Goal: Task Accomplishment & Management: Manage account settings

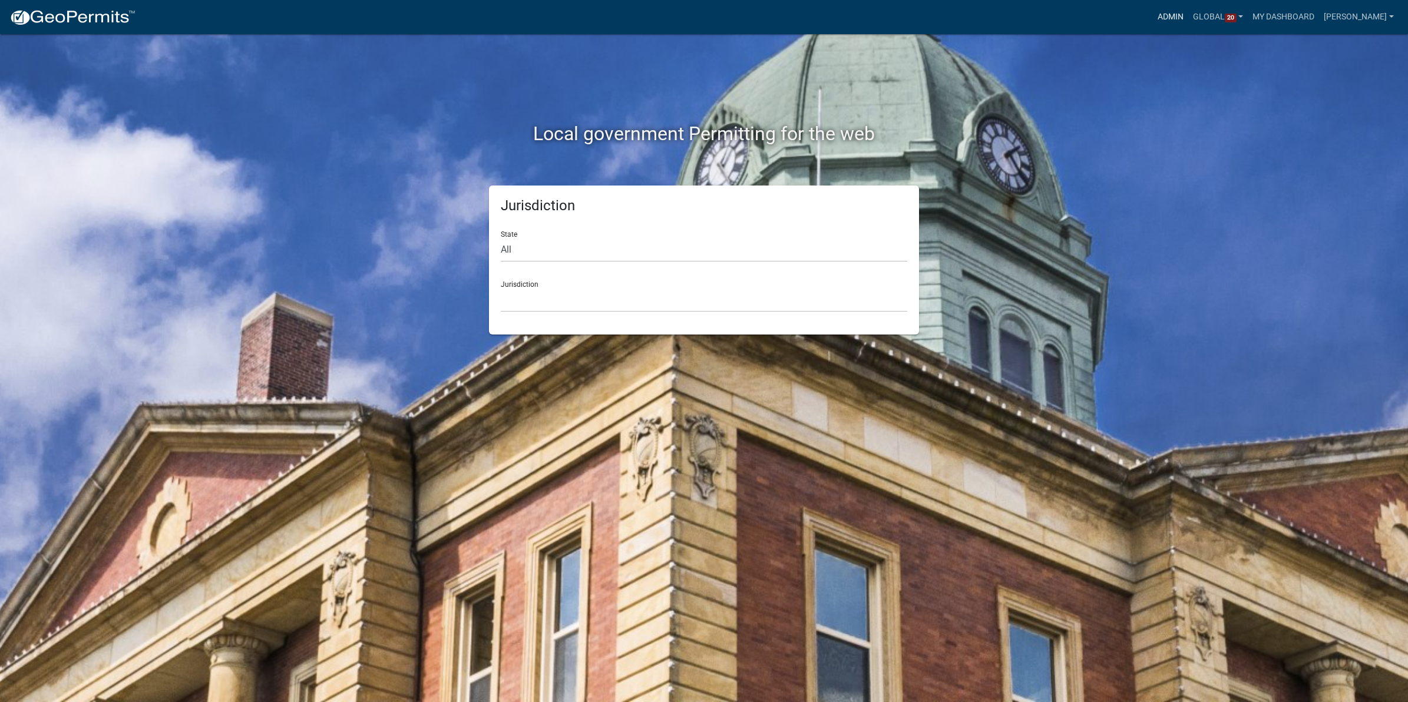
click at [1169, 18] on link "Admin" at bounding box center [1170, 17] width 35 height 22
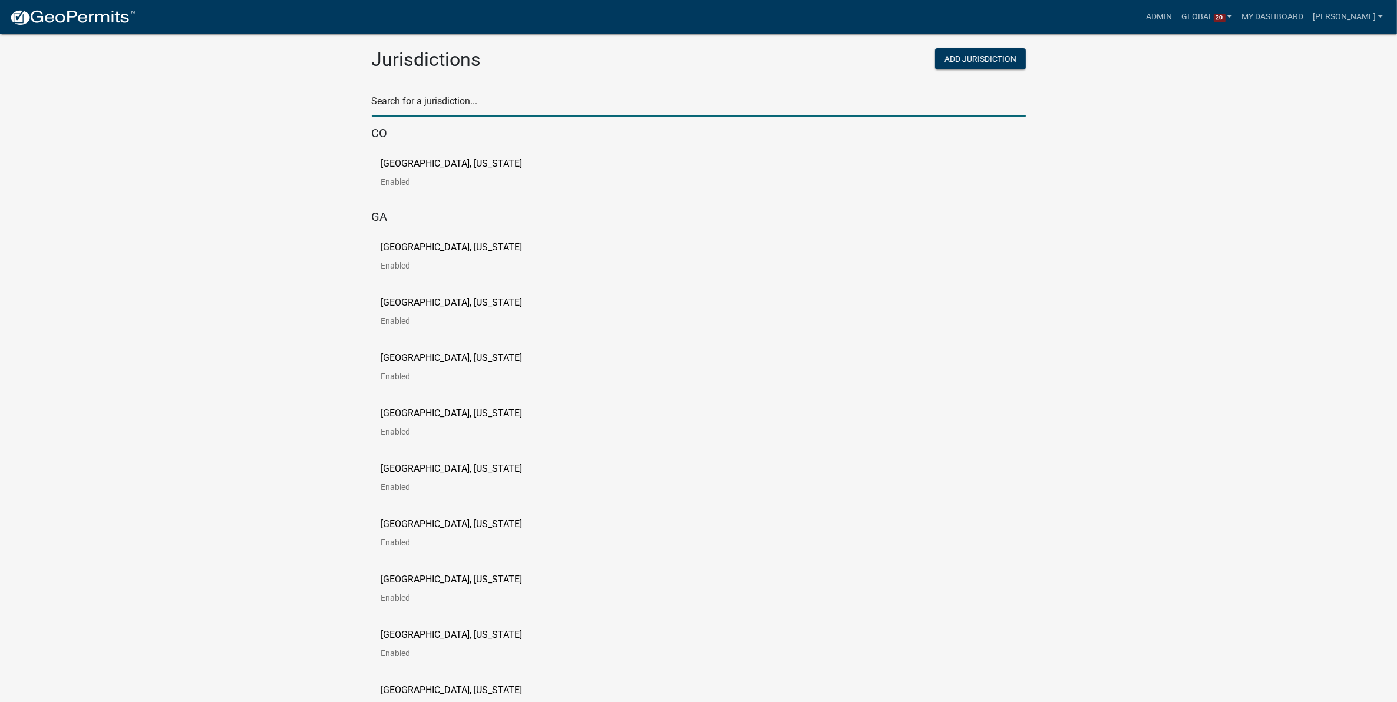
click at [487, 104] on input "text" at bounding box center [699, 104] width 654 height 24
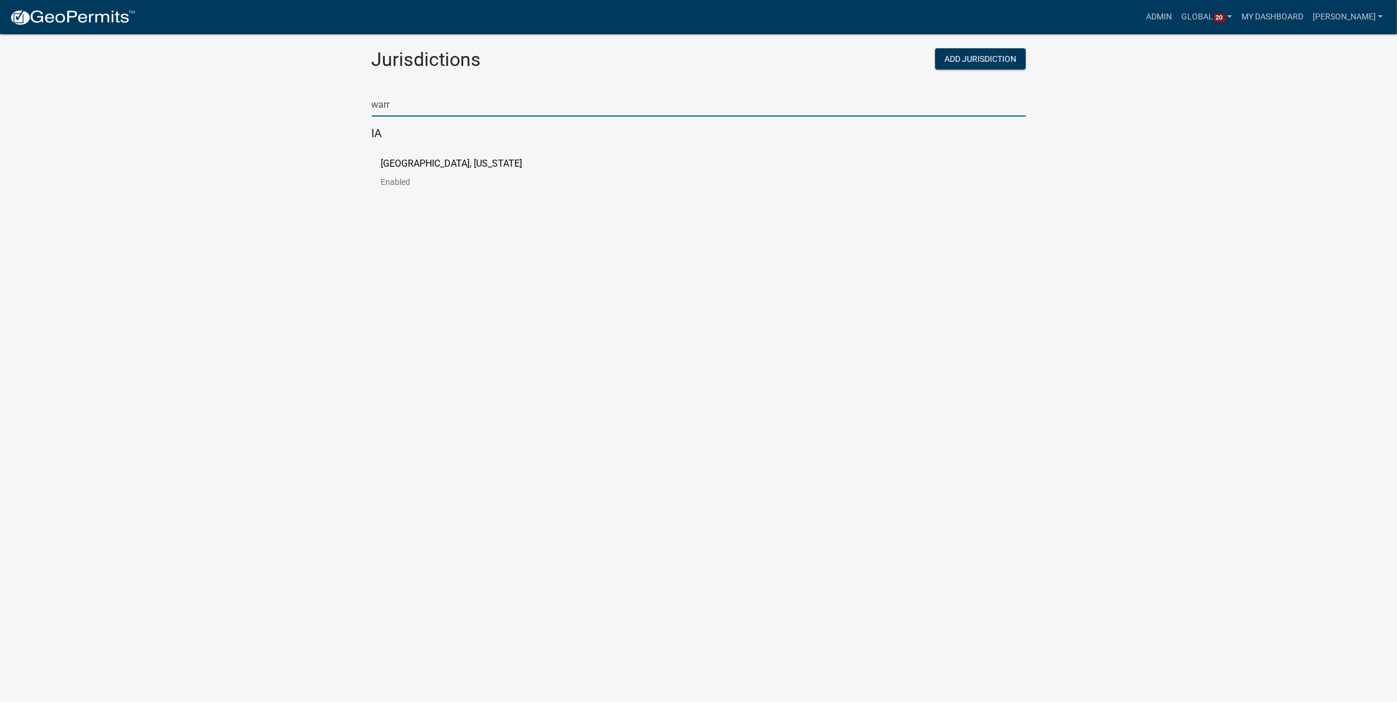
type input "warr"
drag, startPoint x: 249, startPoint y: 218, endPoint x: 335, endPoint y: 196, distance: 88.3
click at [249, 218] on body "Internet Explorer does NOT work with GeoPermits. Get a new browser for more sec…" at bounding box center [698, 365] width 1397 height 702
click at [395, 167] on p "[GEOGRAPHIC_DATA], [US_STATE]" at bounding box center [451, 163] width 141 height 9
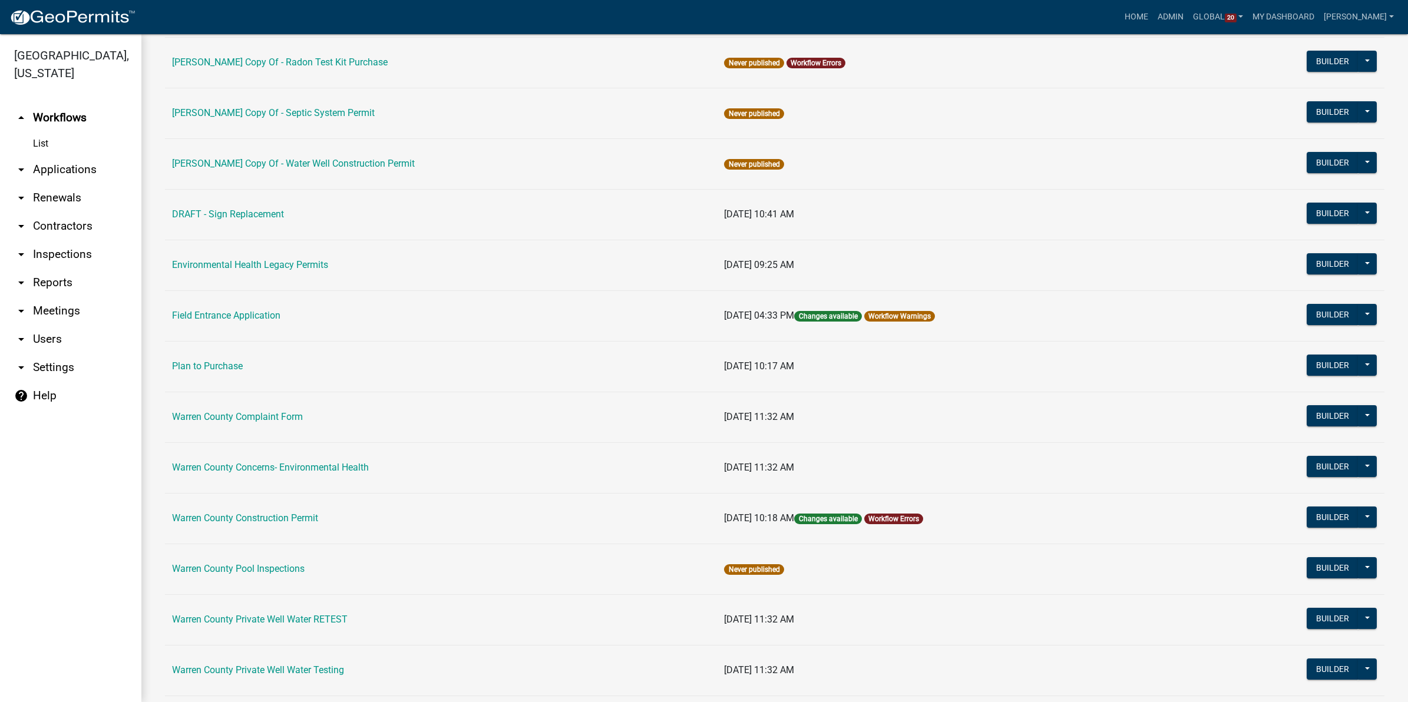
scroll to position [295, 0]
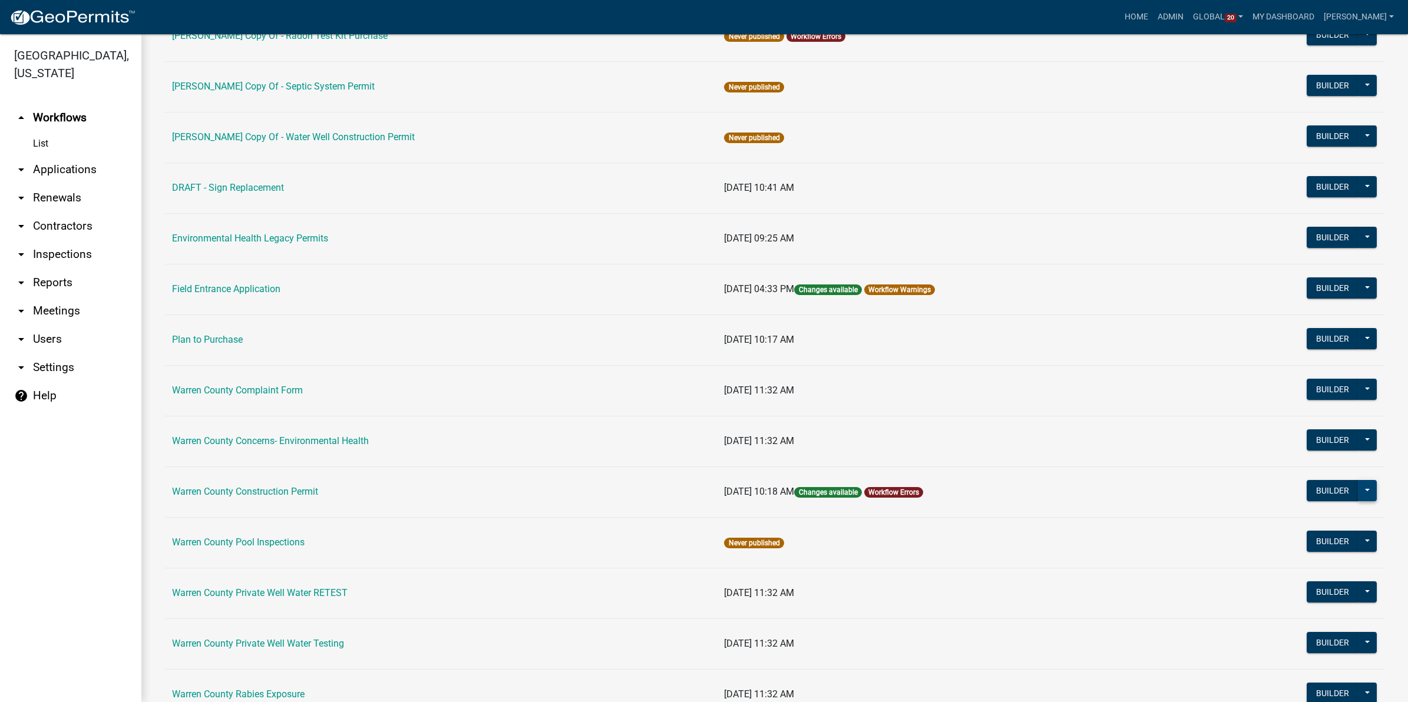
click at [1358, 492] on button at bounding box center [1367, 490] width 19 height 21
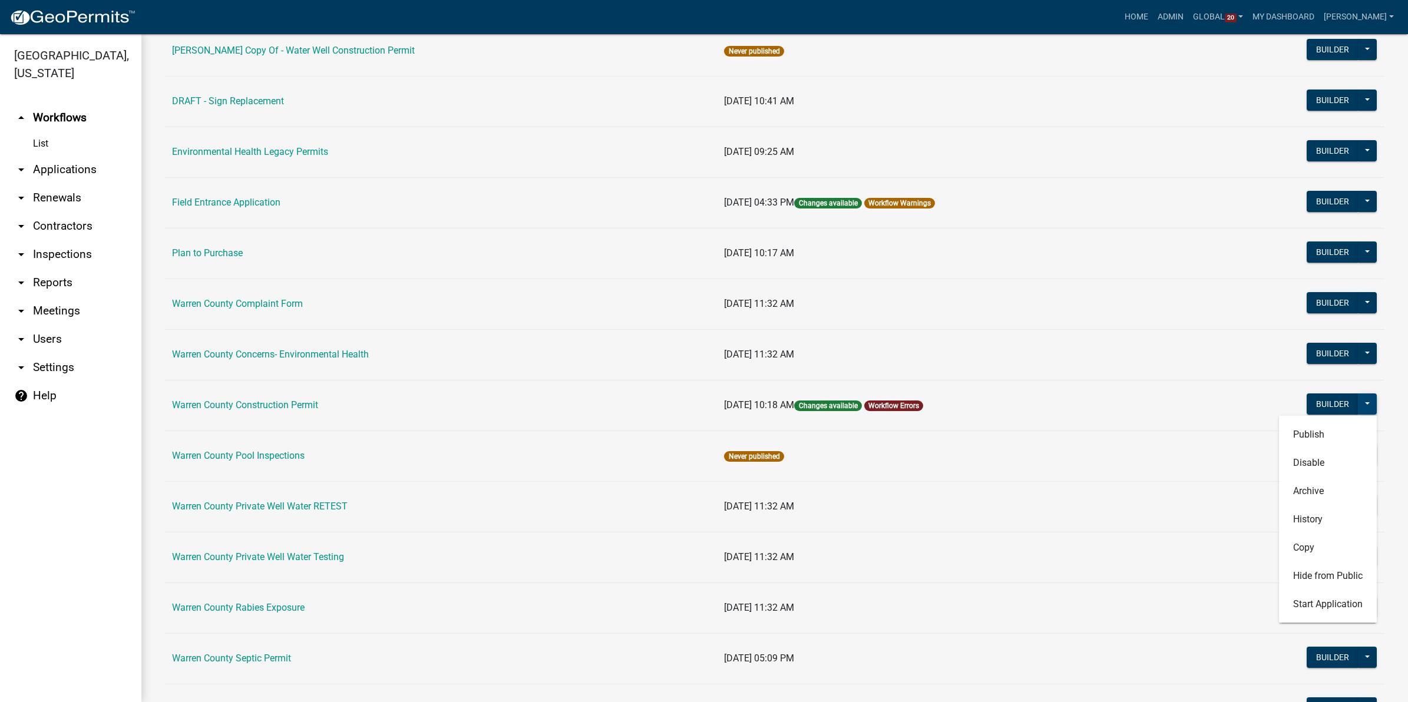
scroll to position [442, 0]
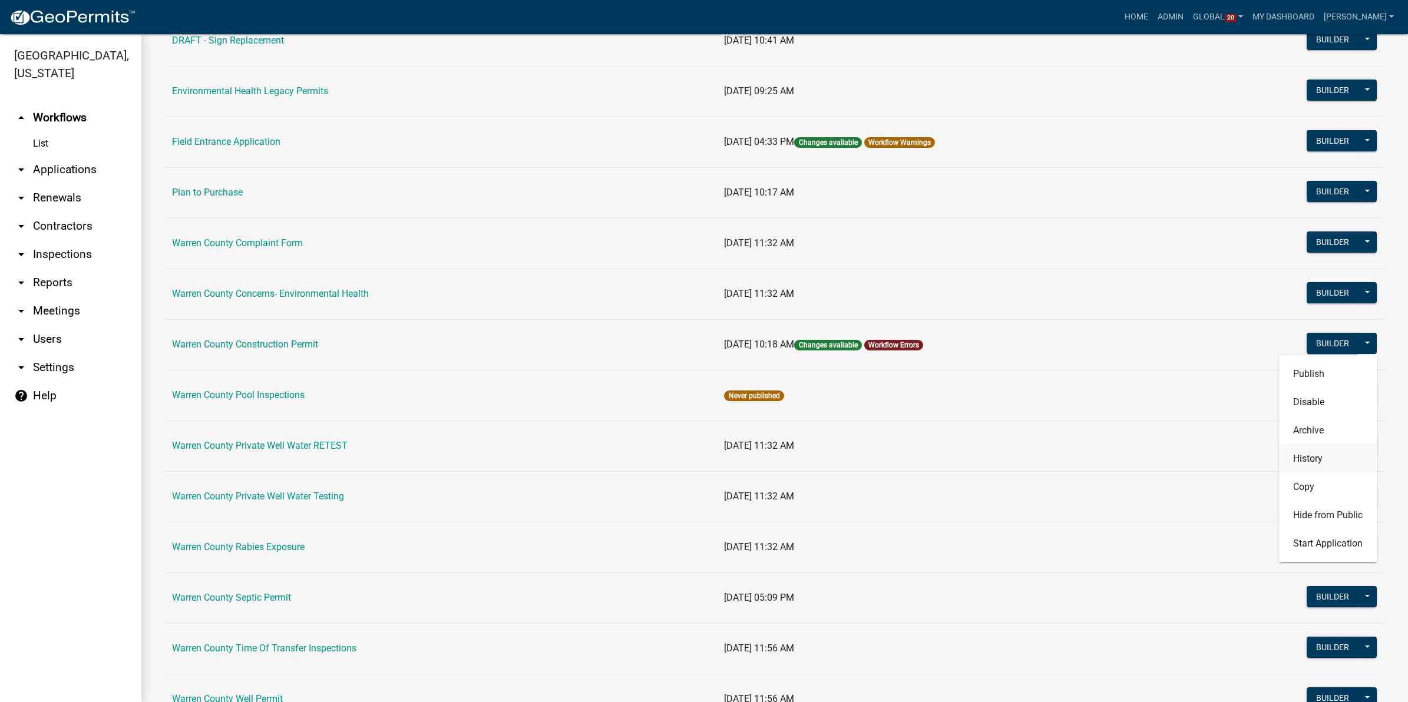
click at [1293, 461] on button "History" at bounding box center [1328, 458] width 98 height 28
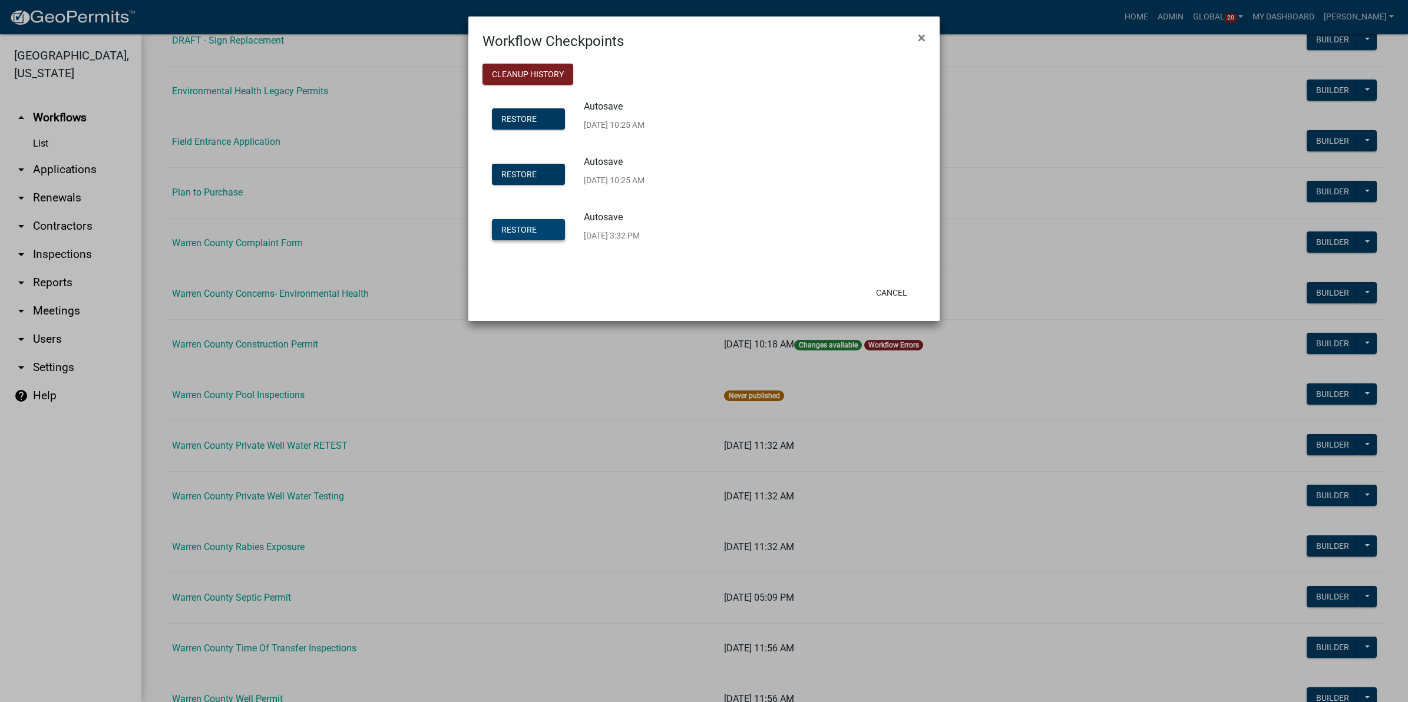
drag, startPoint x: 528, startPoint y: 230, endPoint x: 526, endPoint y: 281, distance: 51.3
click at [526, 281] on form "Workflow Checkpoints × Cleanup History Restore Autosave 9/5/25, 10:25 AM Restor…" at bounding box center [703, 163] width 471 height 294
click at [517, 175] on span "Restore" at bounding box center [518, 173] width 35 height 9
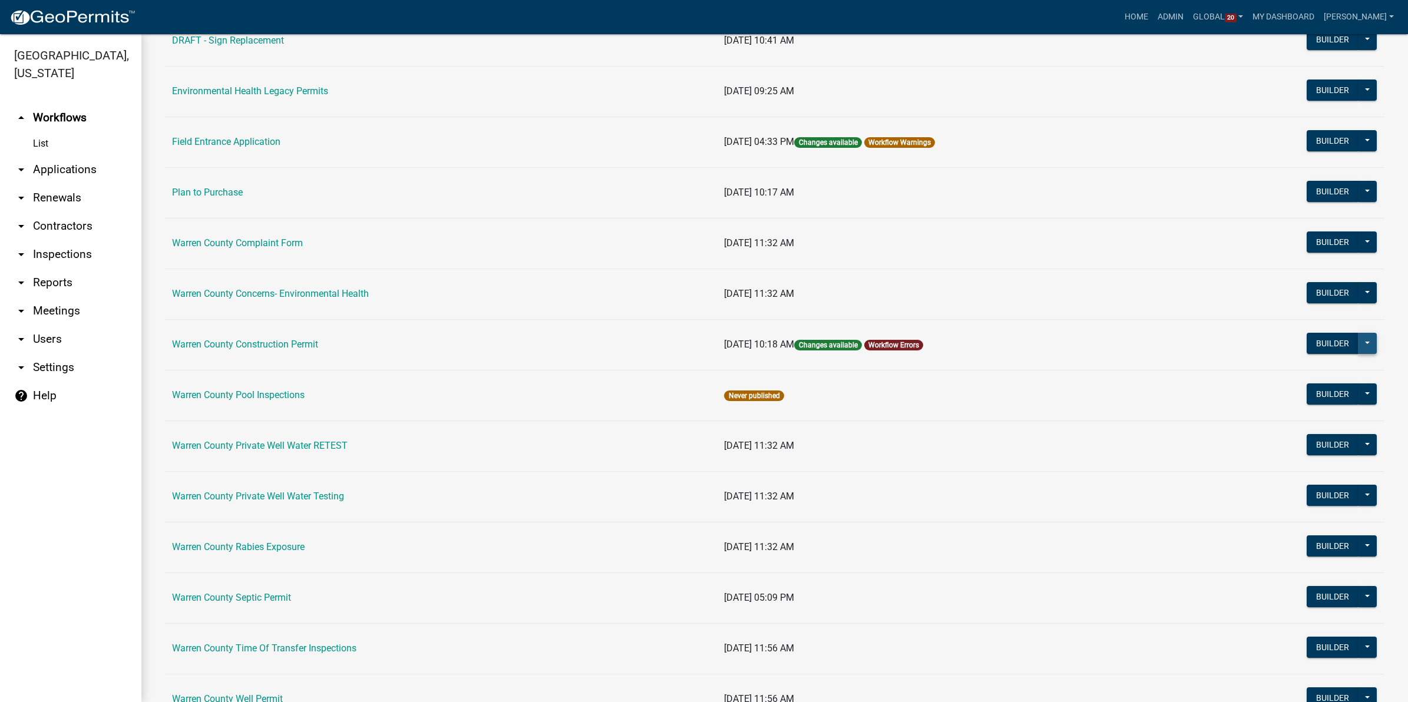
click at [1358, 342] on button at bounding box center [1367, 343] width 19 height 21
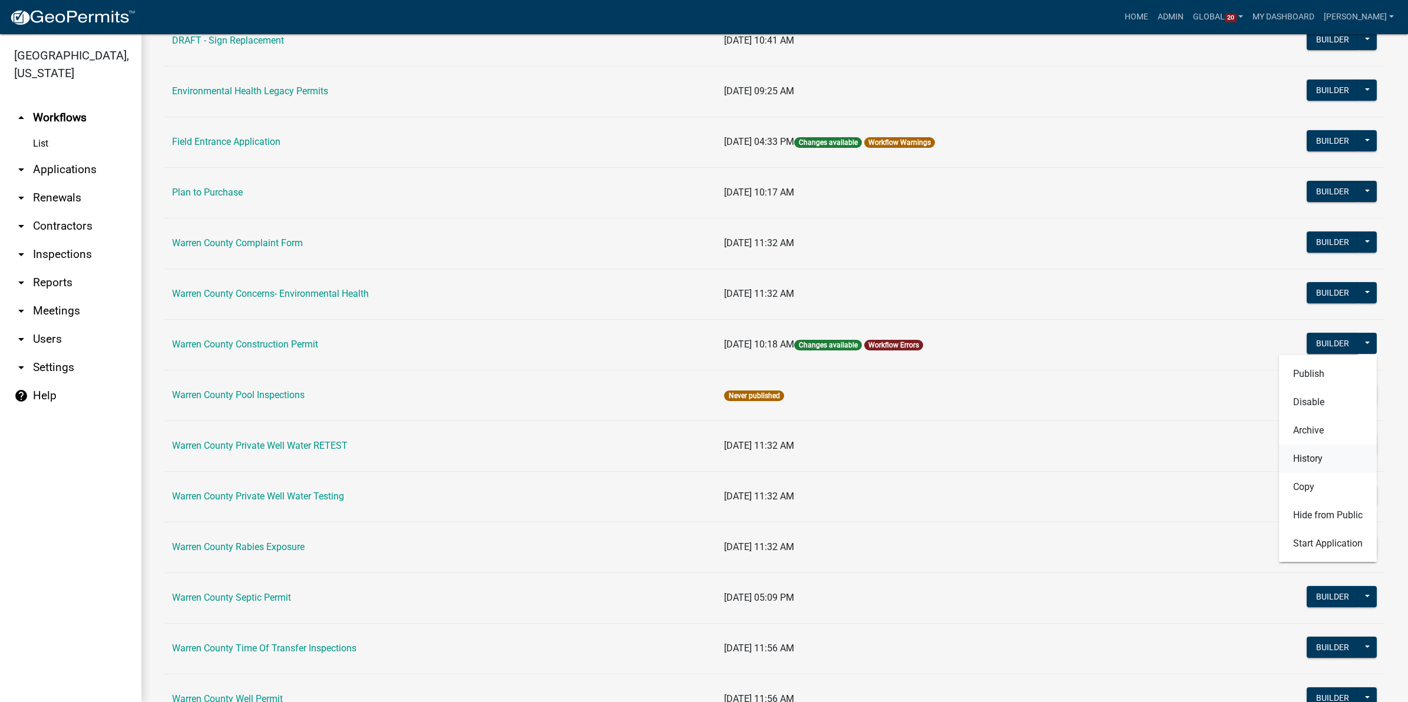
click at [1292, 463] on button "History" at bounding box center [1328, 458] width 98 height 28
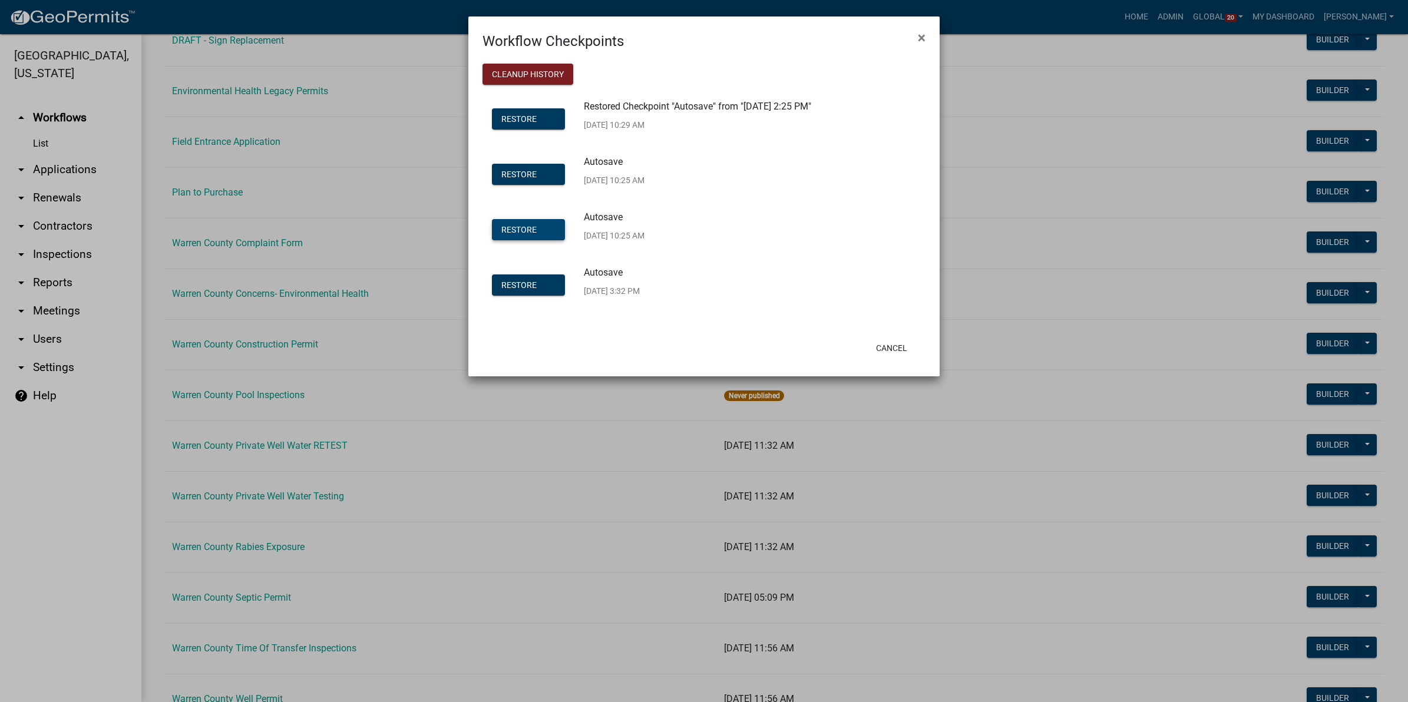
click at [528, 227] on span "Restore" at bounding box center [518, 228] width 35 height 9
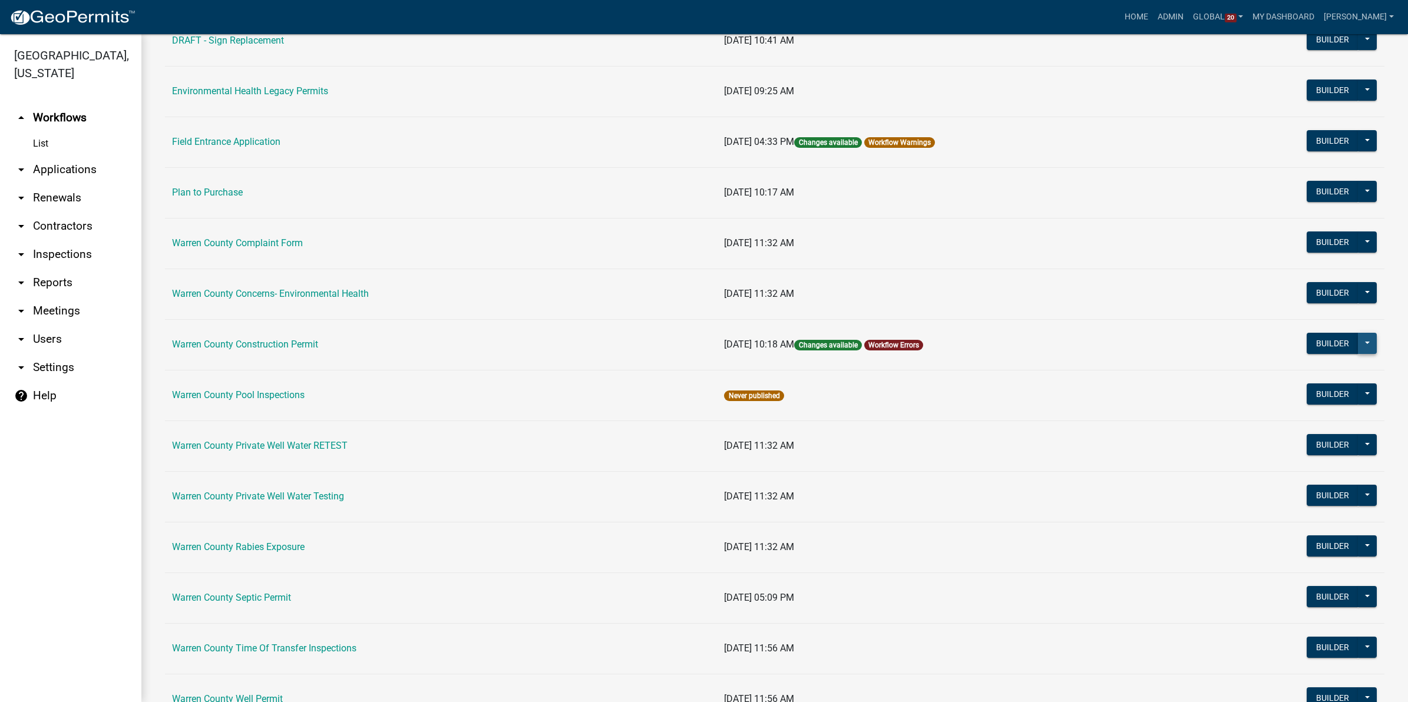
click at [1358, 342] on button at bounding box center [1367, 343] width 19 height 21
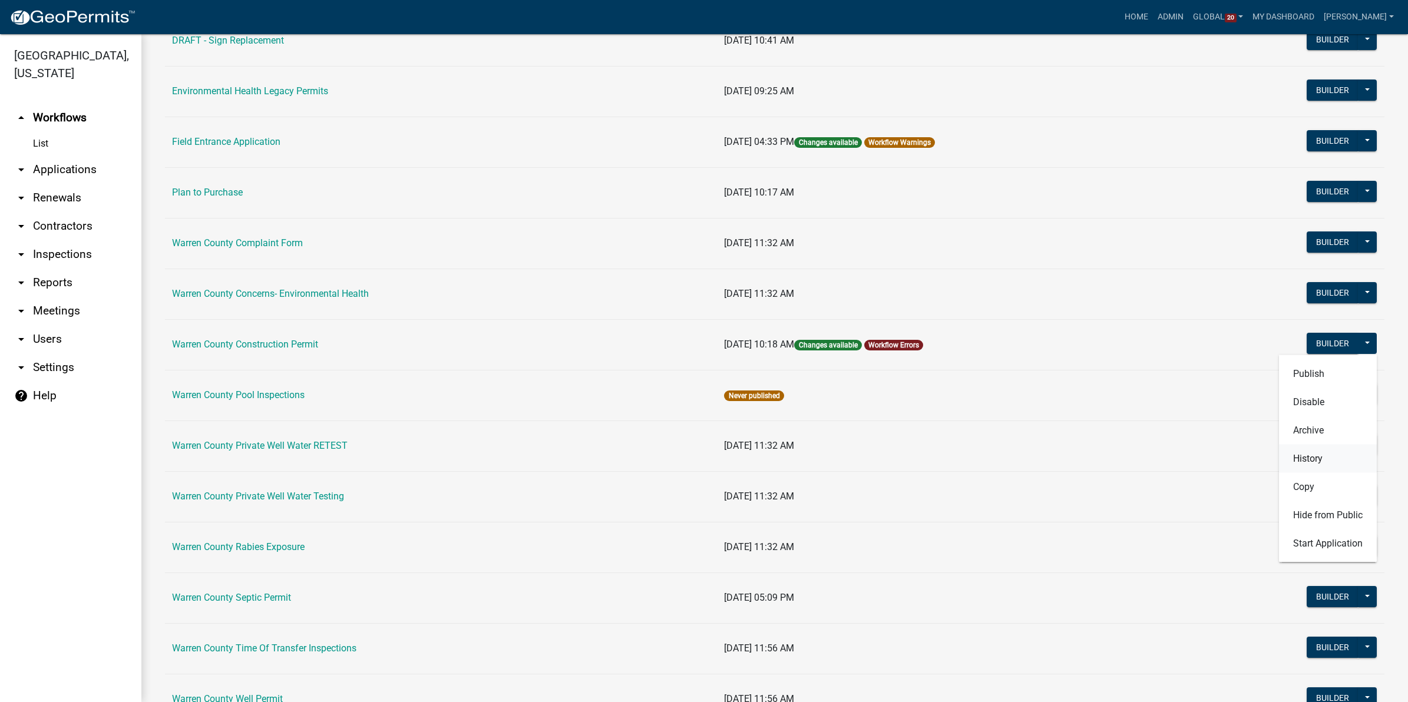
click at [1306, 458] on button "History" at bounding box center [1328, 458] width 98 height 28
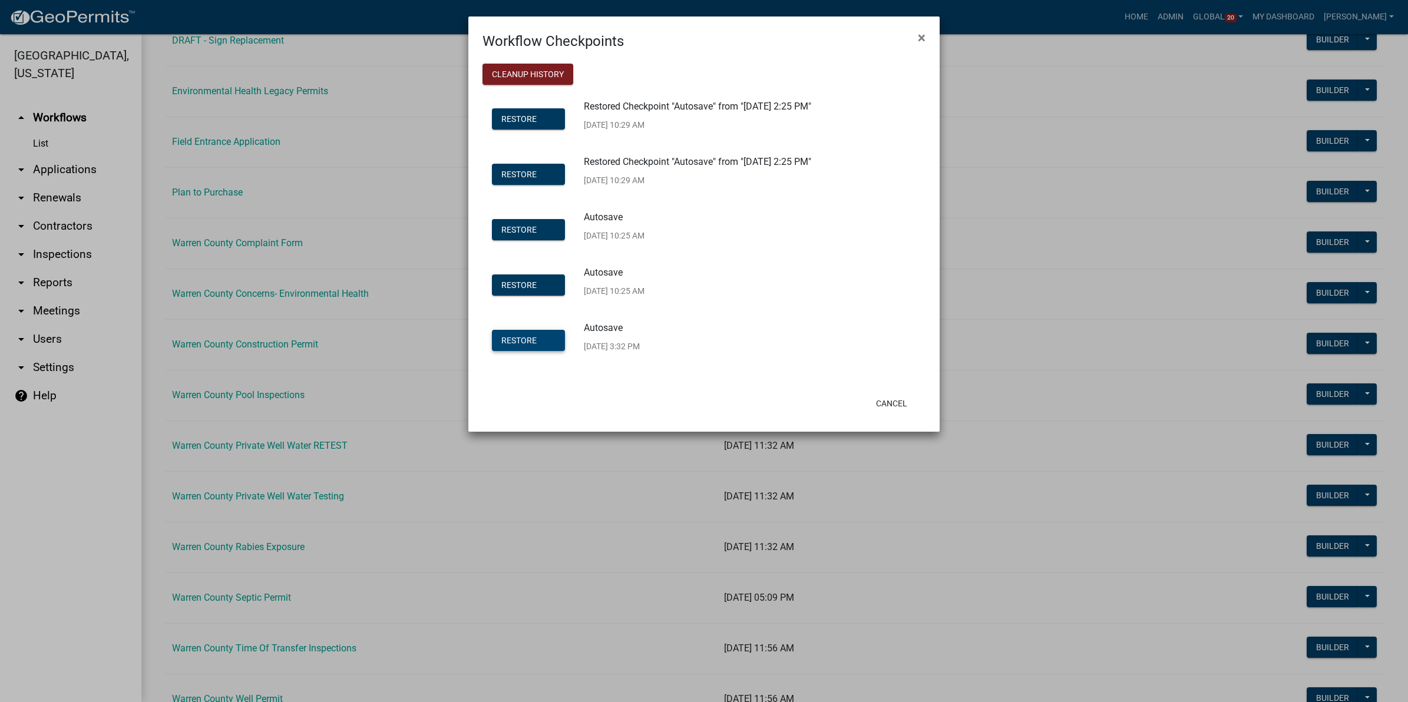
click at [526, 338] on span "Restore" at bounding box center [518, 339] width 35 height 9
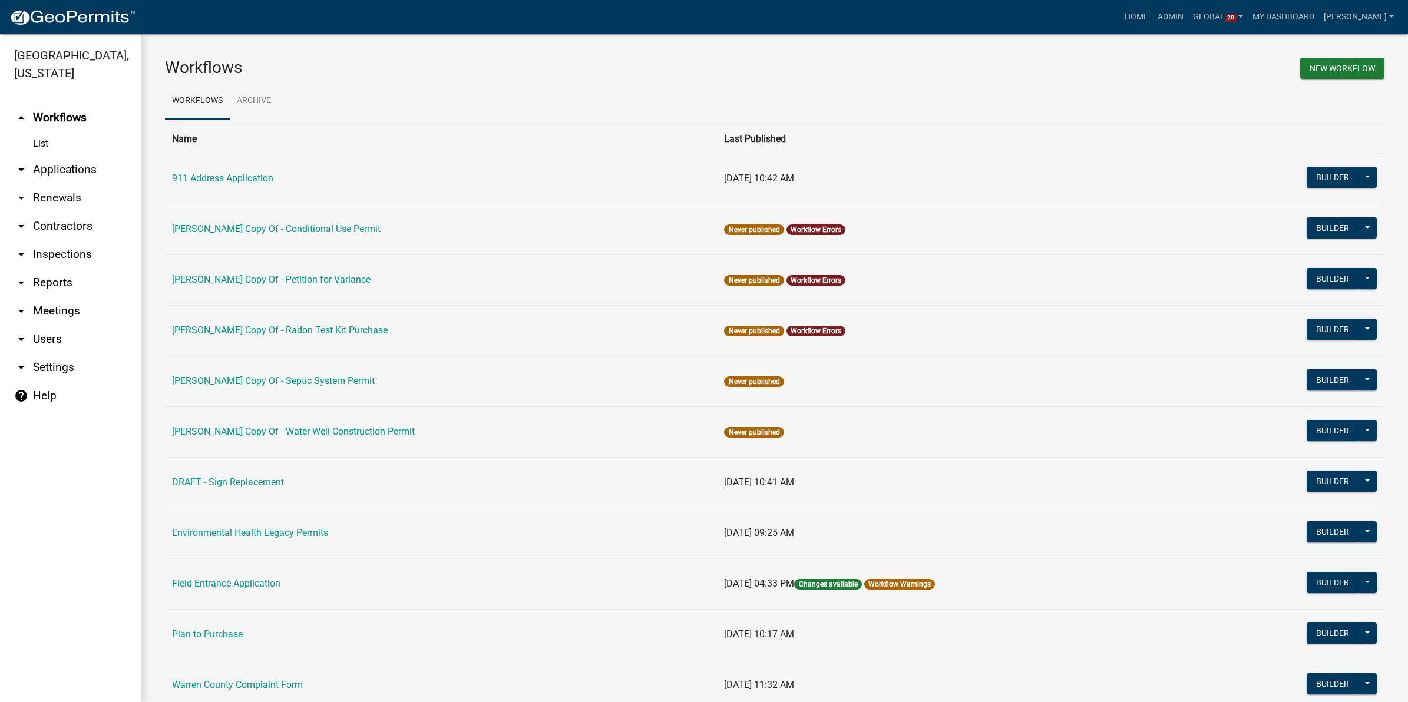
click at [67, 156] on link "arrow_drop_down Applications" at bounding box center [70, 170] width 141 height 28
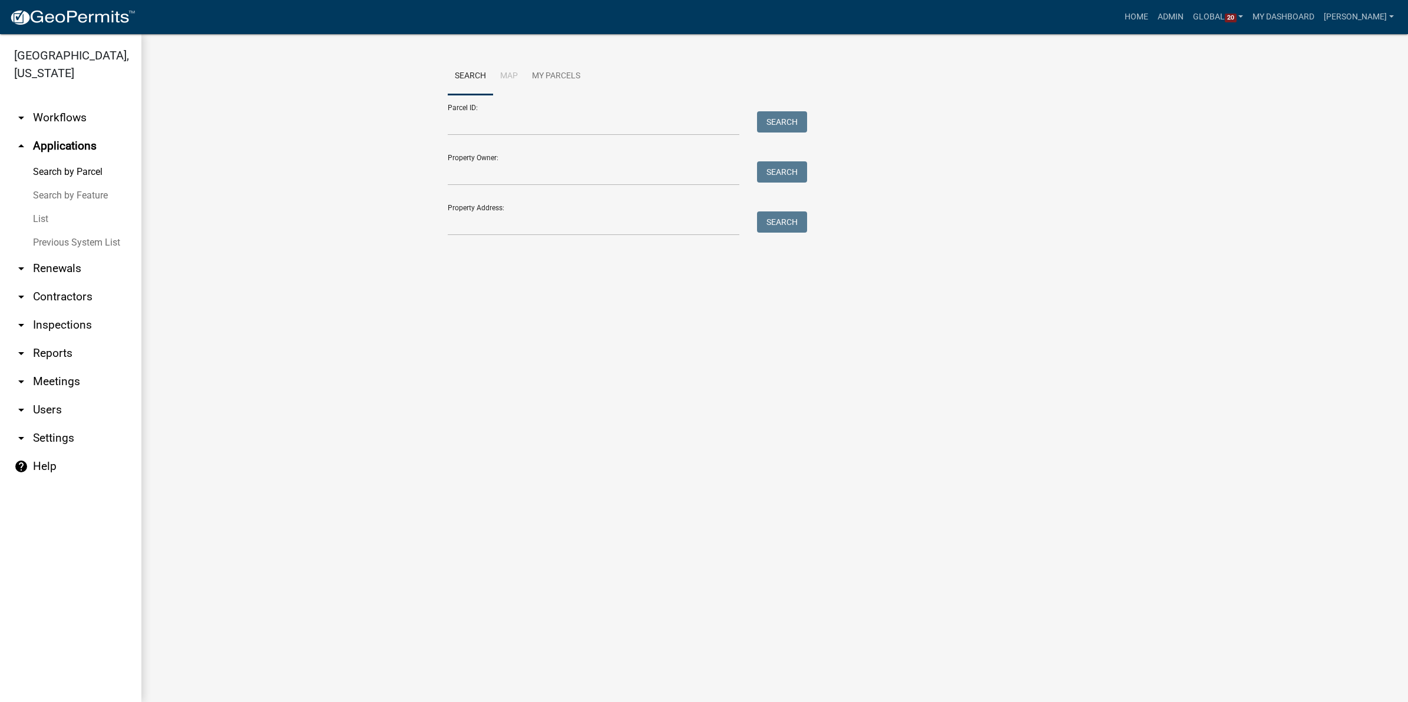
drag, startPoint x: 381, startPoint y: 183, endPoint x: 271, endPoint y: 186, distance: 110.2
click at [381, 183] on wm-workflow-application-search-view "Search Map My Parcels Parcel ID: Search Property Owner: Search Property Address…" at bounding box center [775, 152] width 1220 height 189
click at [39, 207] on link "List" at bounding box center [70, 219] width 141 height 24
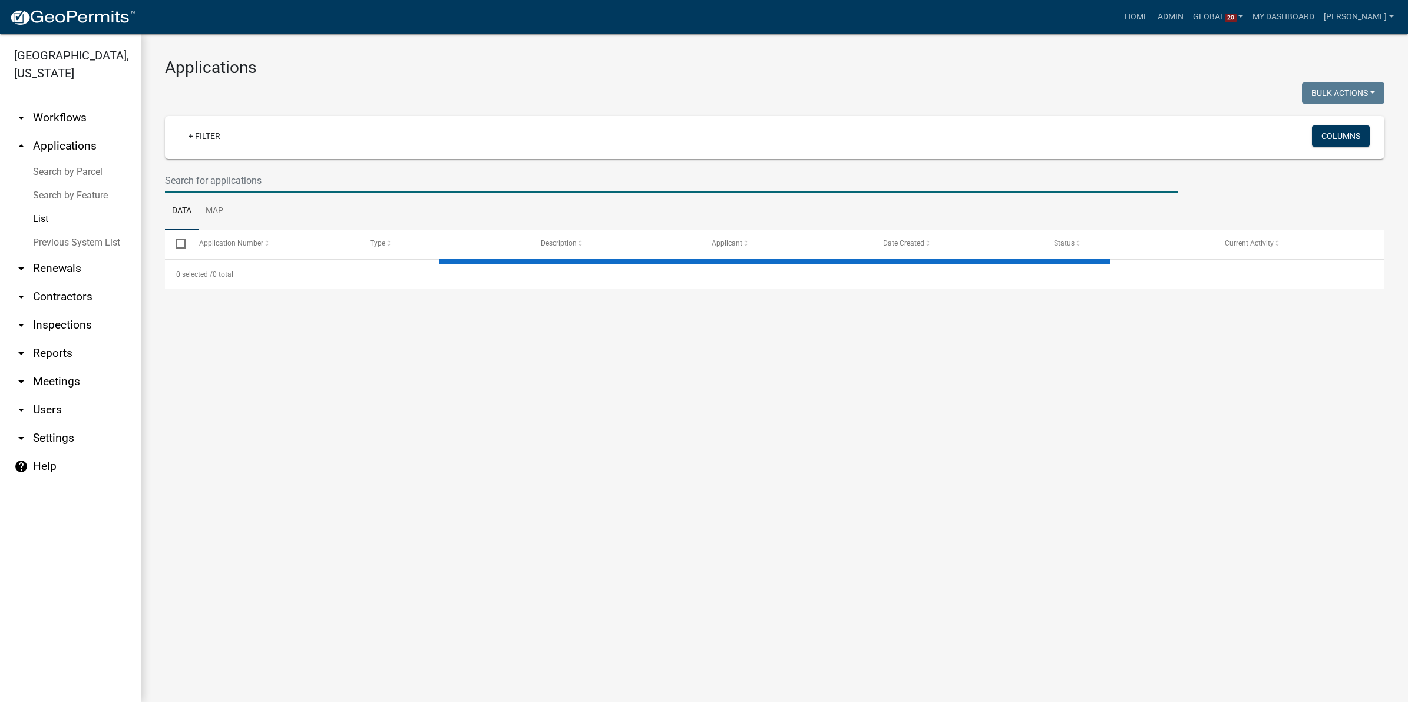
click at [289, 190] on input "text" at bounding box center [671, 180] width 1013 height 24
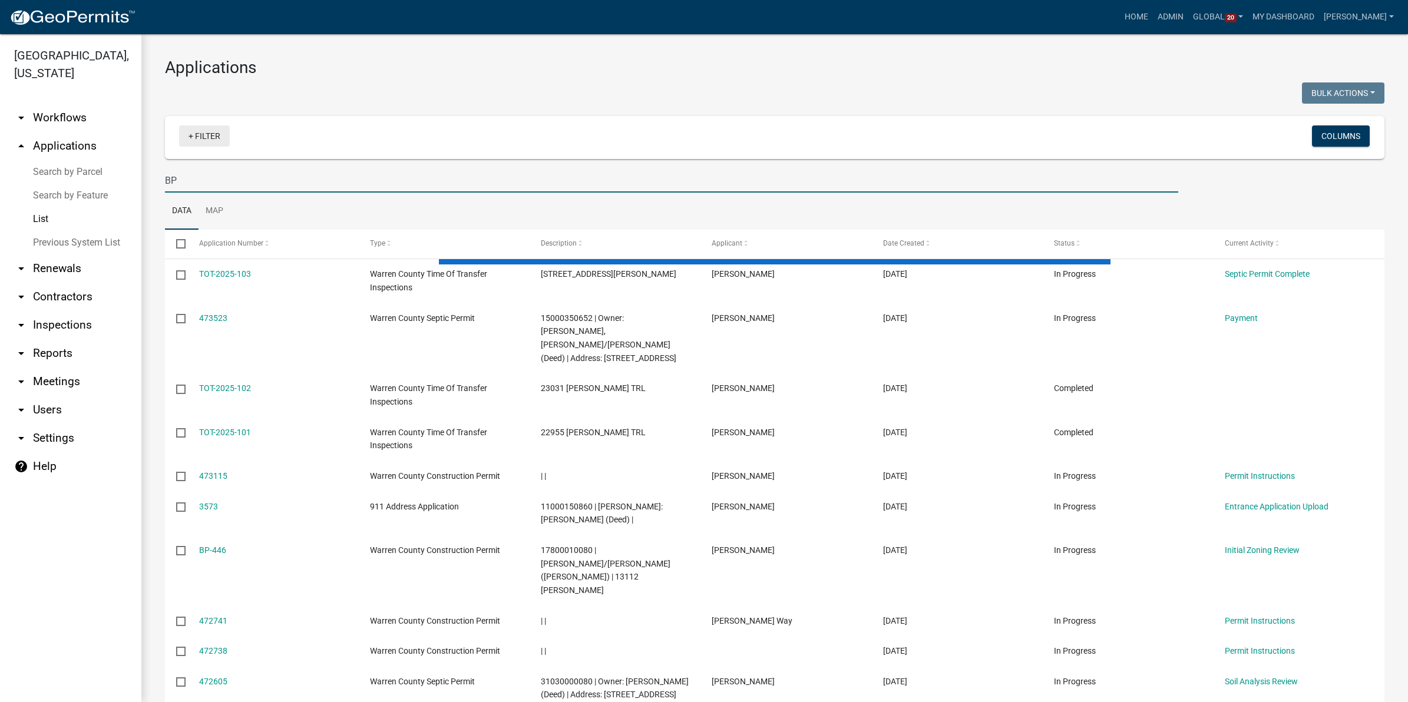
type input "BP"
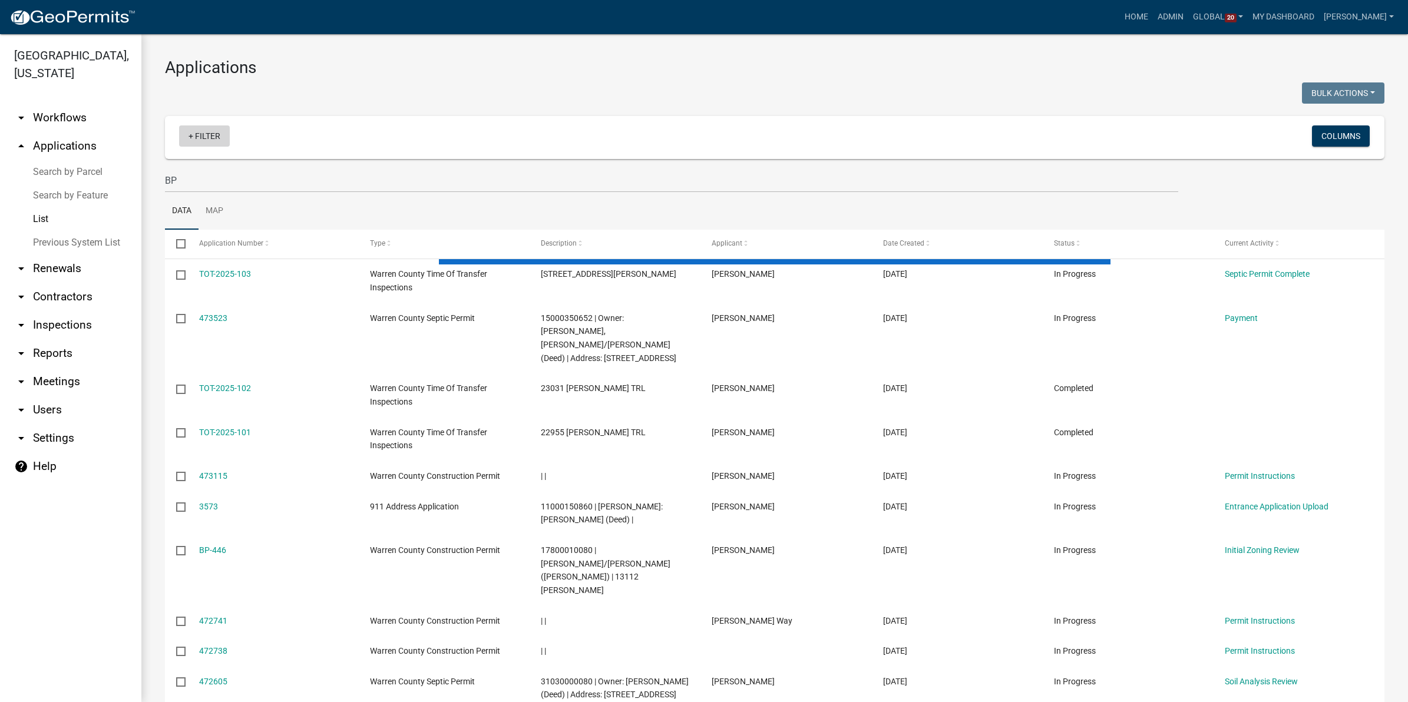
click at [208, 128] on link "+ Filter" at bounding box center [204, 135] width 51 height 21
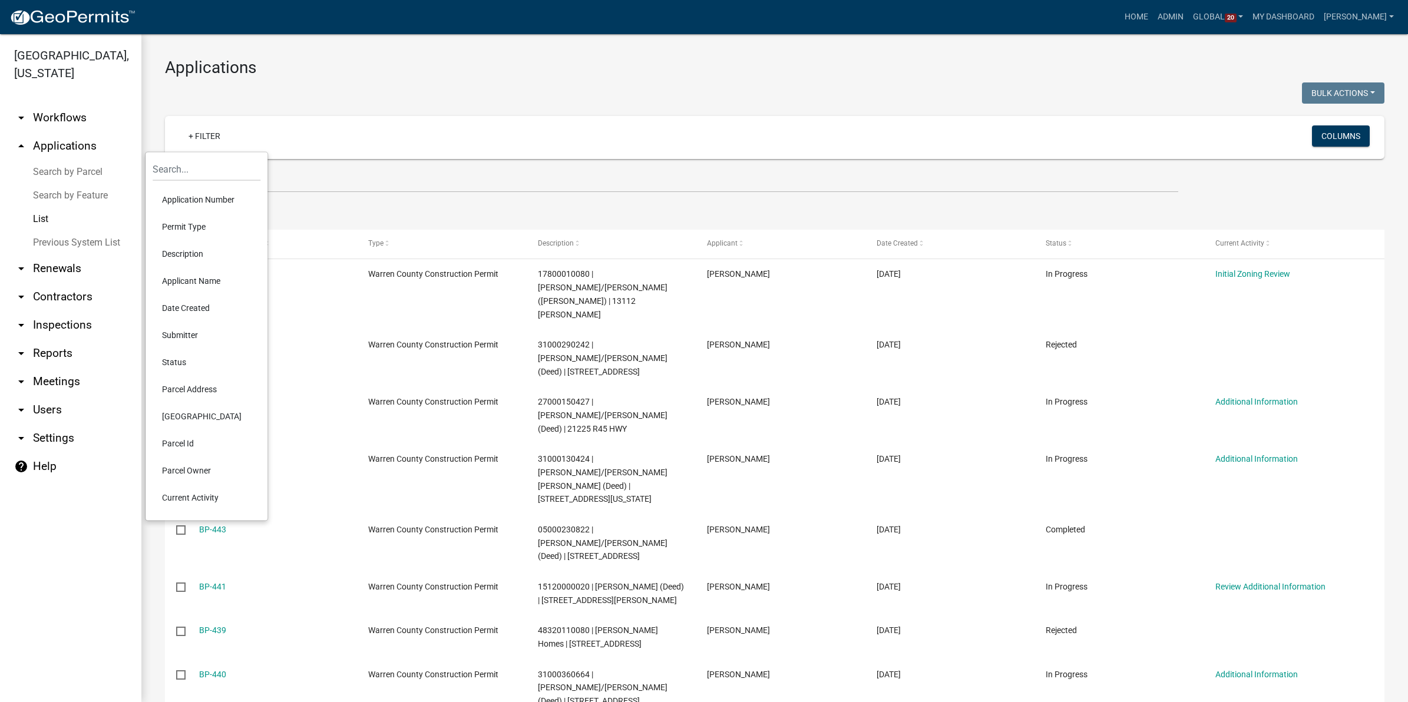
click at [183, 308] on li "Date Created" at bounding box center [207, 308] width 108 height 27
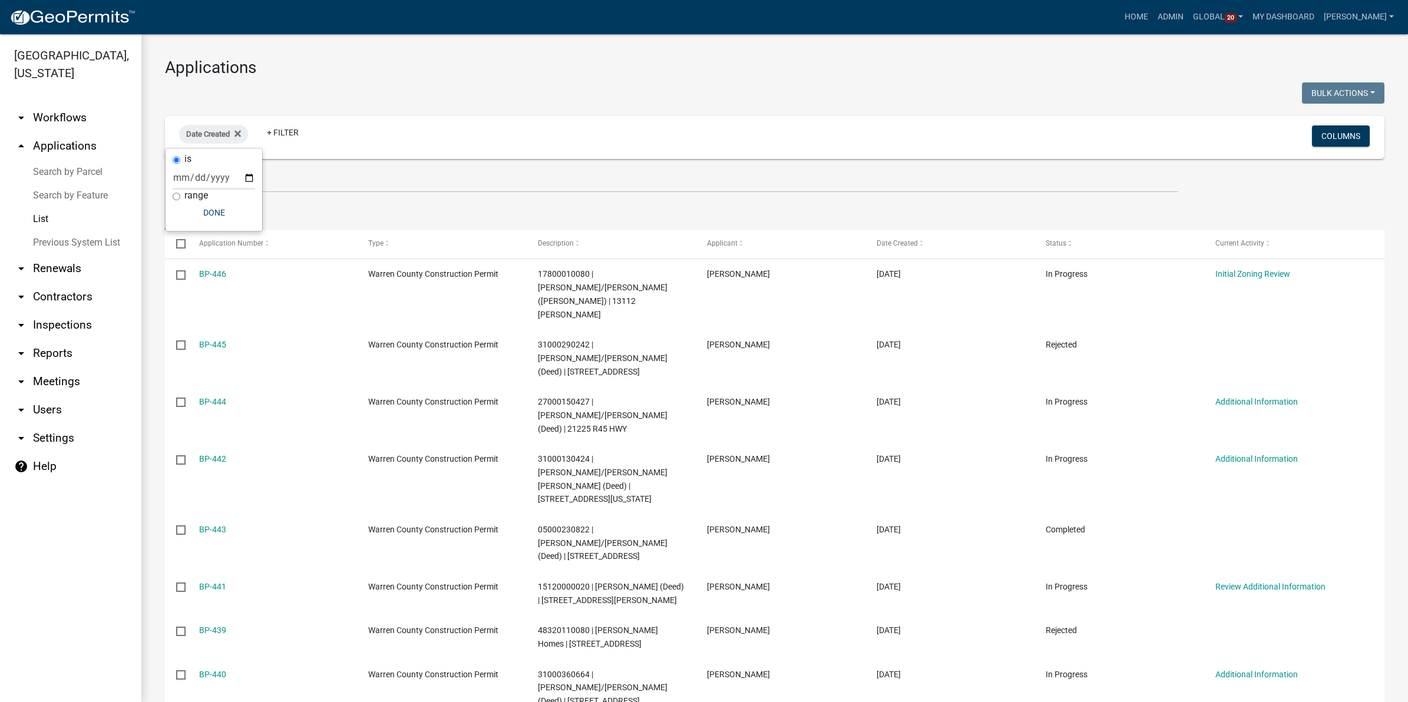
click at [177, 197] on input "range" at bounding box center [177, 197] width 8 height 8
radio input "true"
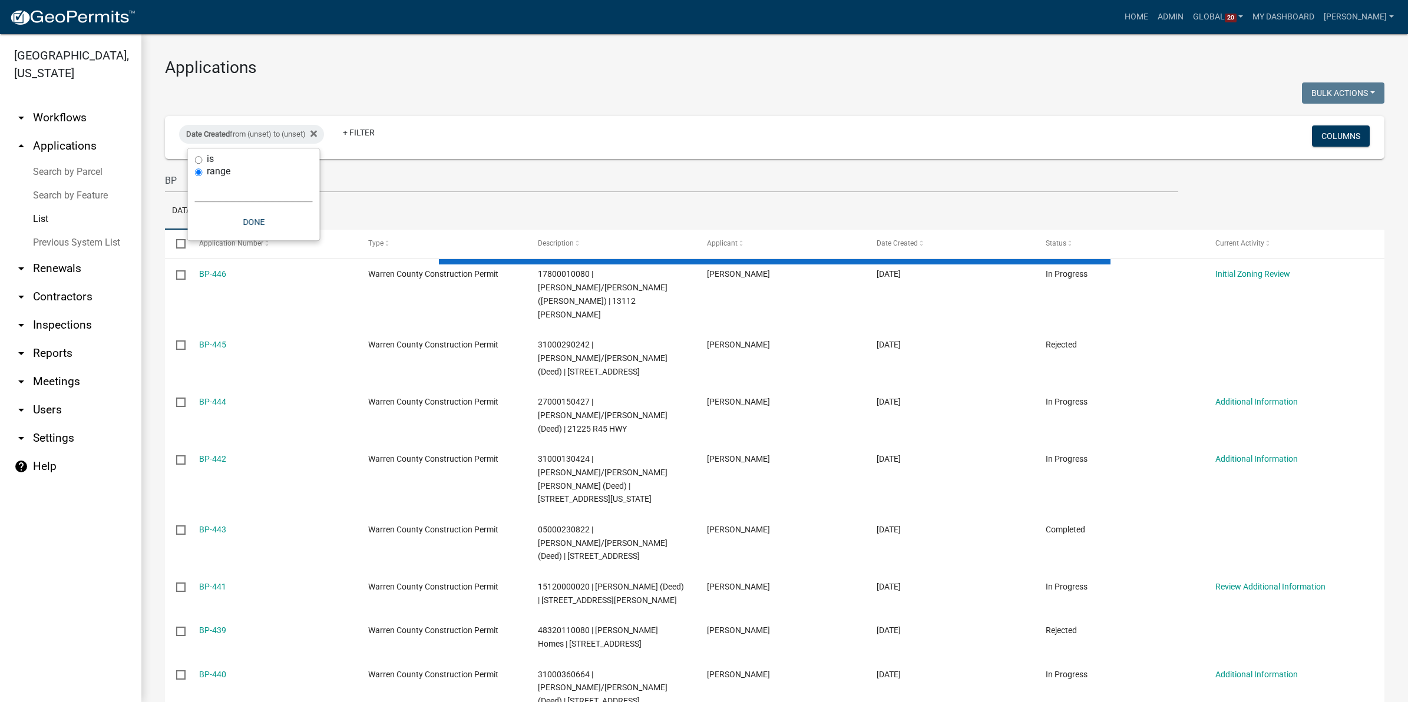
click at [237, 190] on select "Today Yesterday Current Week Previous Week Current Month Last Month Current Cal…" at bounding box center [254, 190] width 118 height 24
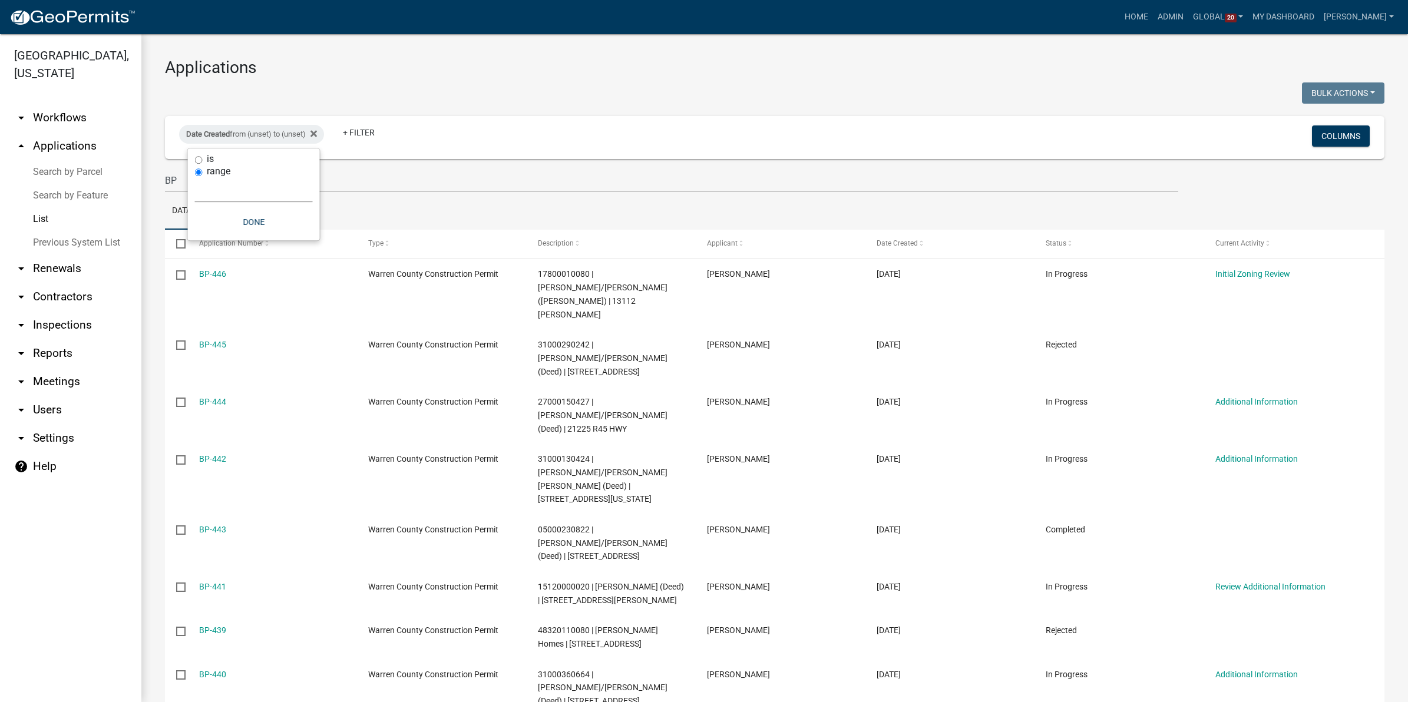
select select "previous_1_months"
click at [195, 178] on select "Today Yesterday Current Week Previous Week Current Month Last Month Current Cal…" at bounding box center [254, 190] width 118 height 24
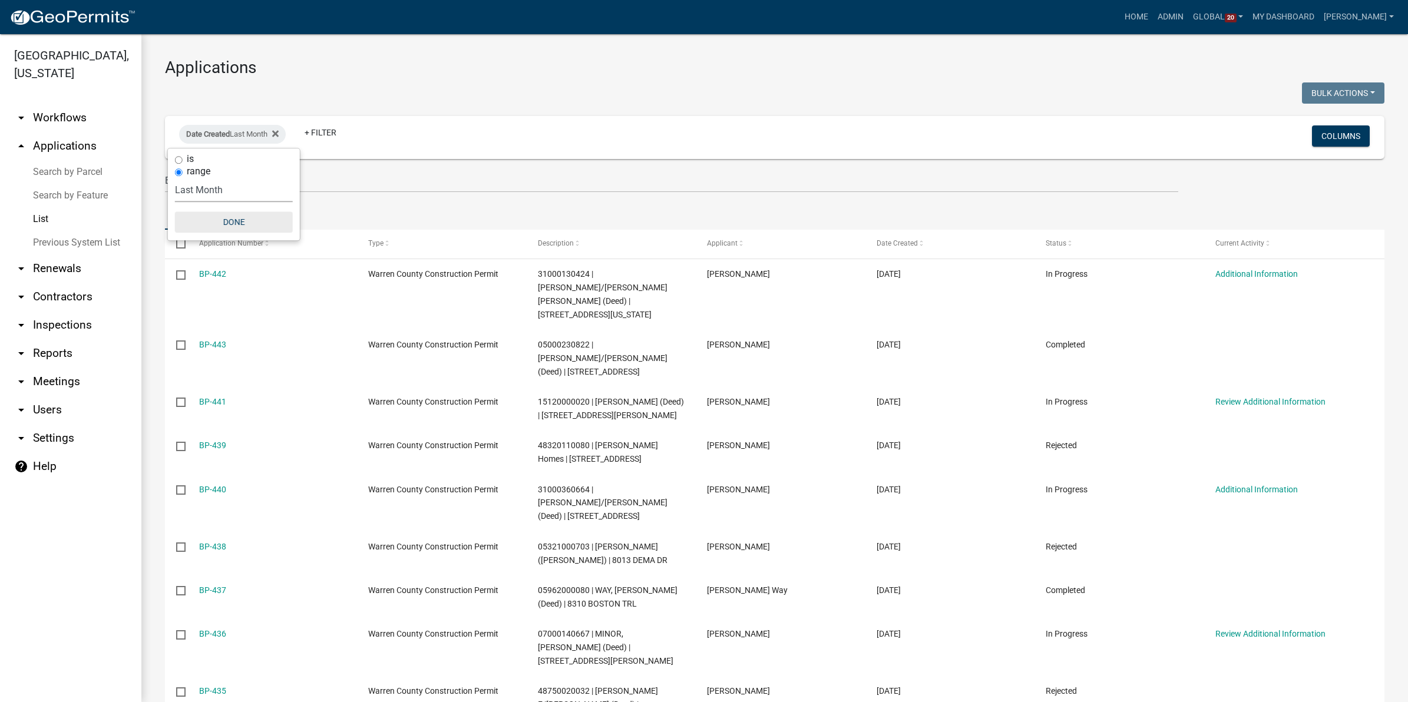
click at [242, 223] on button "Done" at bounding box center [234, 222] width 118 height 21
click at [322, 130] on link "+ Filter" at bounding box center [320, 132] width 51 height 21
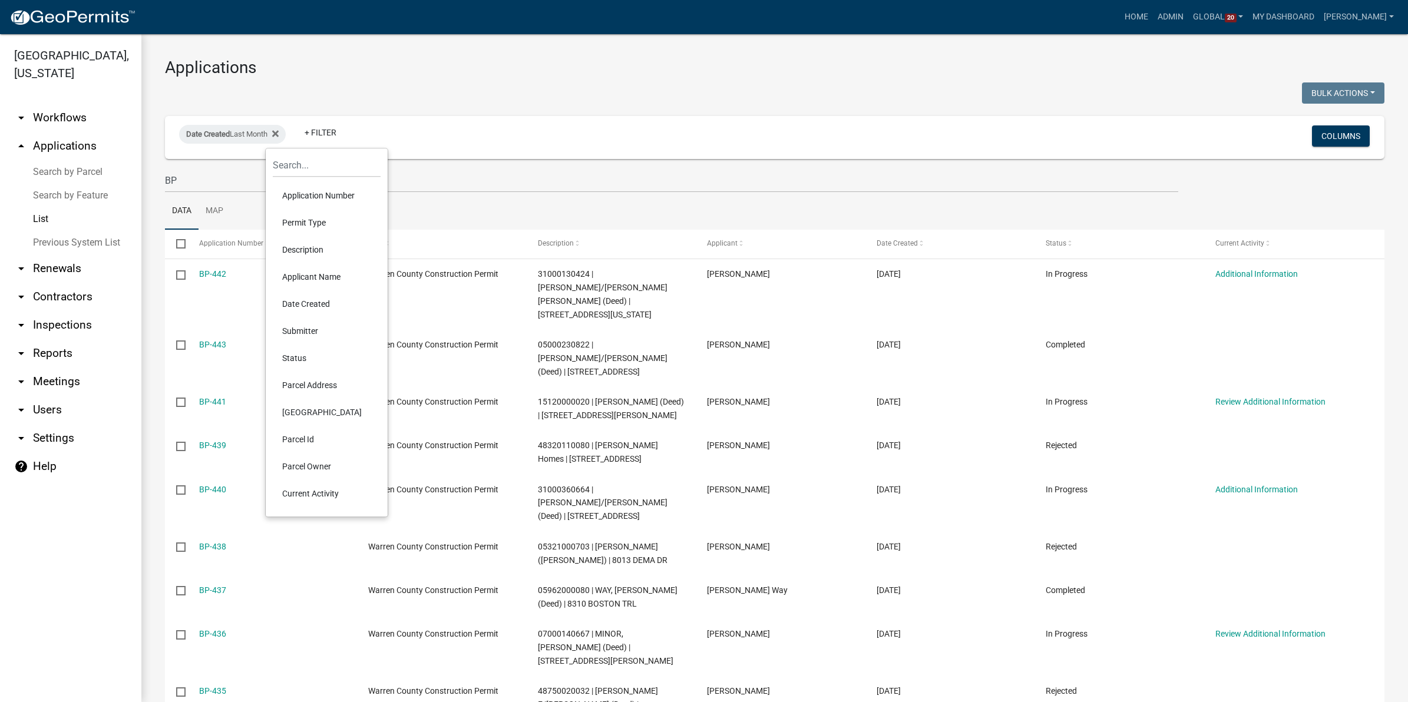
click at [295, 352] on li "Status" at bounding box center [327, 358] width 108 height 27
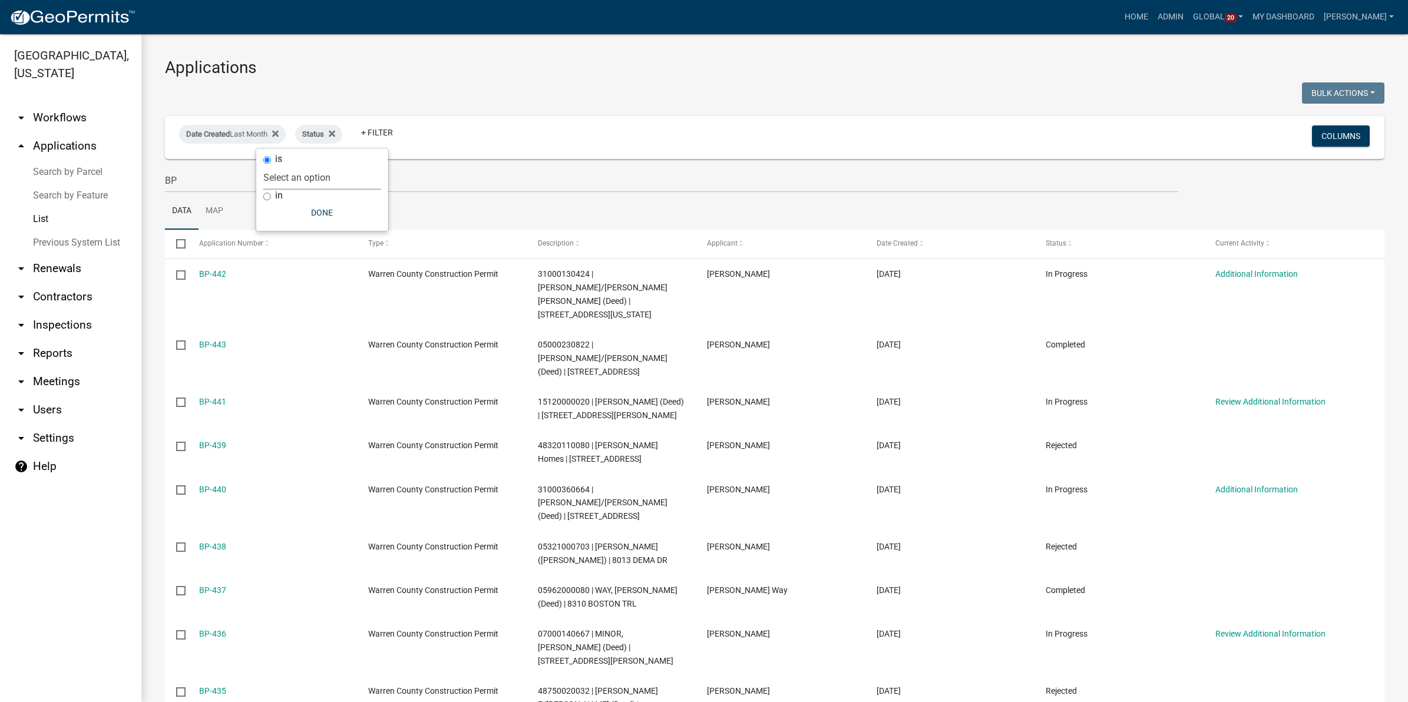
click at [292, 180] on select "Select an option Not Started In Progress Completed Expired Locked Withdrawn Voi…" at bounding box center [322, 178] width 118 height 24
select select "1"
click at [288, 166] on select "Select an option Not Started In Progress Completed Expired Locked Withdrawn Voi…" at bounding box center [322, 178] width 118 height 24
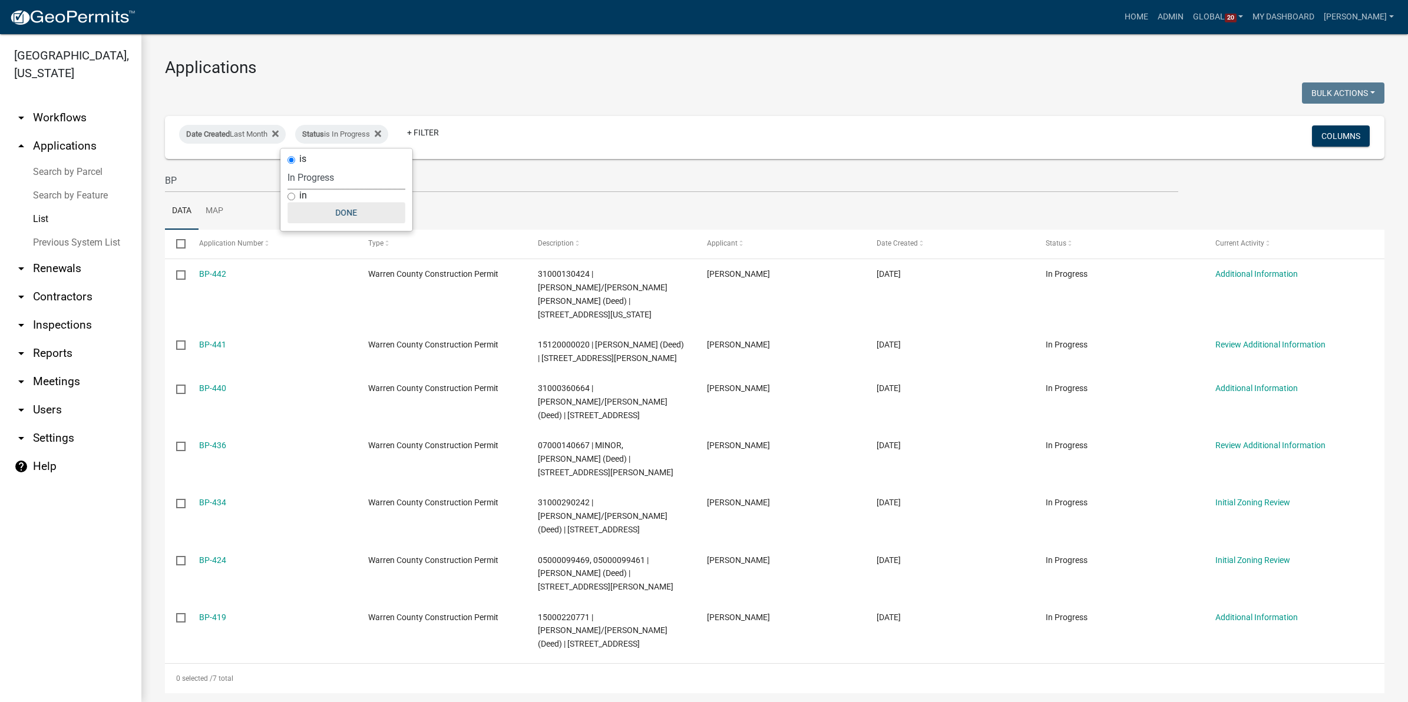
click at [343, 214] on button "Done" at bounding box center [347, 212] width 118 height 21
click at [35, 452] on link "help Help" at bounding box center [70, 466] width 141 height 28
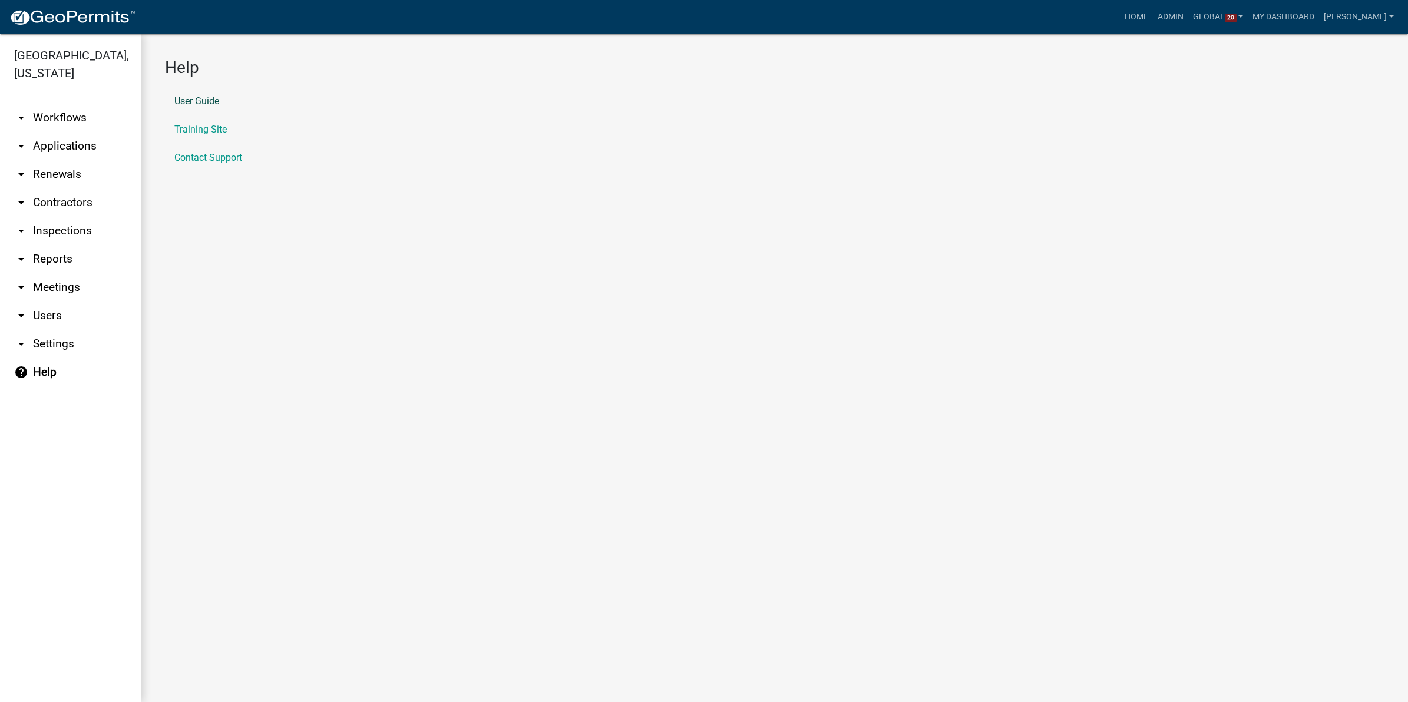
click at [207, 103] on link "User Guide" at bounding box center [196, 101] width 45 height 9
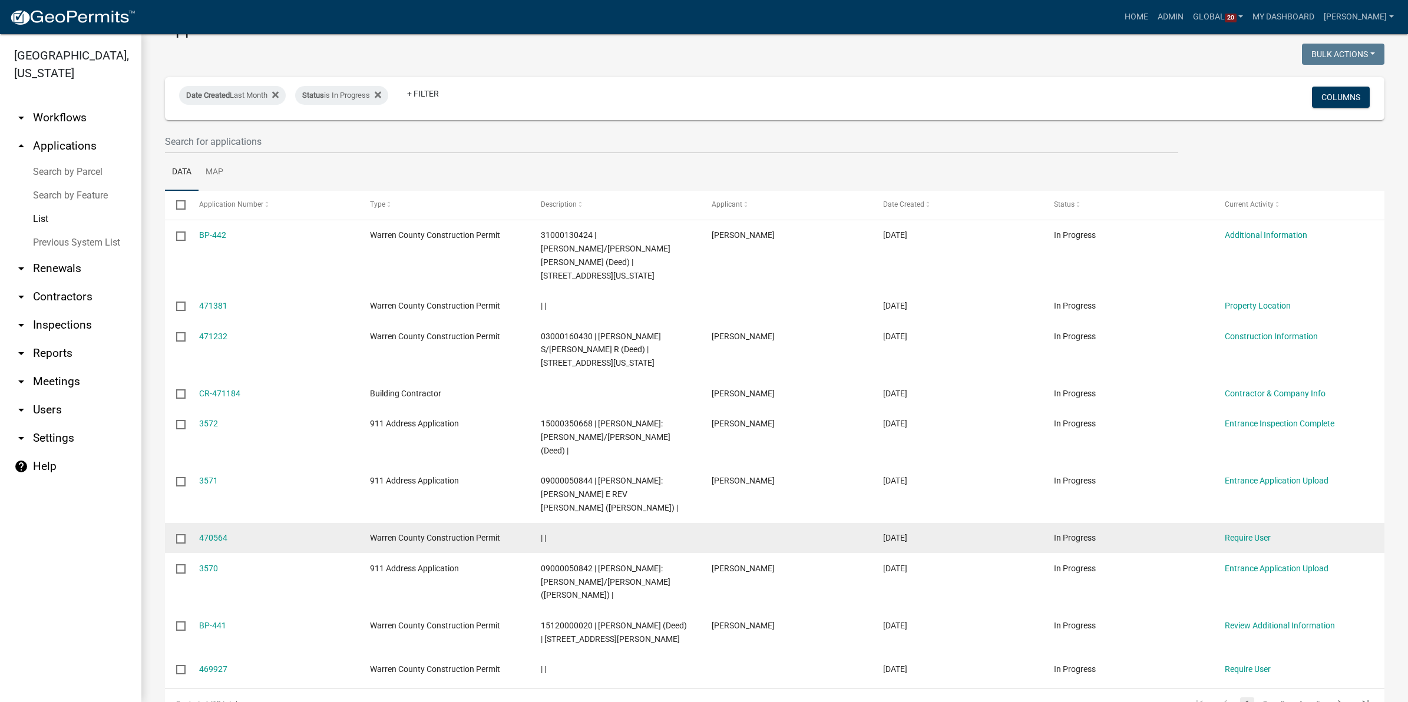
scroll to position [61, 0]
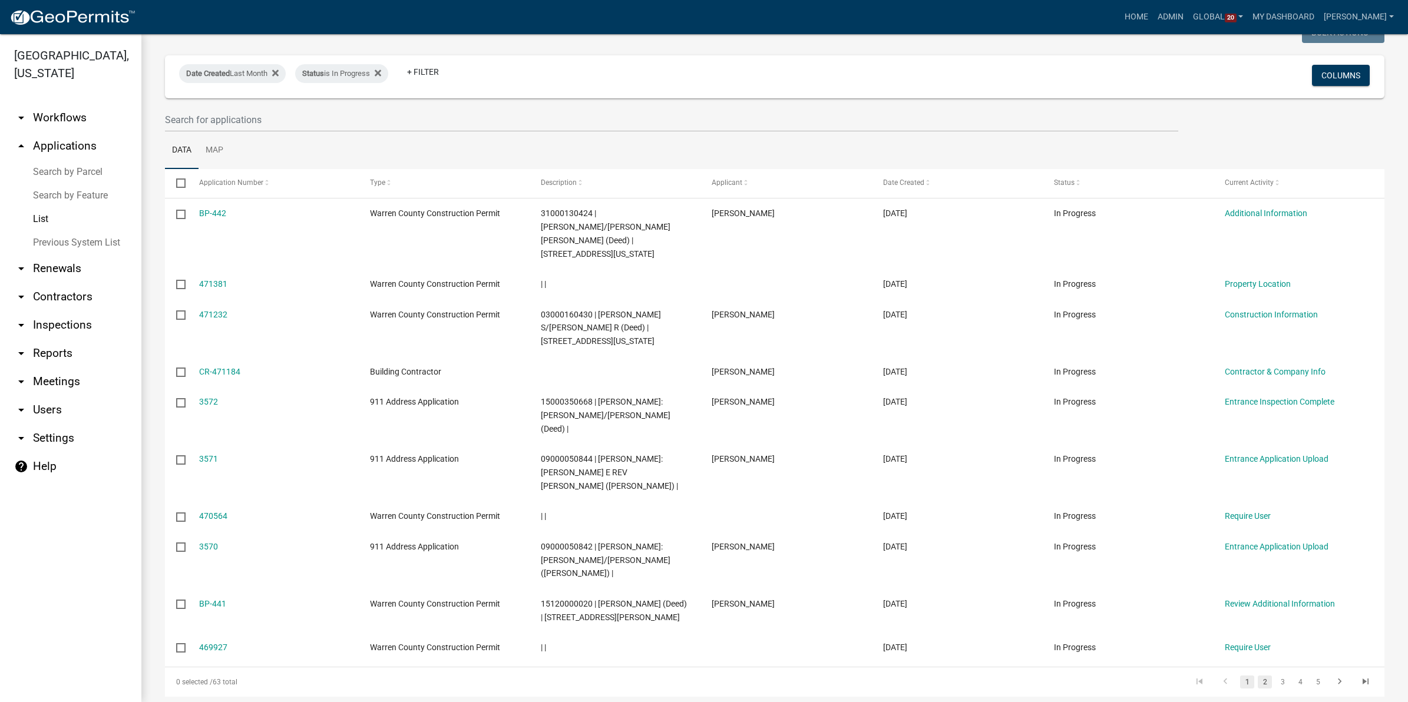
click at [1258, 676] on link "2" at bounding box center [1265, 682] width 14 height 13
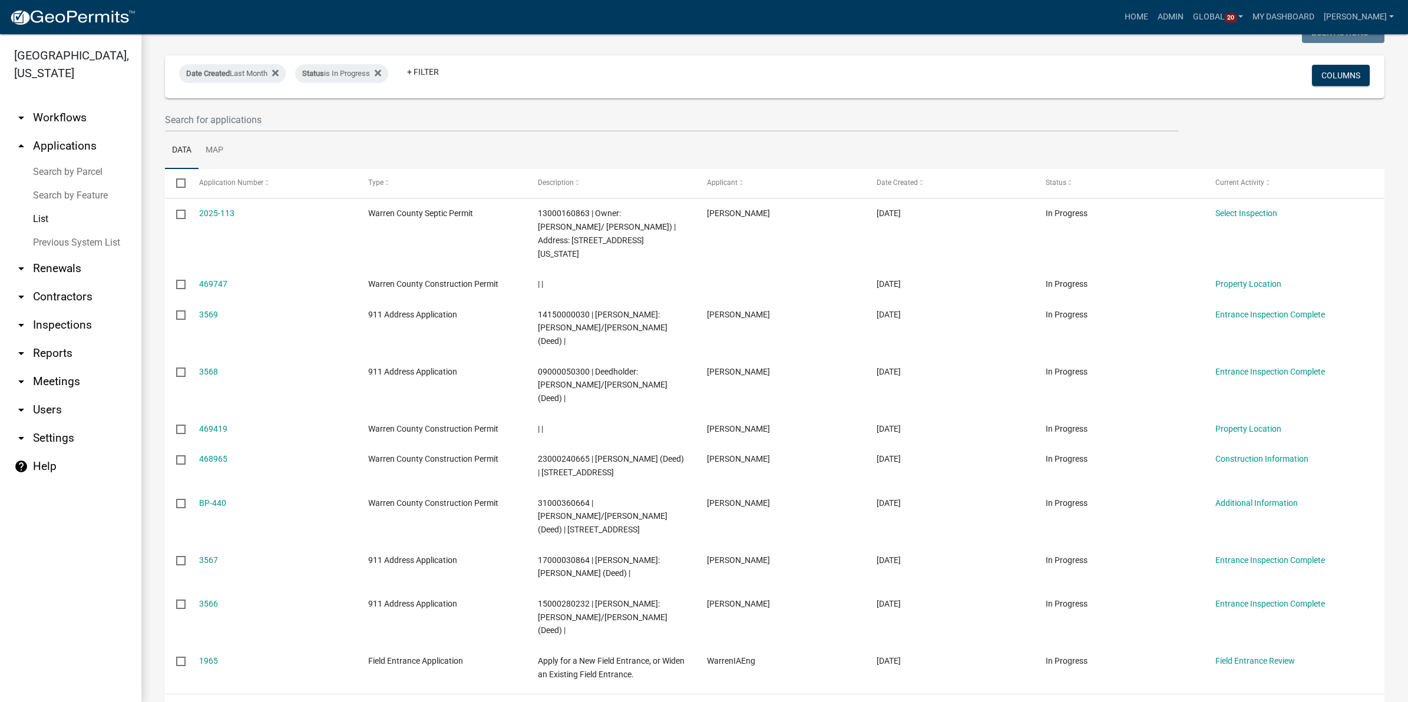
click at [1277, 644] on div "Select Application Number Type Description Applicant Date Created Status Curren…" at bounding box center [775, 446] width 1220 height 555
click at [1053, 699] on datatable-pager "1 2 3 4 5" at bounding box center [1016, 709] width 725 height 20
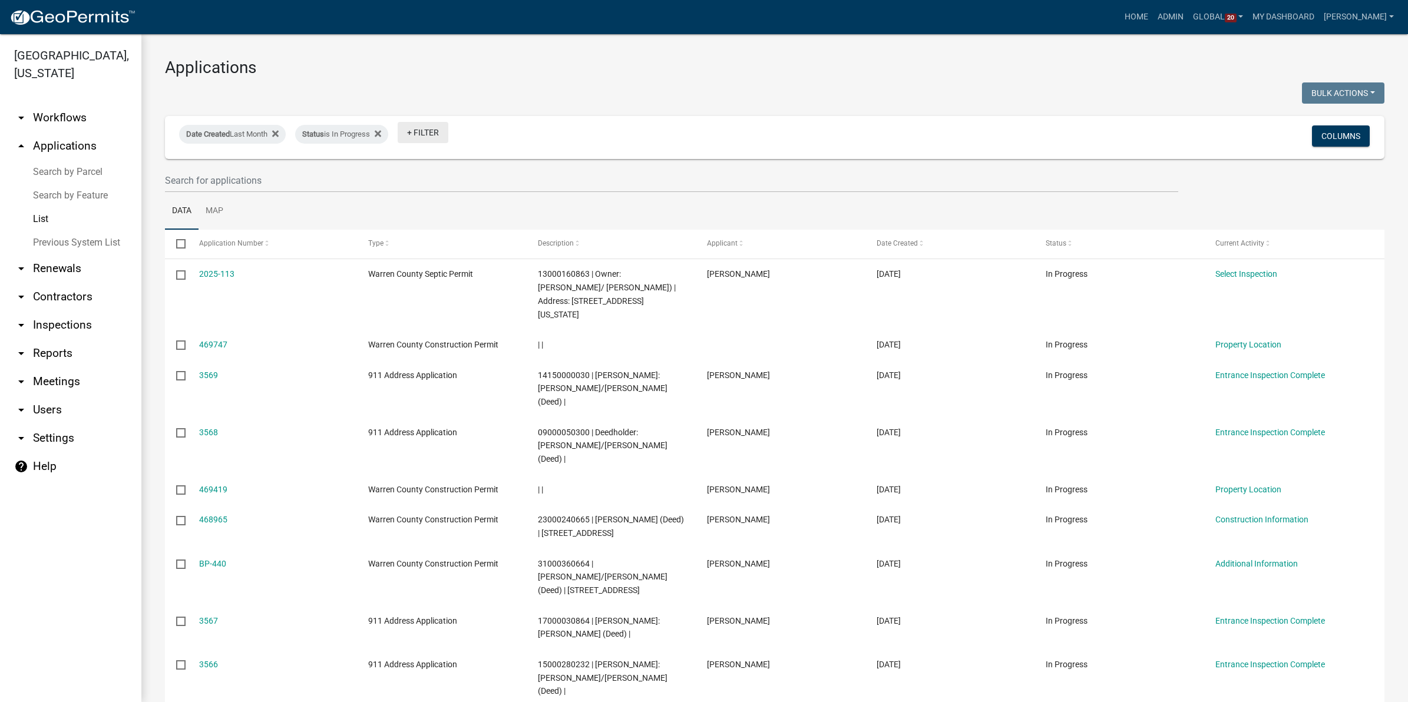
click at [427, 134] on link "+ Filter" at bounding box center [423, 132] width 51 height 21
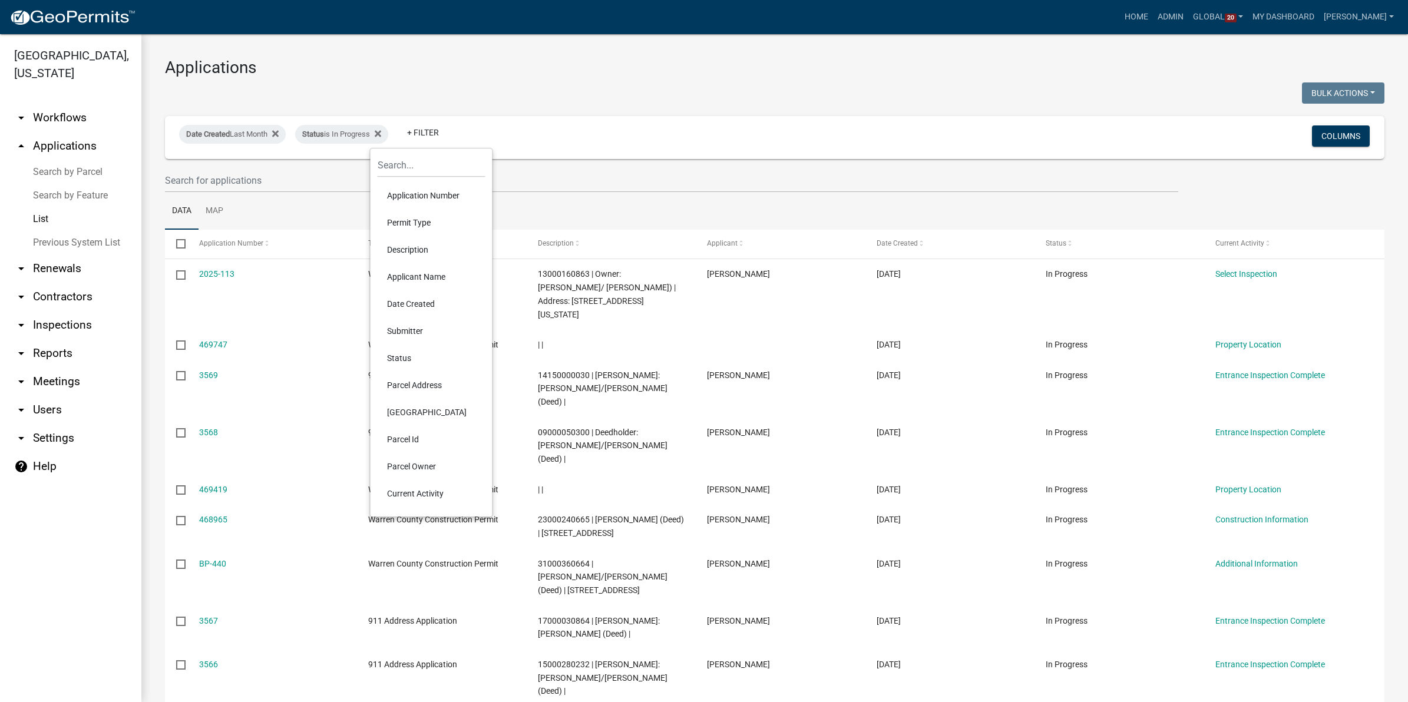
click at [417, 218] on li "Permit Type" at bounding box center [432, 222] width 108 height 27
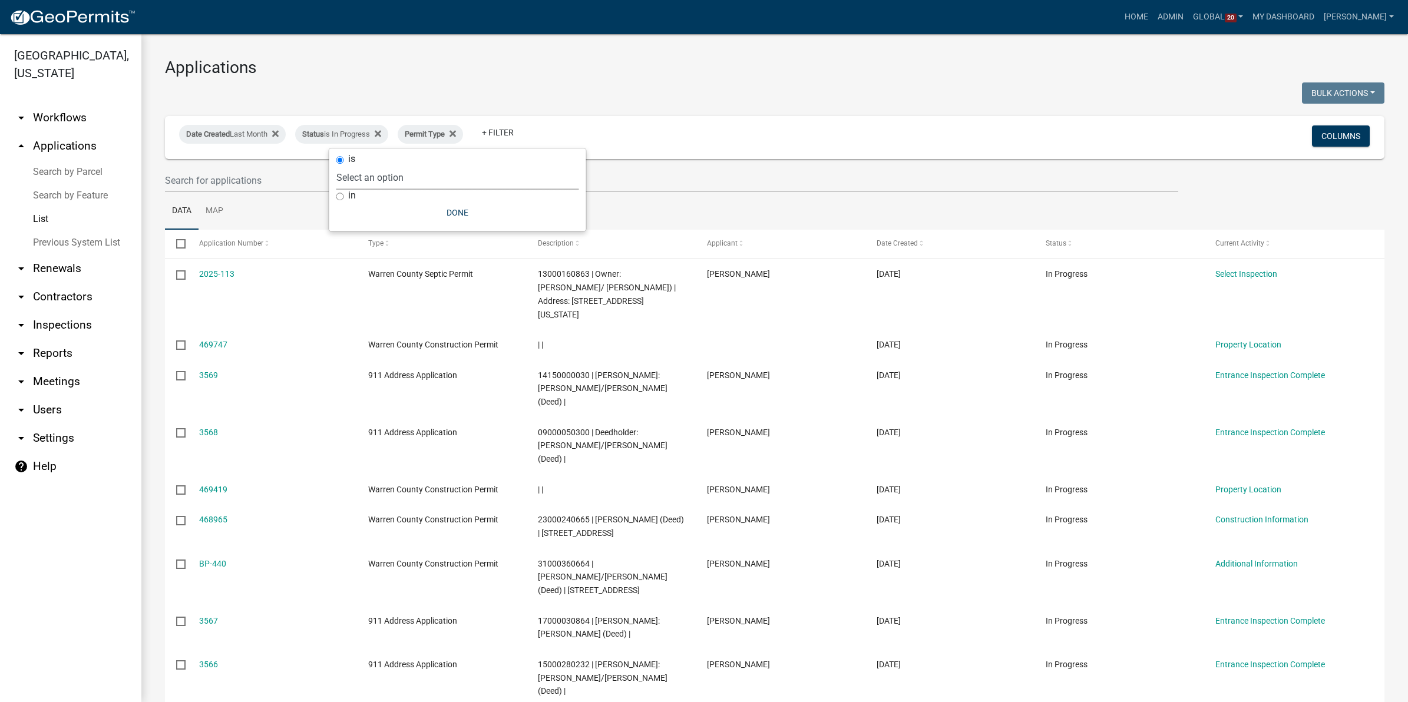
click at [380, 176] on select "Select an option 911 Address Application Boone Copy Of - Conditional Use Permit…" at bounding box center [457, 178] width 243 height 24
select select "455d5309-2300-47fe-81fd-fe814d09cd0c"
click at [401, 166] on select "Select an option 911 Address Application Boone Copy Of - Conditional Use Permit…" at bounding box center [457, 178] width 243 height 24
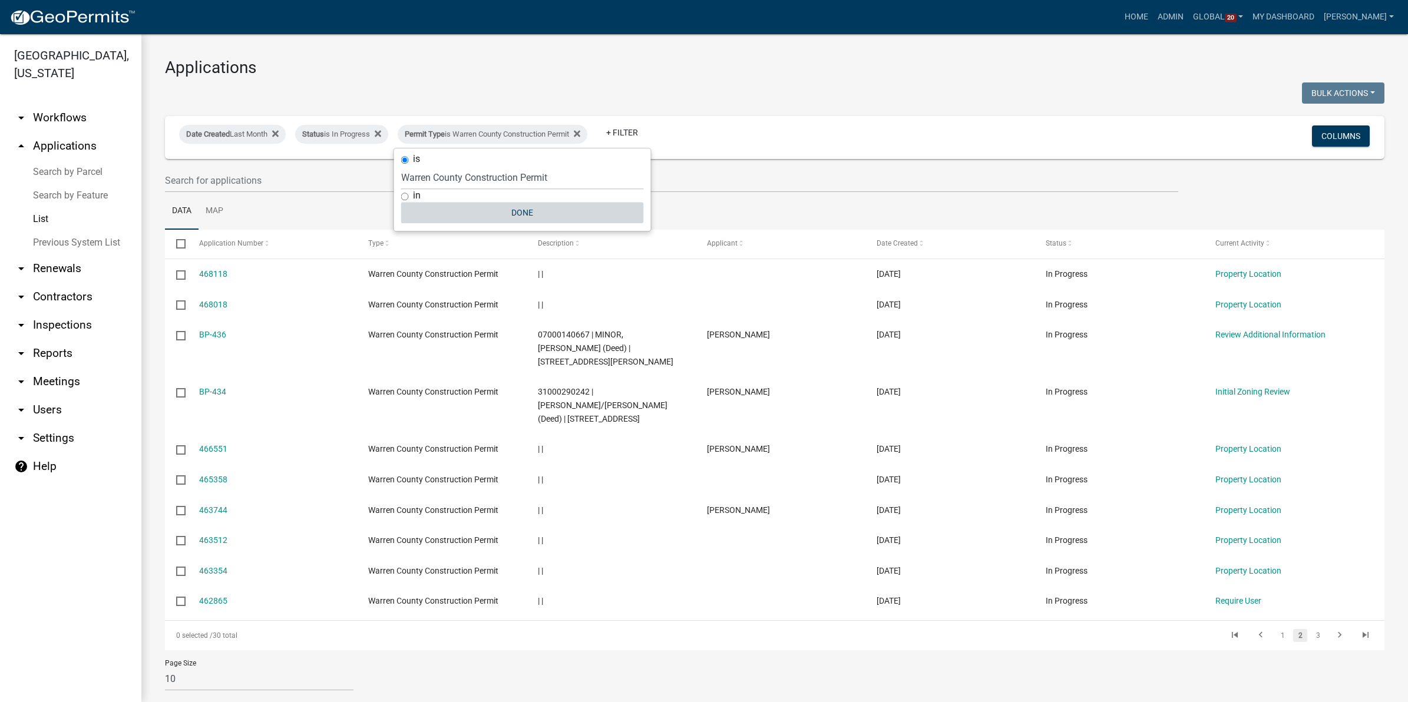
click at [505, 213] on button "Done" at bounding box center [522, 212] width 243 height 21
click at [1276, 629] on link "1" at bounding box center [1283, 635] width 14 height 13
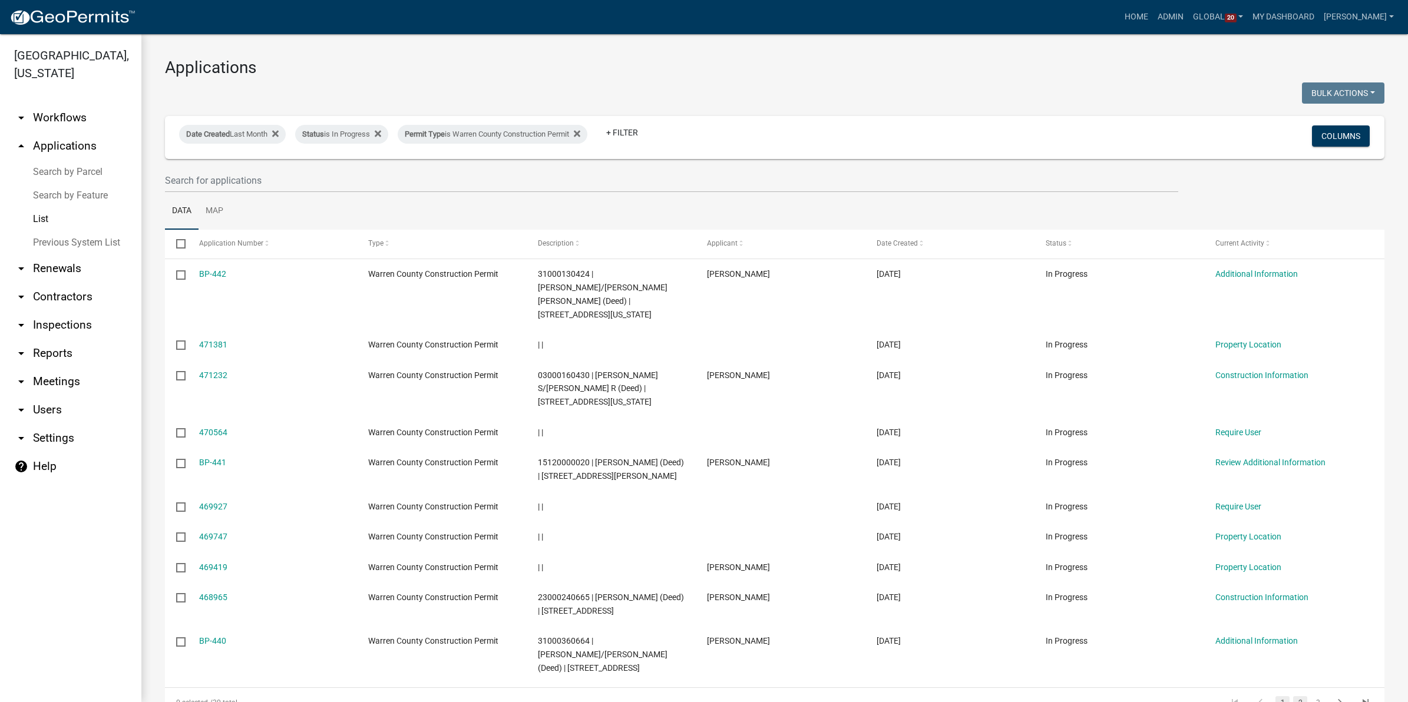
click at [1293, 696] on link "2" at bounding box center [1300, 702] width 14 height 13
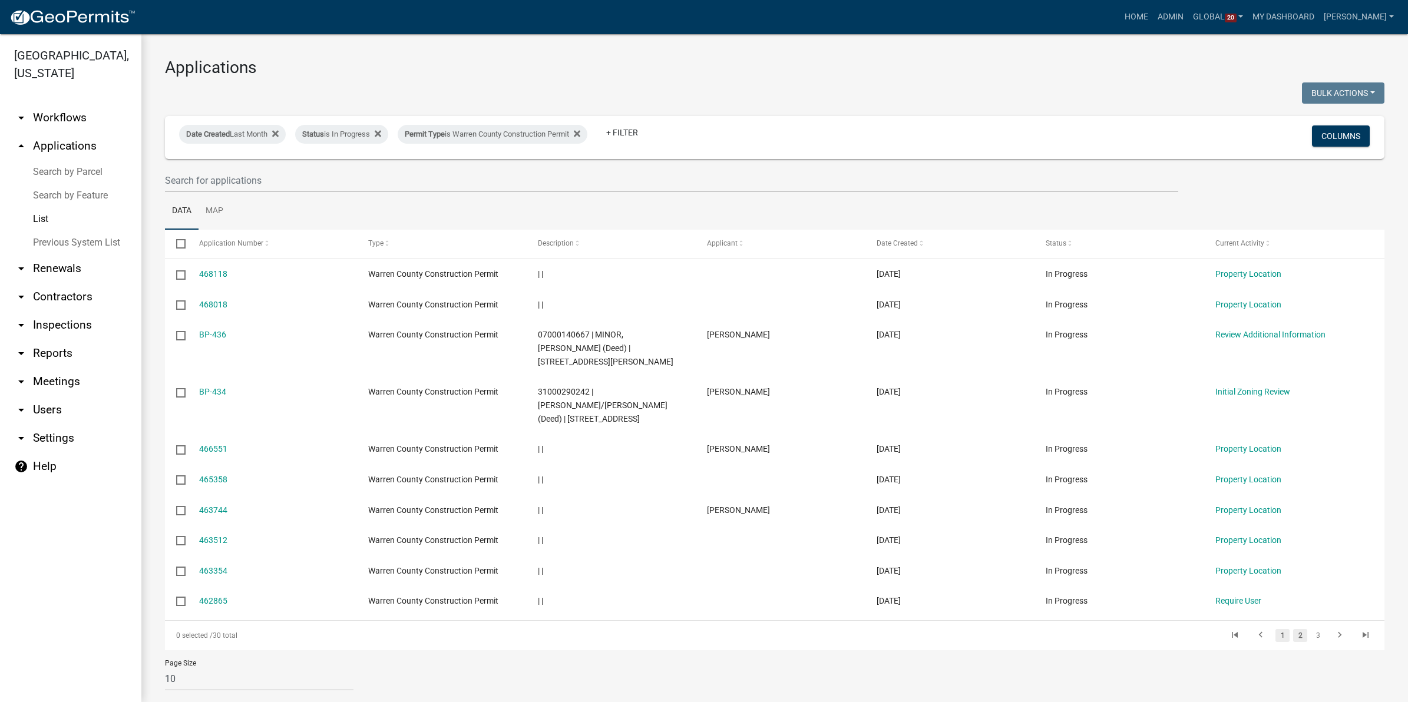
click at [1276, 629] on link "1" at bounding box center [1283, 635] width 14 height 13
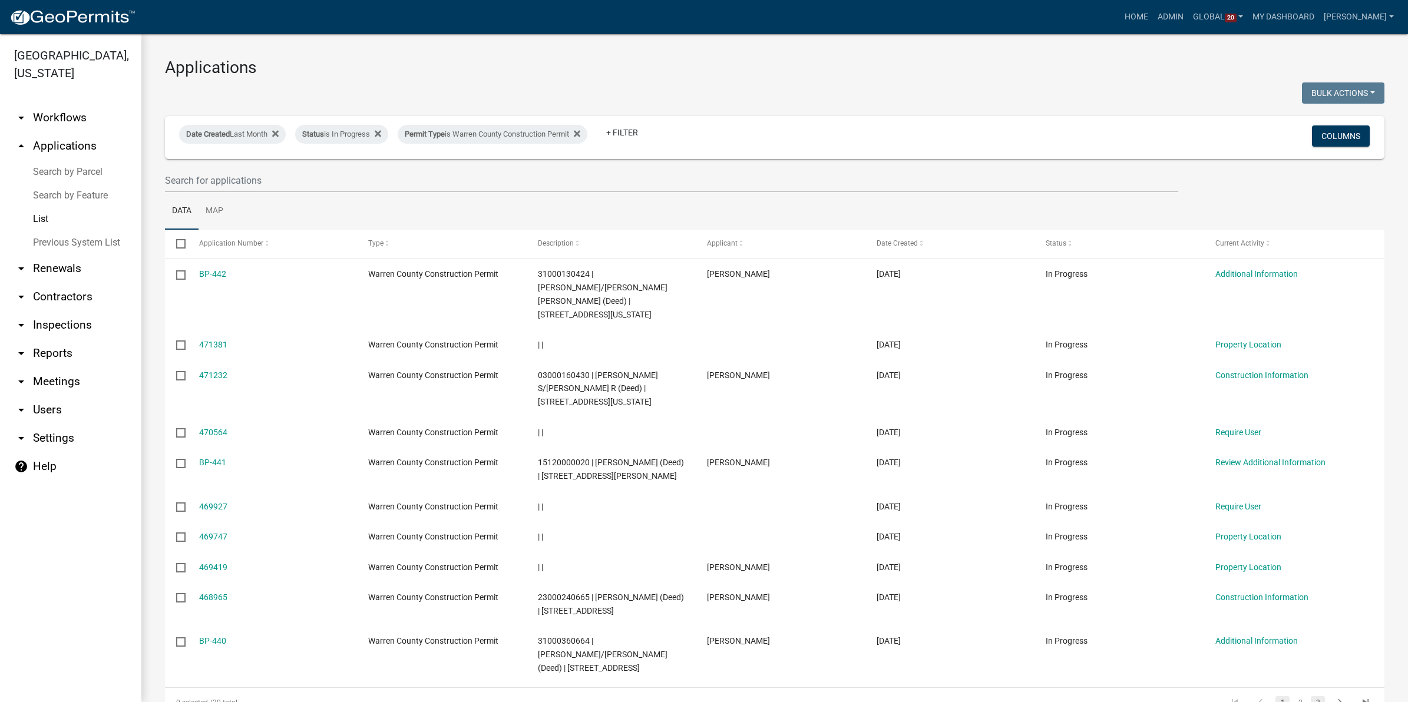
click at [1314, 696] on link "3" at bounding box center [1318, 702] width 14 height 13
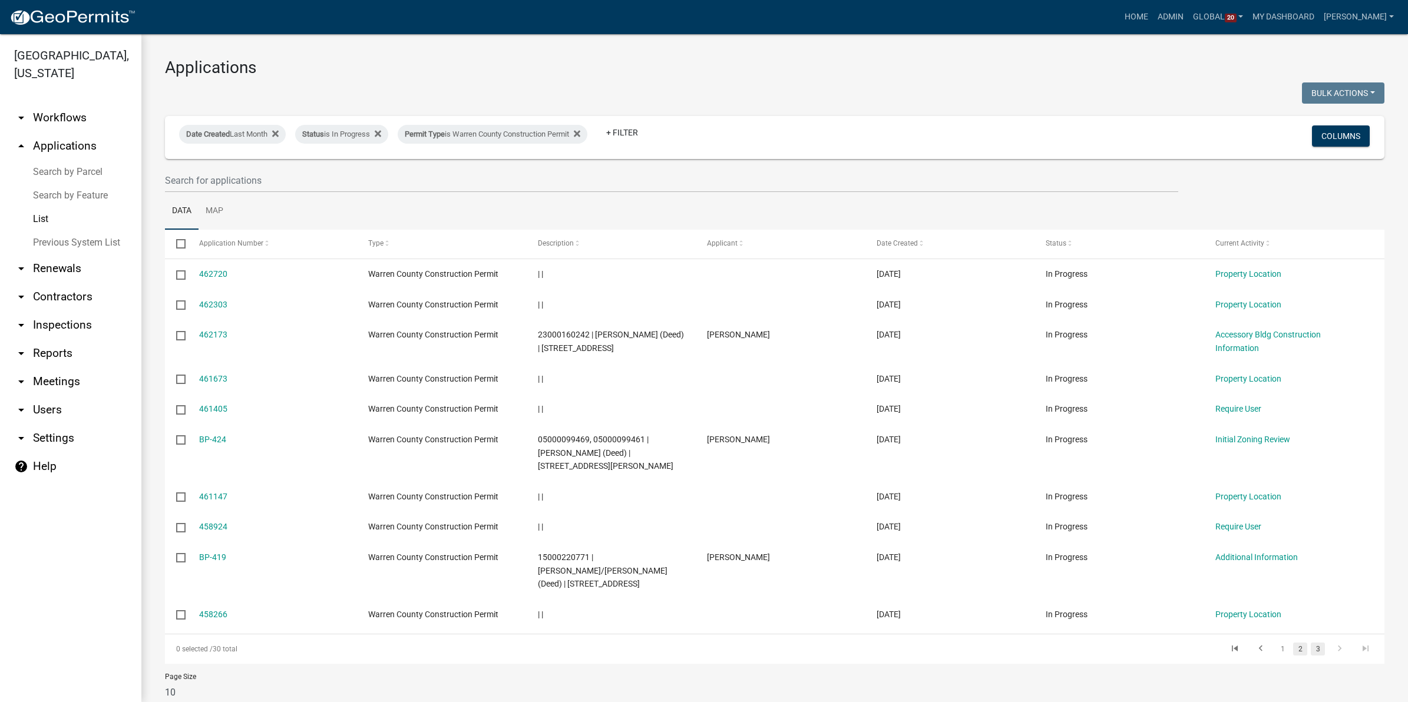
click at [1293, 647] on link "2" at bounding box center [1300, 649] width 14 height 13
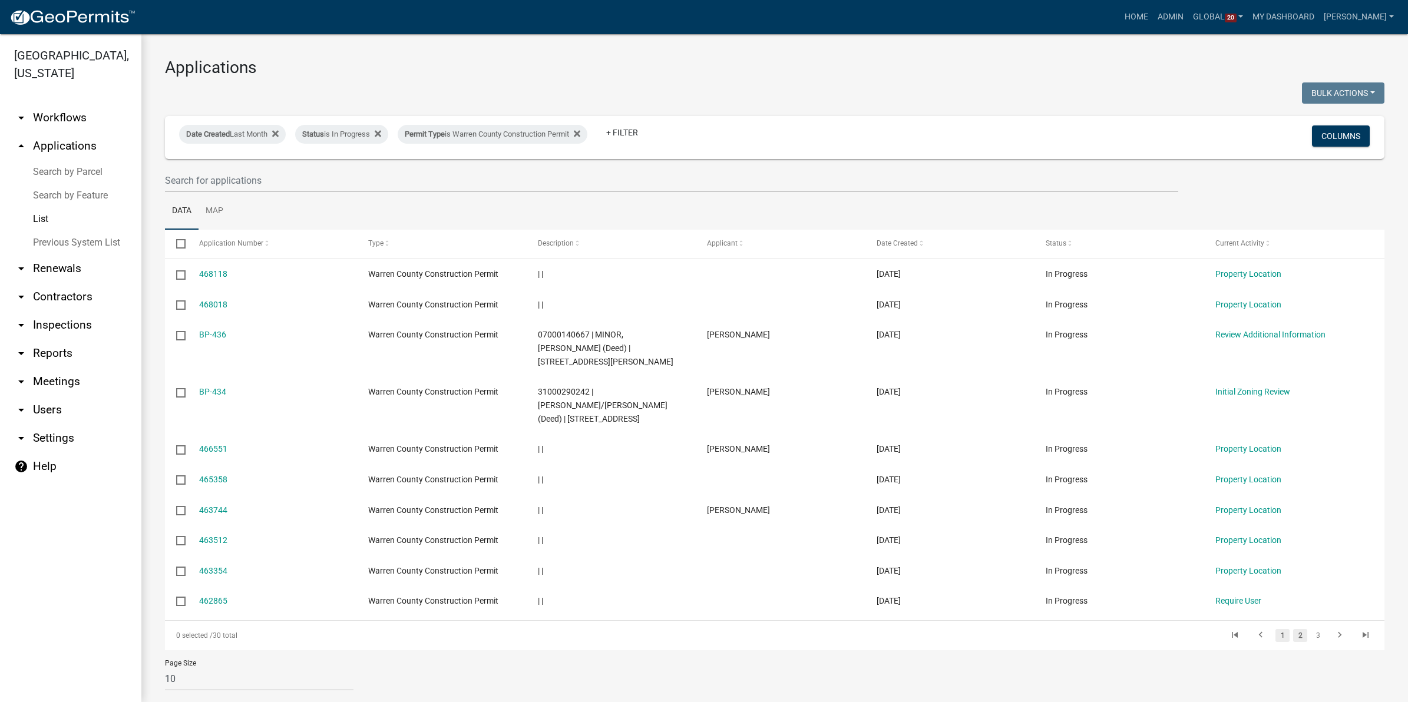
click at [1276, 629] on link "1" at bounding box center [1283, 635] width 14 height 13
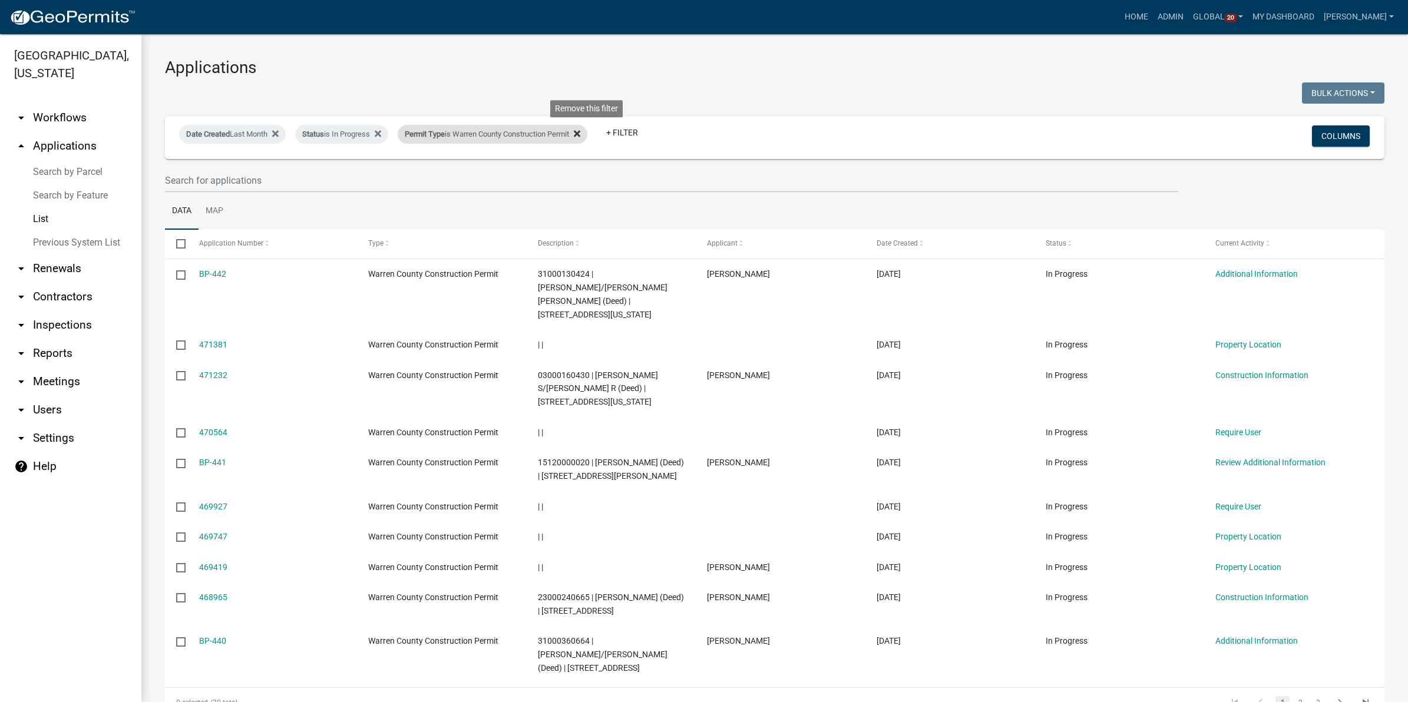
click at [580, 133] on icon at bounding box center [577, 133] width 6 height 6
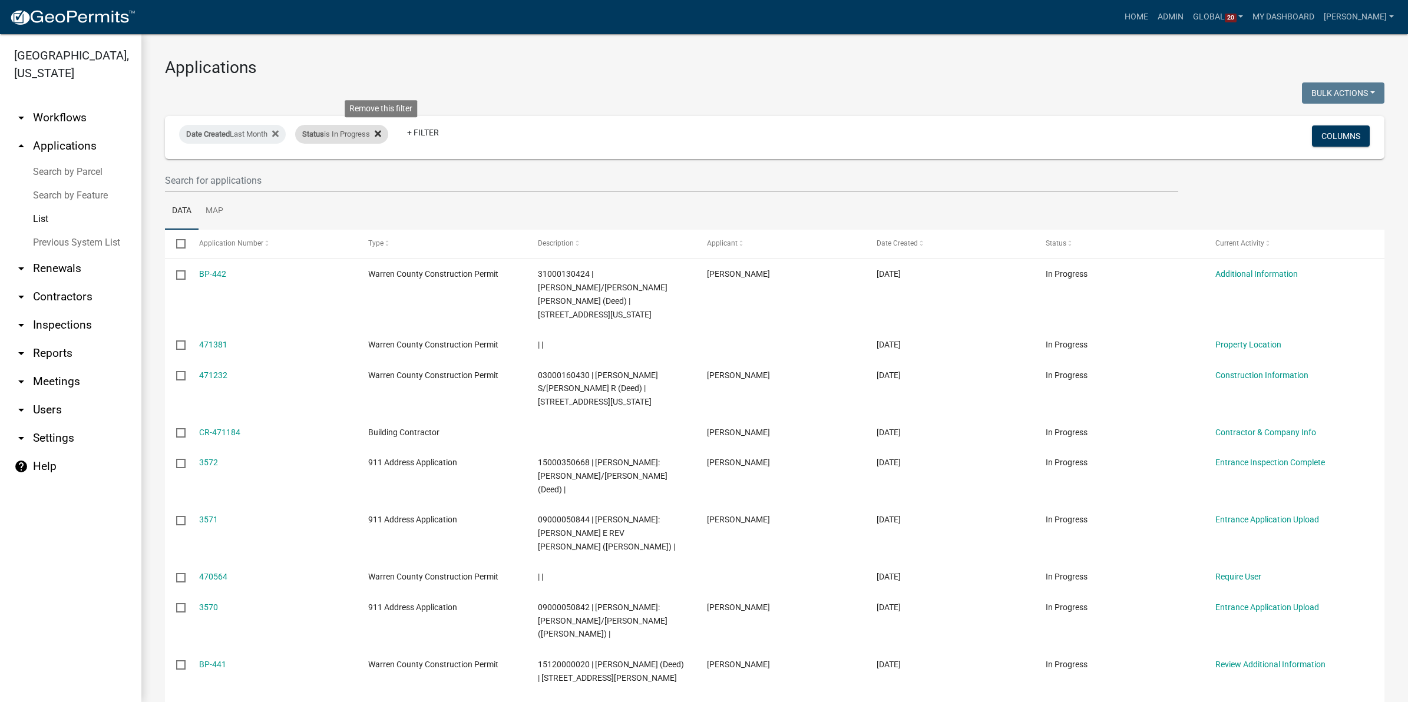
click at [381, 131] on icon at bounding box center [378, 133] width 6 height 9
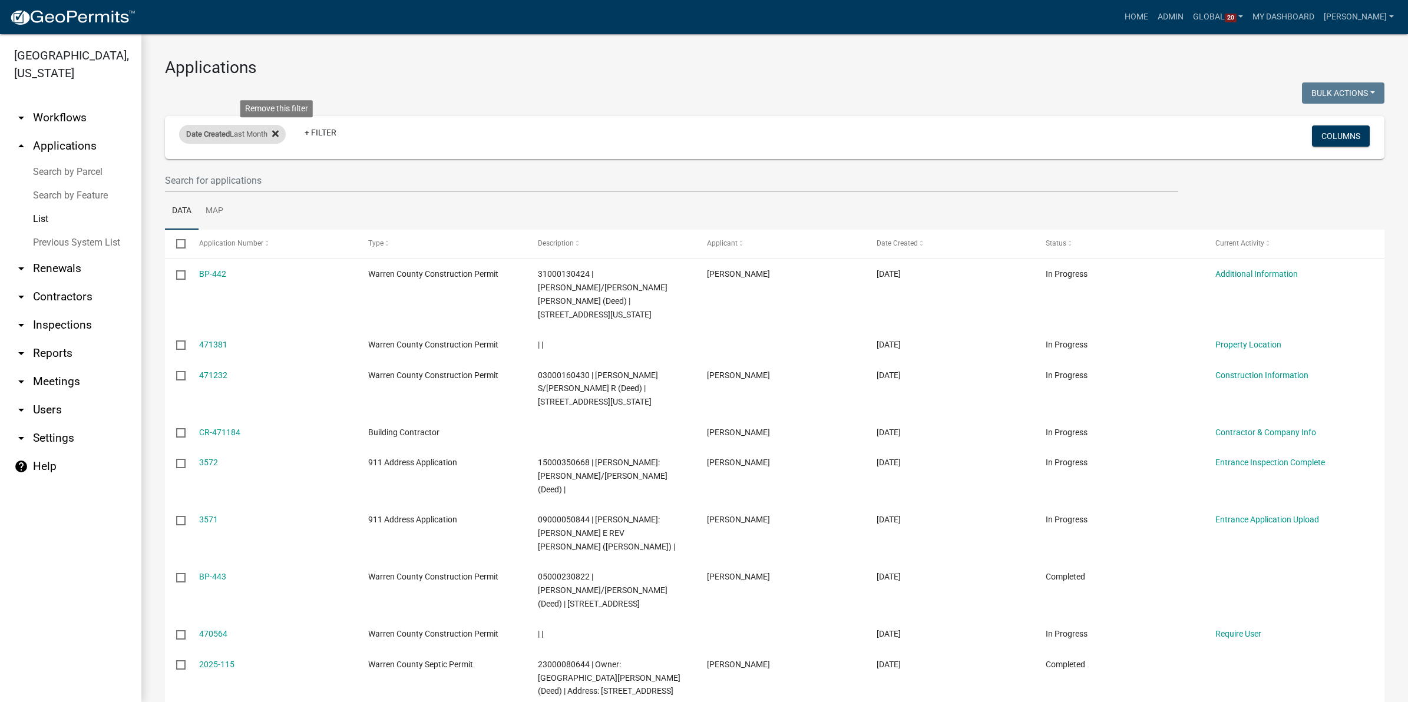
click at [275, 130] on fa-icon at bounding box center [272, 134] width 11 height 19
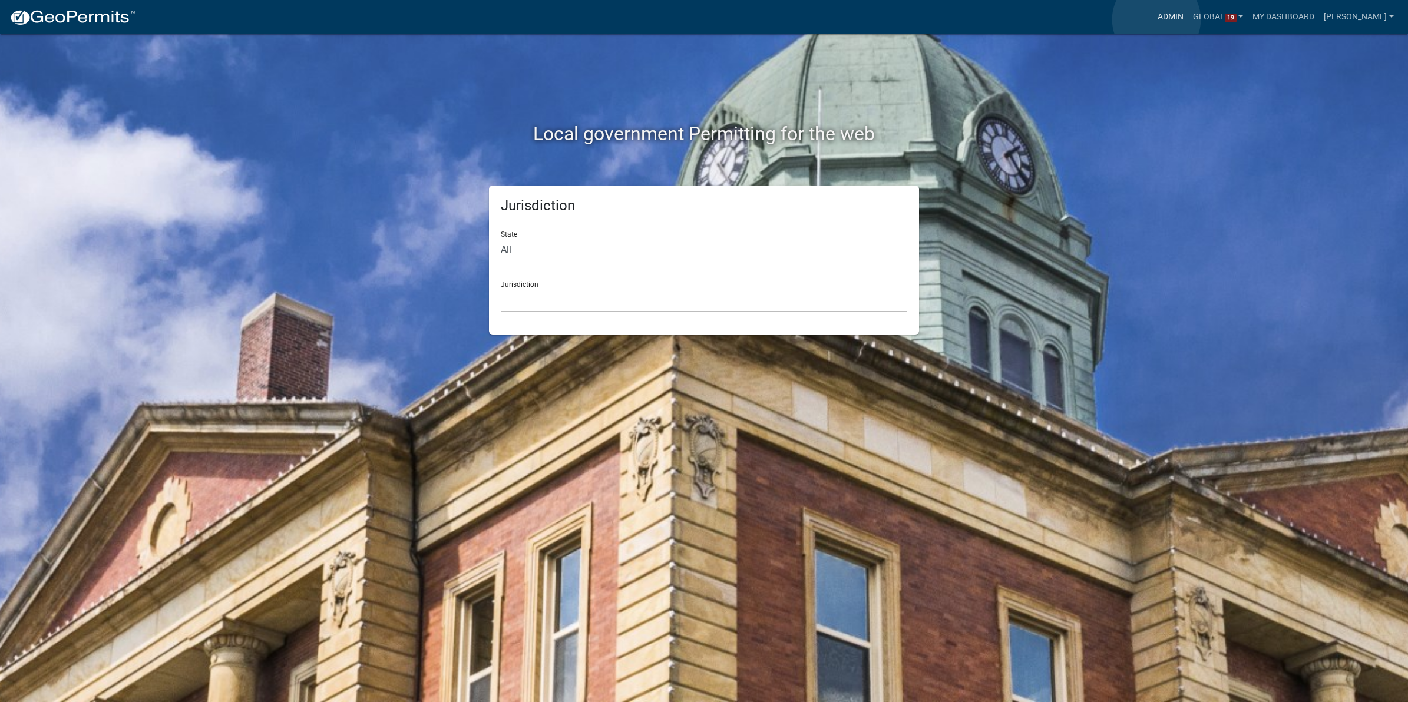
click at [1157, 19] on link "Admin" at bounding box center [1170, 17] width 35 height 22
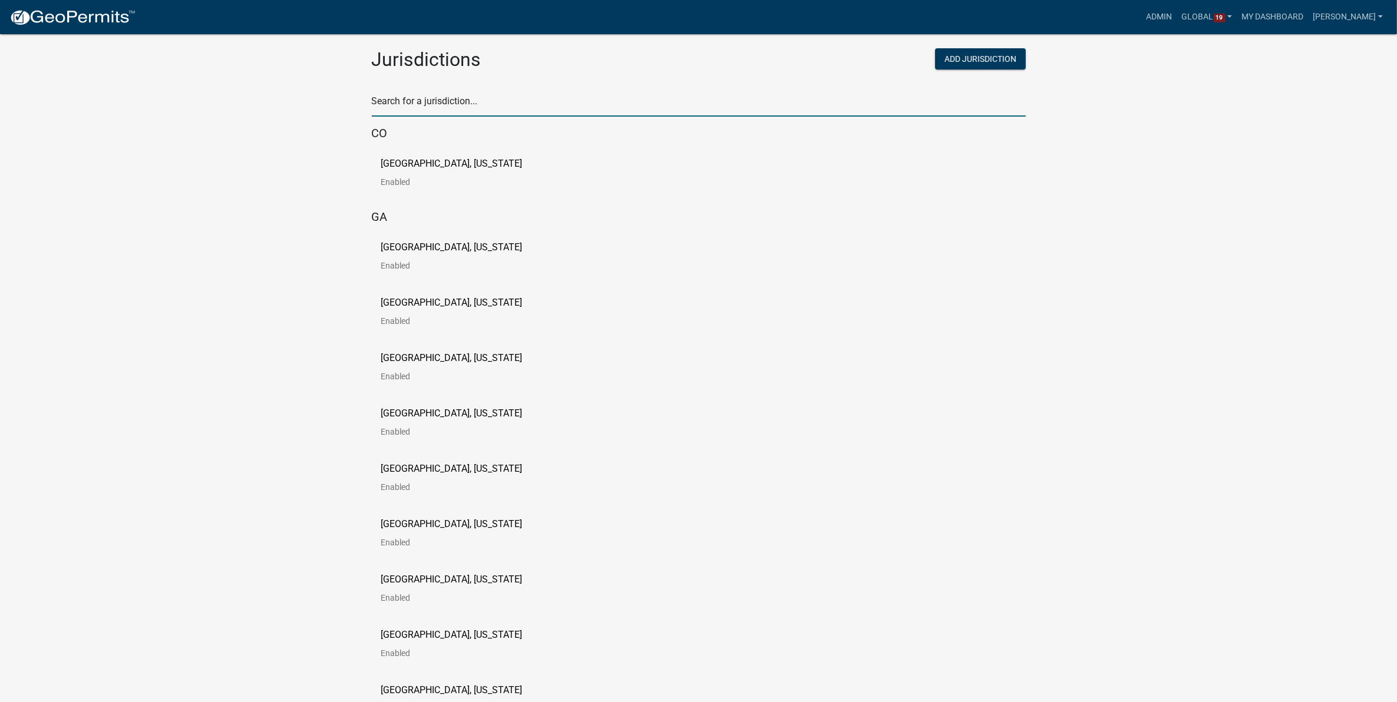
click at [580, 101] on input "text" at bounding box center [699, 104] width 654 height 24
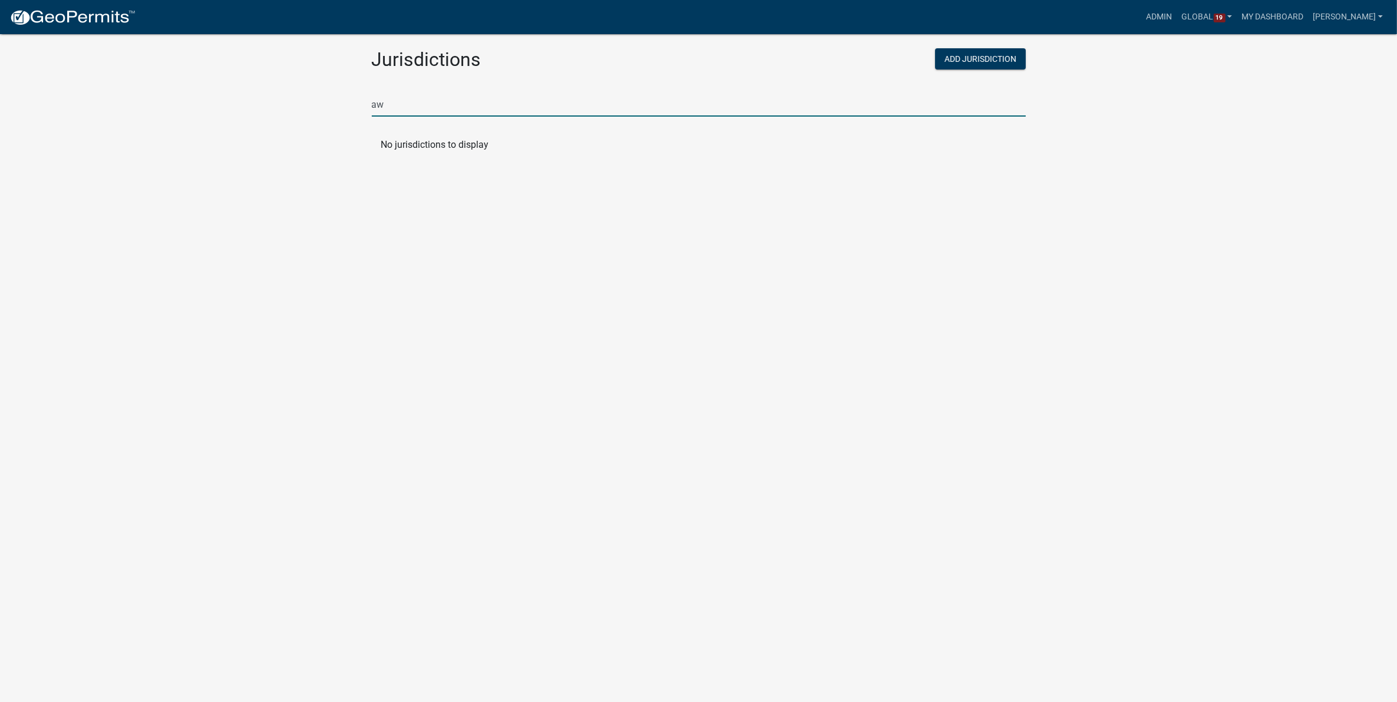
type input "a"
type input "warren"
click at [440, 163] on p "[GEOGRAPHIC_DATA], [US_STATE]" at bounding box center [451, 163] width 141 height 9
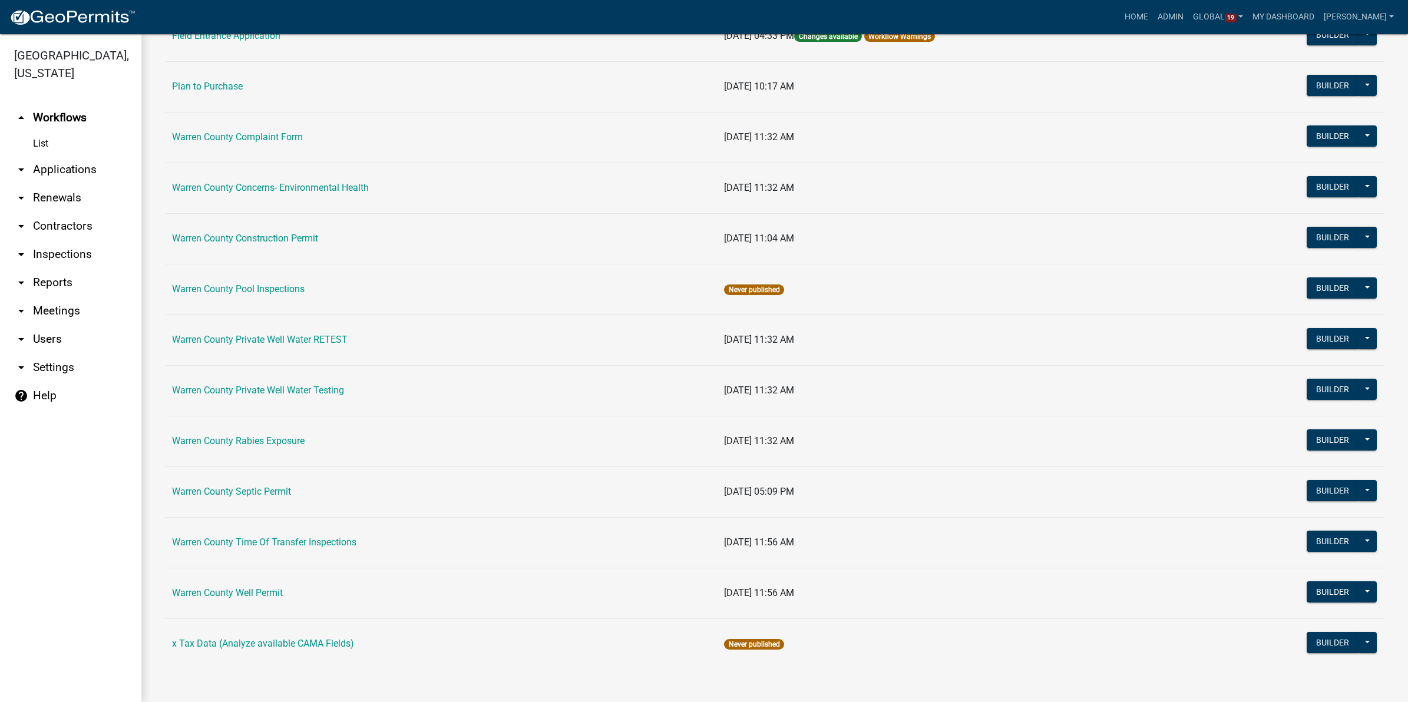
scroll to position [476, 0]
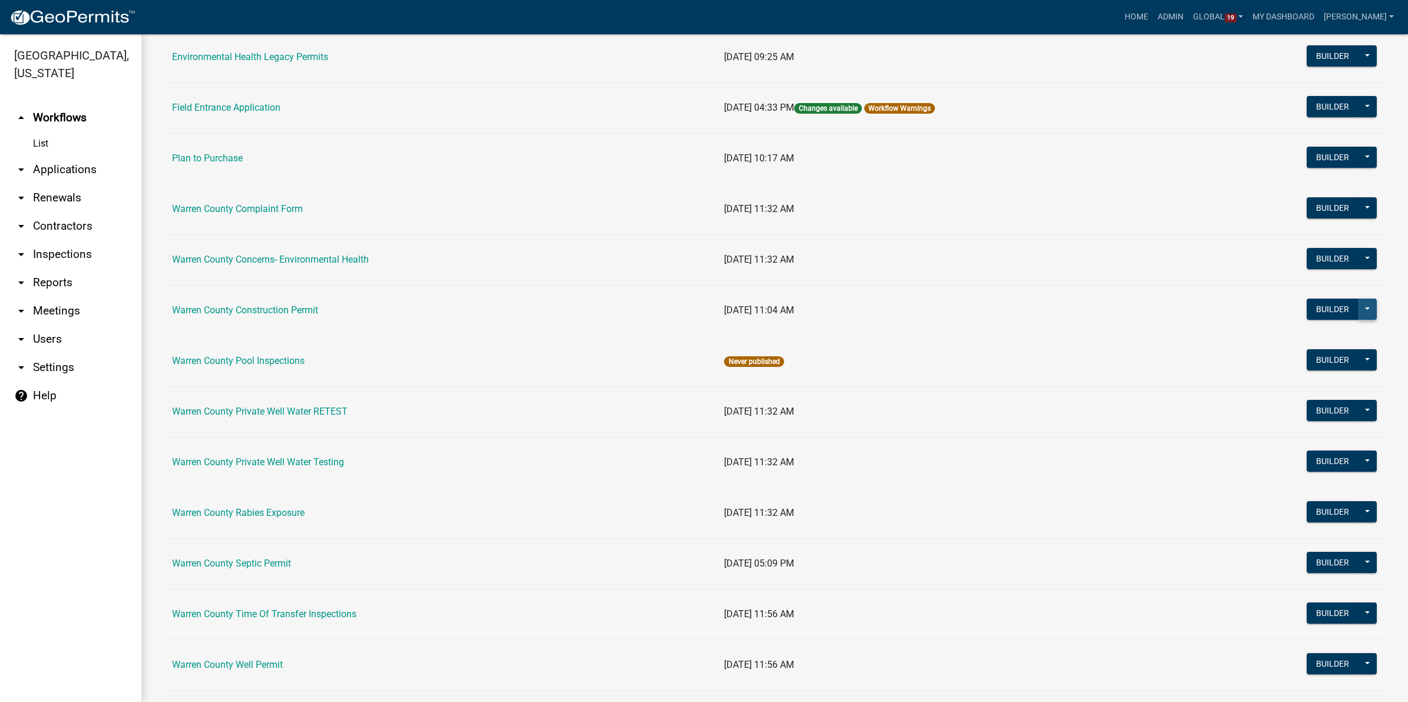
click at [1360, 310] on button at bounding box center [1367, 309] width 19 height 21
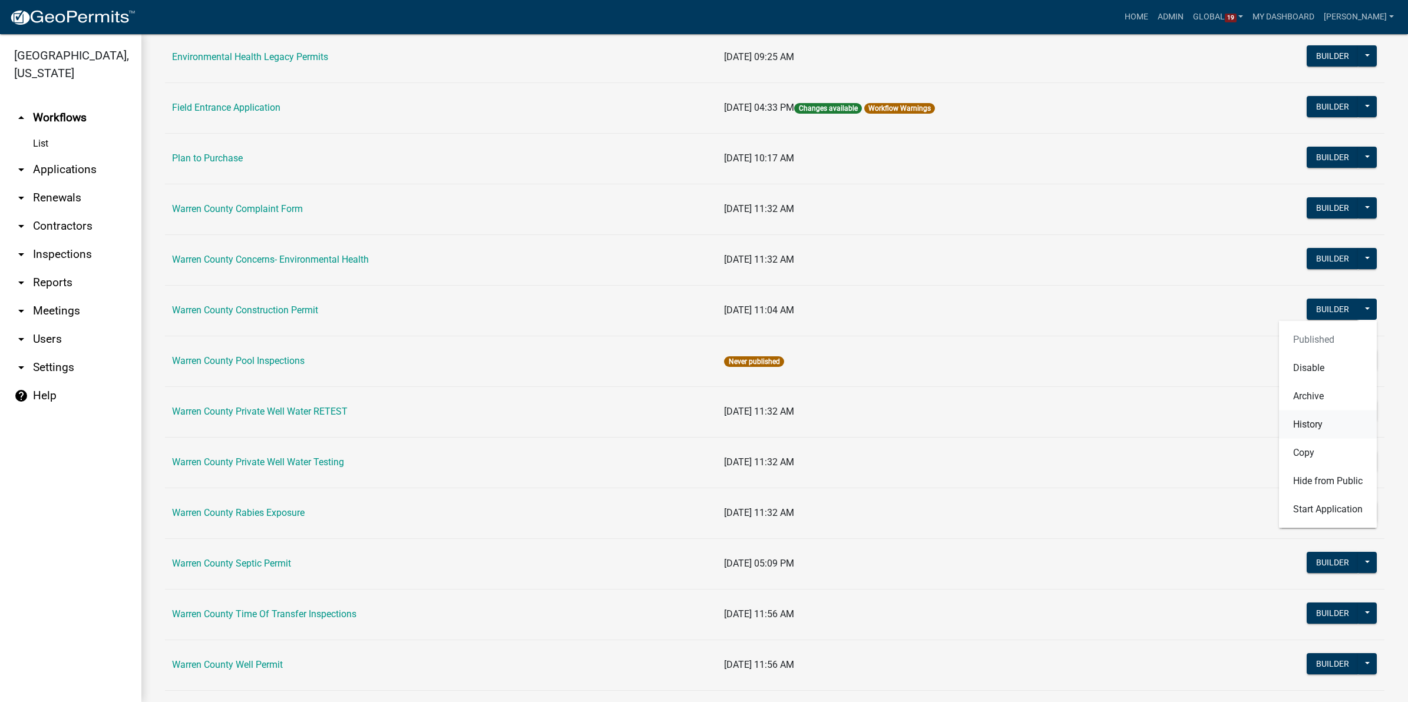
click at [1295, 423] on button "History" at bounding box center [1328, 424] width 98 height 28
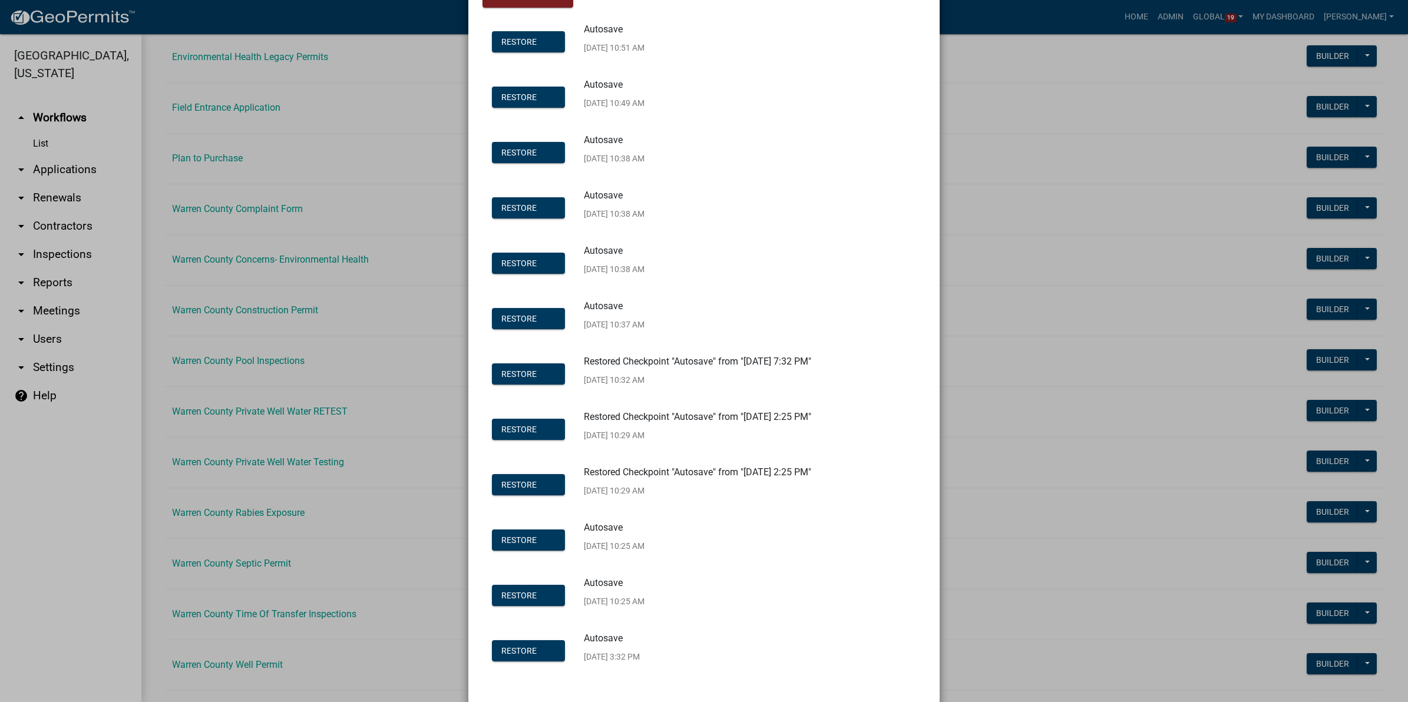
scroll to position [0, 0]
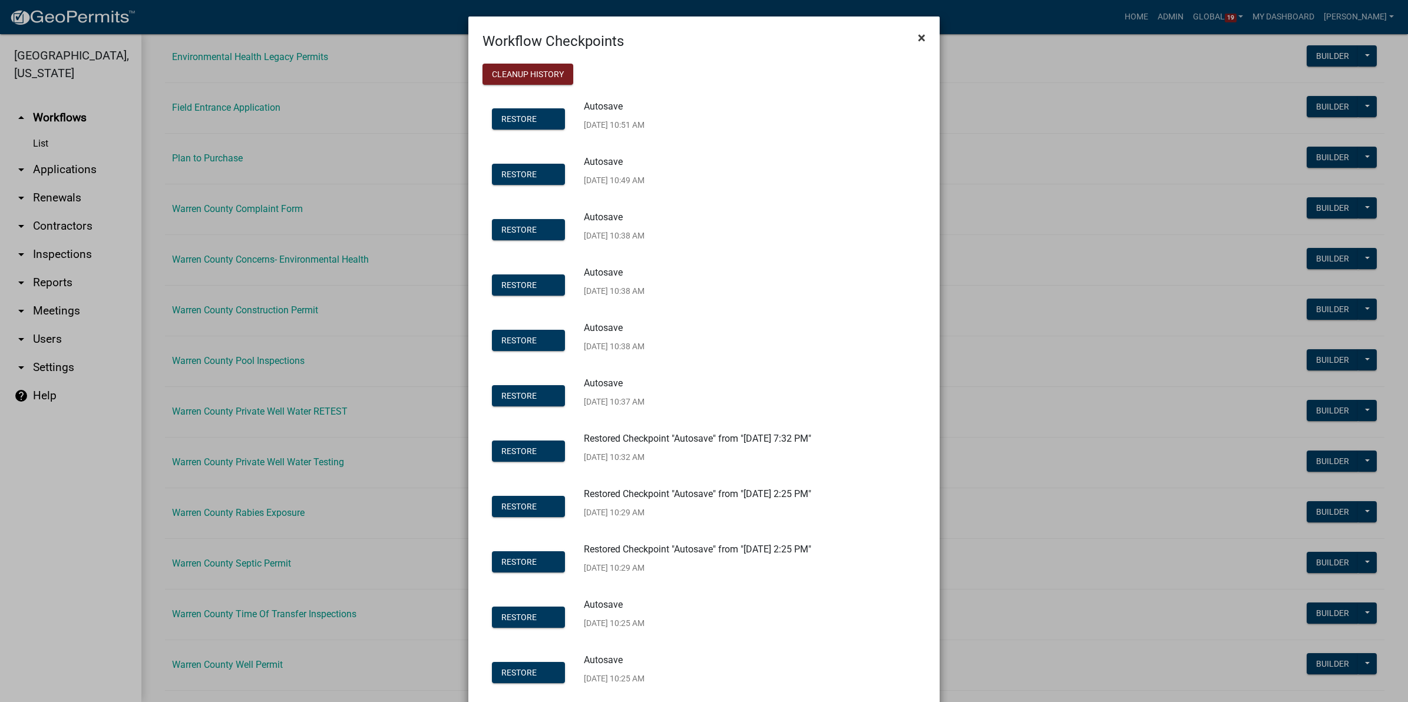
click at [918, 35] on span "×" at bounding box center [922, 37] width 8 height 16
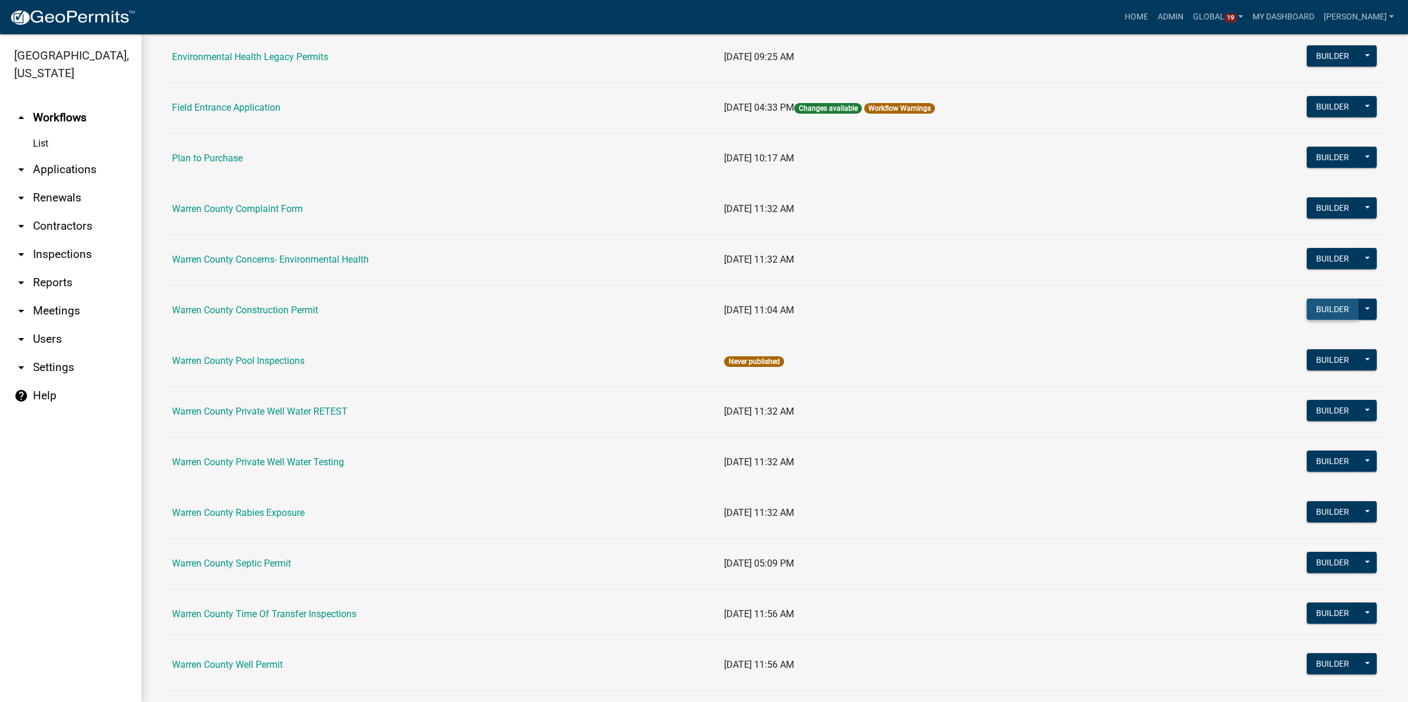
click at [1326, 305] on button "Builder" at bounding box center [1333, 309] width 52 height 21
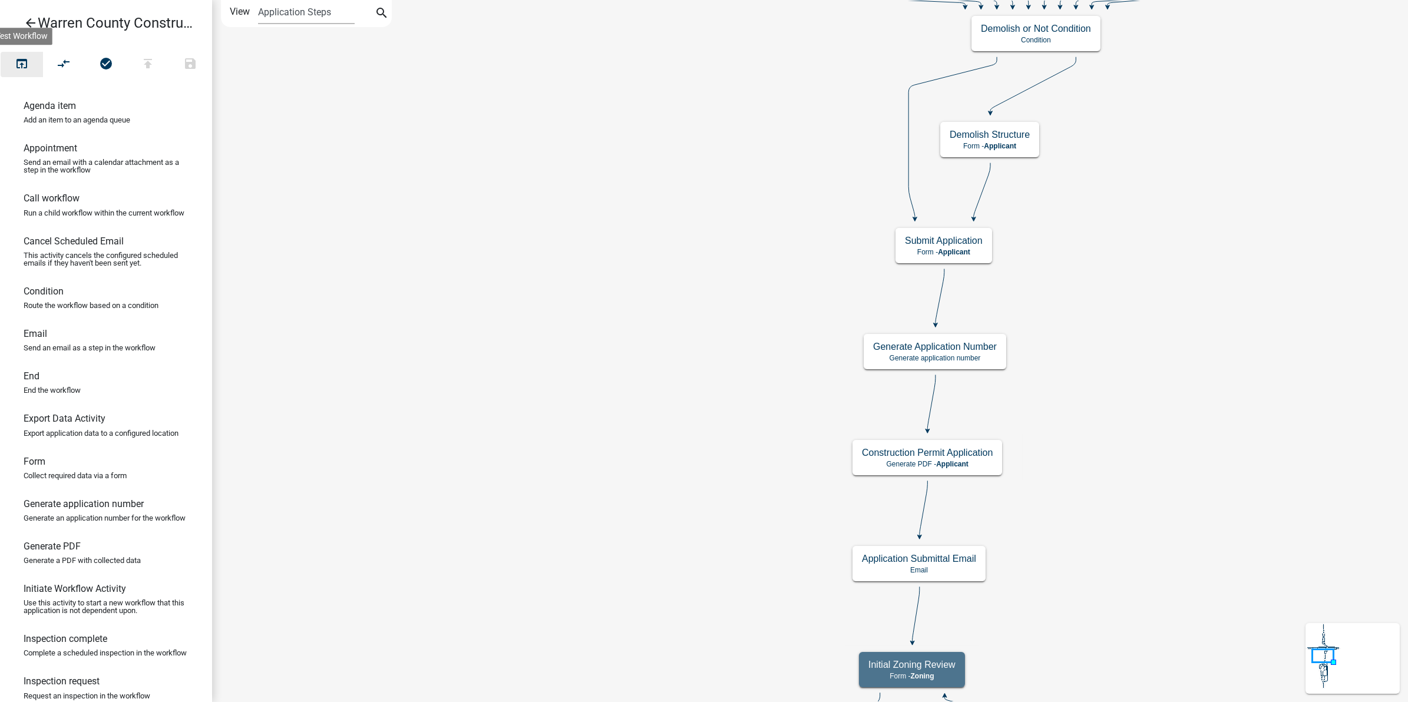
click at [21, 59] on icon "open_in_browser" at bounding box center [22, 65] width 14 height 16
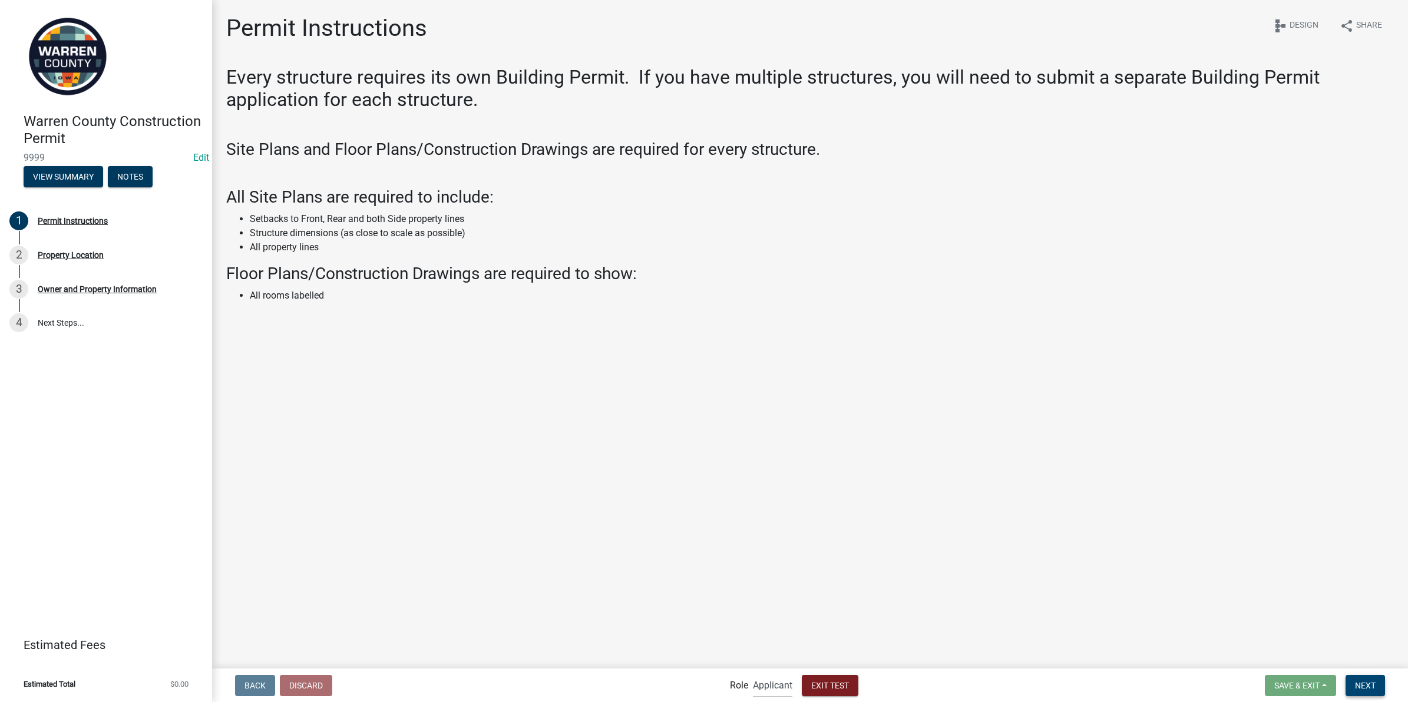
click at [1373, 685] on span "Next" at bounding box center [1365, 684] width 21 height 9
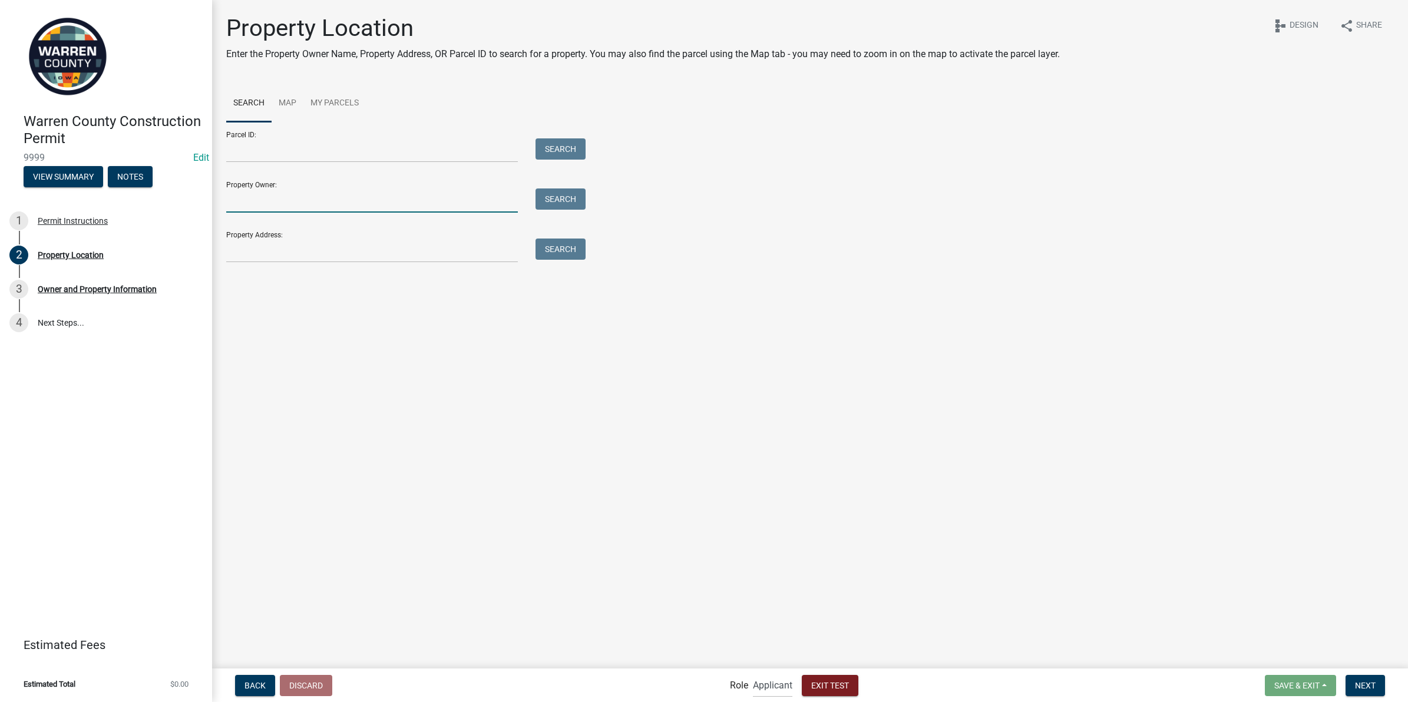
click at [355, 197] on input "Property Owner:" at bounding box center [372, 201] width 292 height 24
type input "smith"
click at [555, 201] on button "Search" at bounding box center [561, 199] width 50 height 21
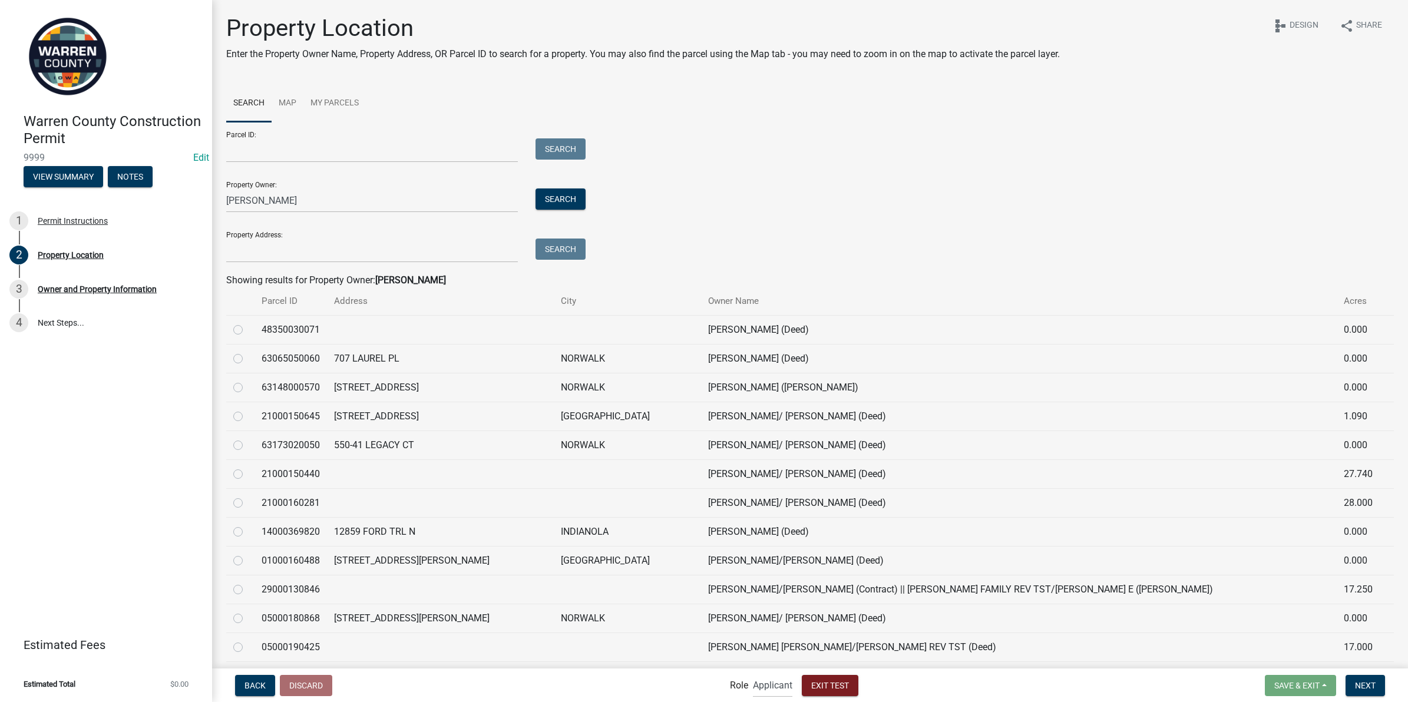
click at [247, 438] on label at bounding box center [247, 438] width 0 height 0
click at [247, 444] on input "radio" at bounding box center [251, 442] width 8 height 8
radio input "true"
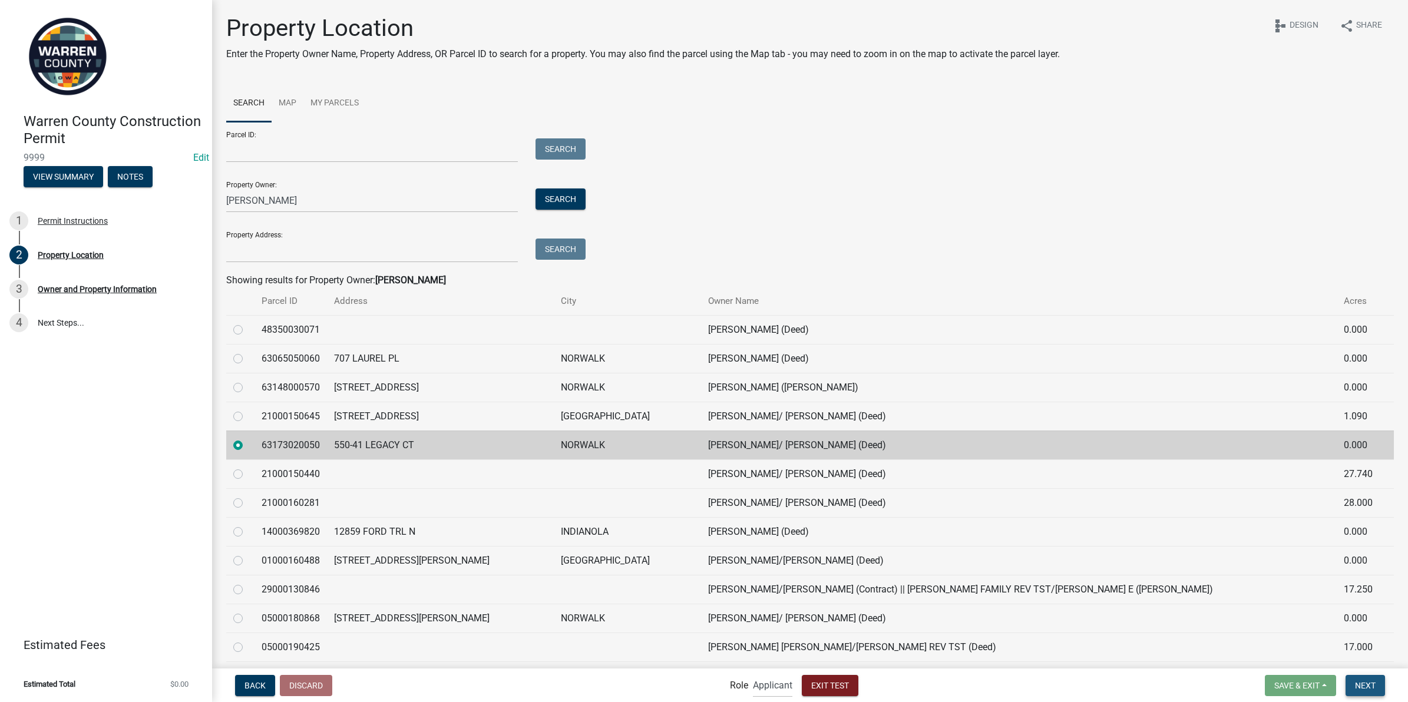
click at [1361, 688] on span "Next" at bounding box center [1365, 684] width 21 height 9
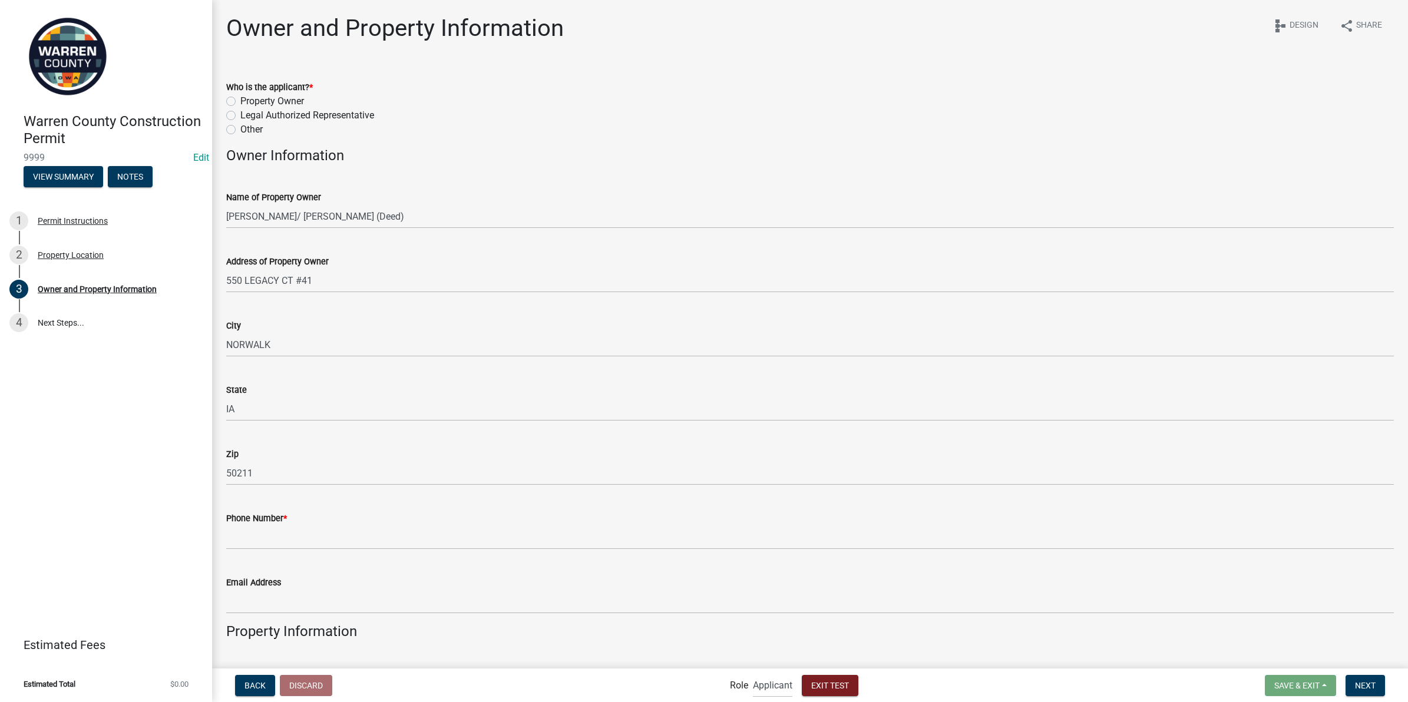
click at [240, 99] on label "Property Owner" at bounding box center [272, 101] width 64 height 14
click at [240, 99] on input "Property Owner" at bounding box center [244, 98] width 8 height 8
radio input "true"
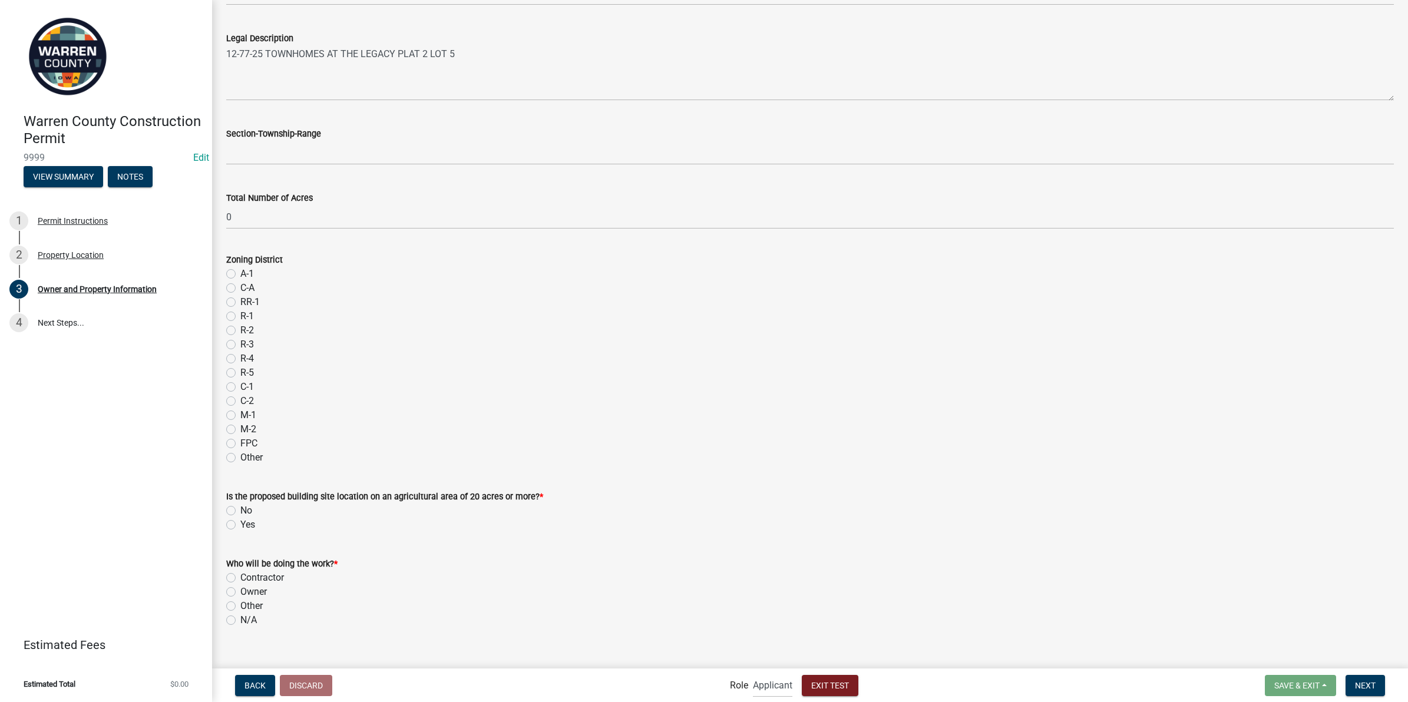
scroll to position [779, 0]
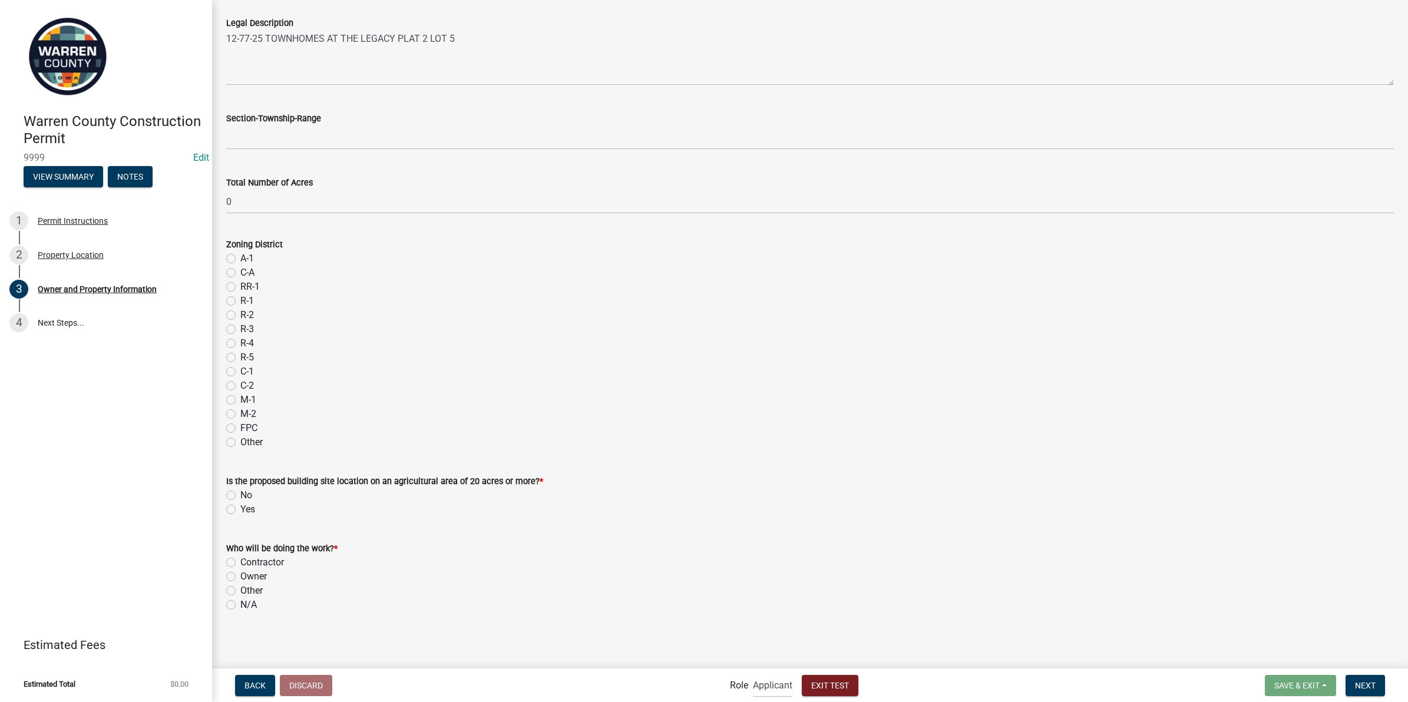
click at [240, 510] on label "Yes" at bounding box center [247, 510] width 15 height 14
click at [240, 510] on input "Yes" at bounding box center [244, 507] width 8 height 8
radio input "true"
click at [240, 563] on label "Contractor" at bounding box center [262, 563] width 44 height 14
click at [240, 563] on input "Contractor" at bounding box center [244, 560] width 8 height 8
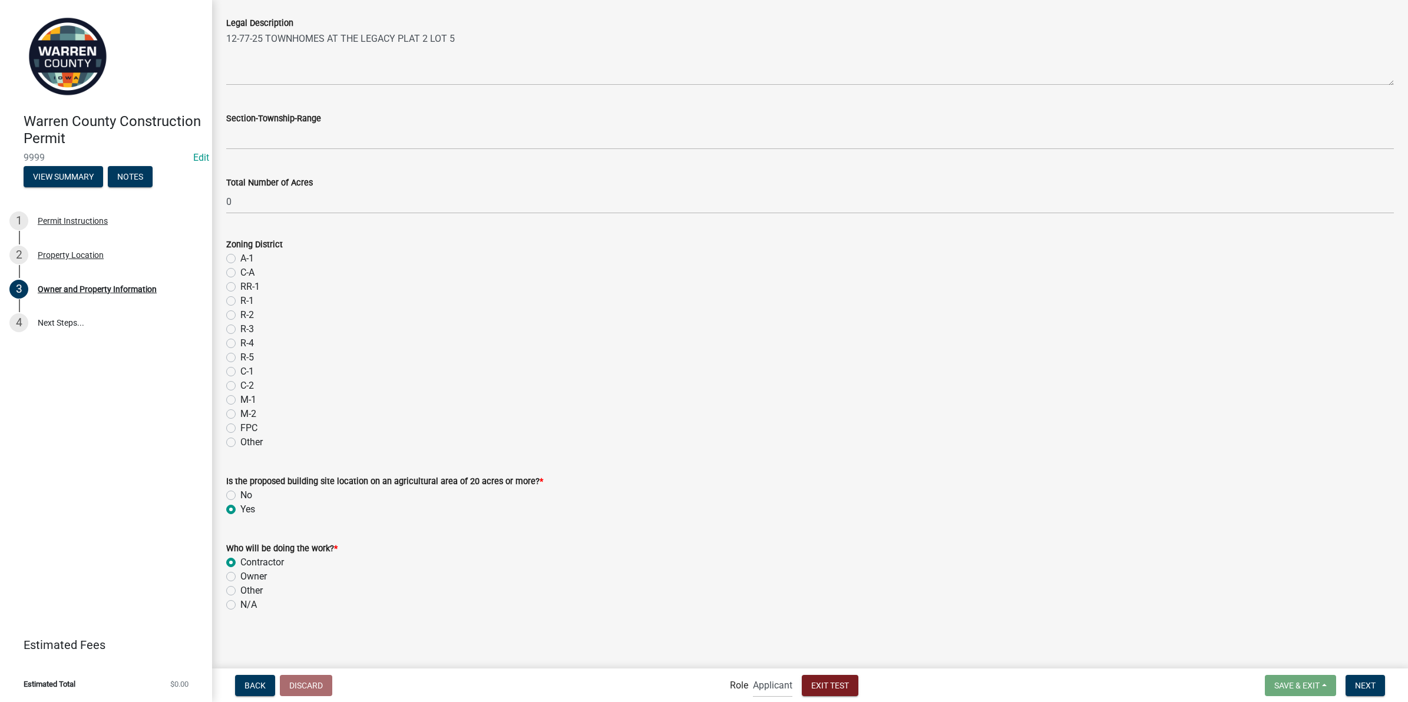
radio input "true"
click at [240, 577] on label "Owner" at bounding box center [253, 577] width 27 height 14
click at [240, 577] on input "Owner" at bounding box center [244, 574] width 8 height 8
radio input "true"
click at [1369, 685] on span "Next" at bounding box center [1365, 684] width 21 height 9
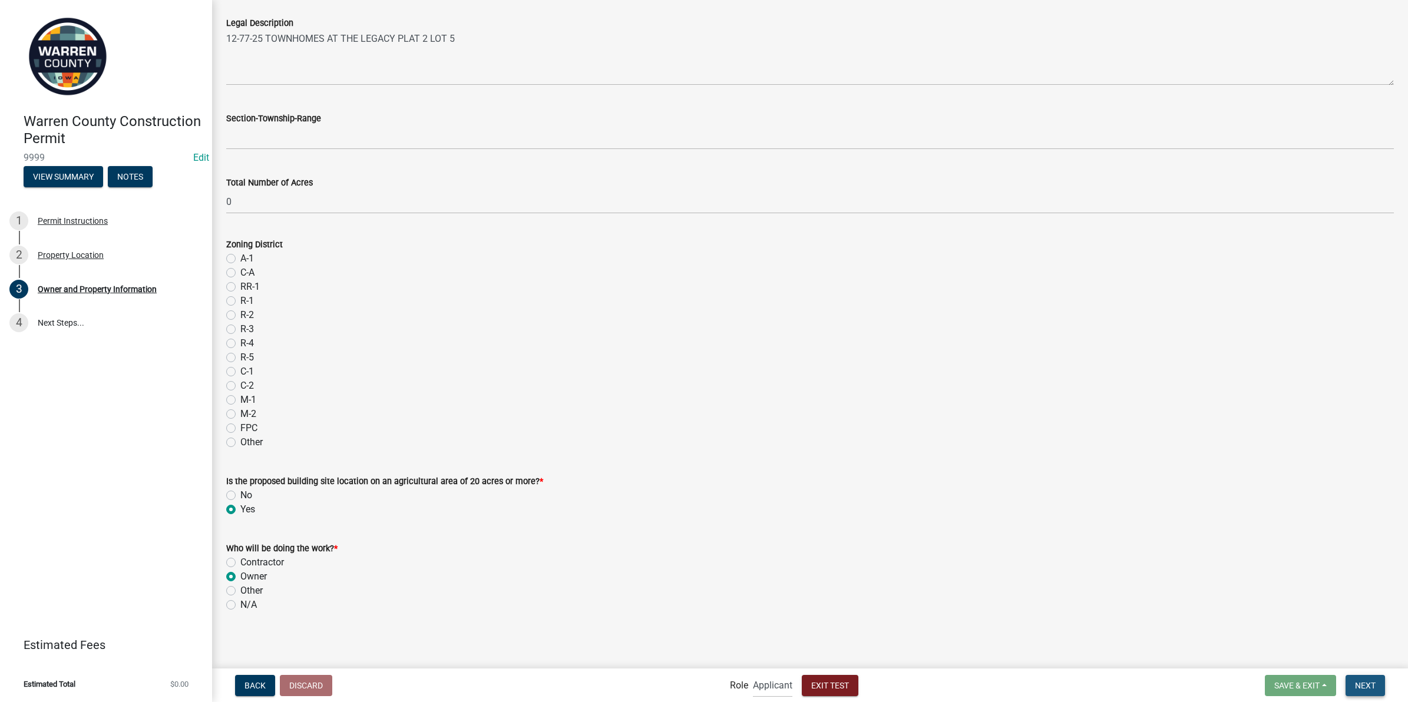
scroll to position [794, 0]
click at [1363, 679] on button "Next" at bounding box center [1365, 685] width 39 height 21
click at [1370, 686] on span "Next" at bounding box center [1365, 684] width 21 height 9
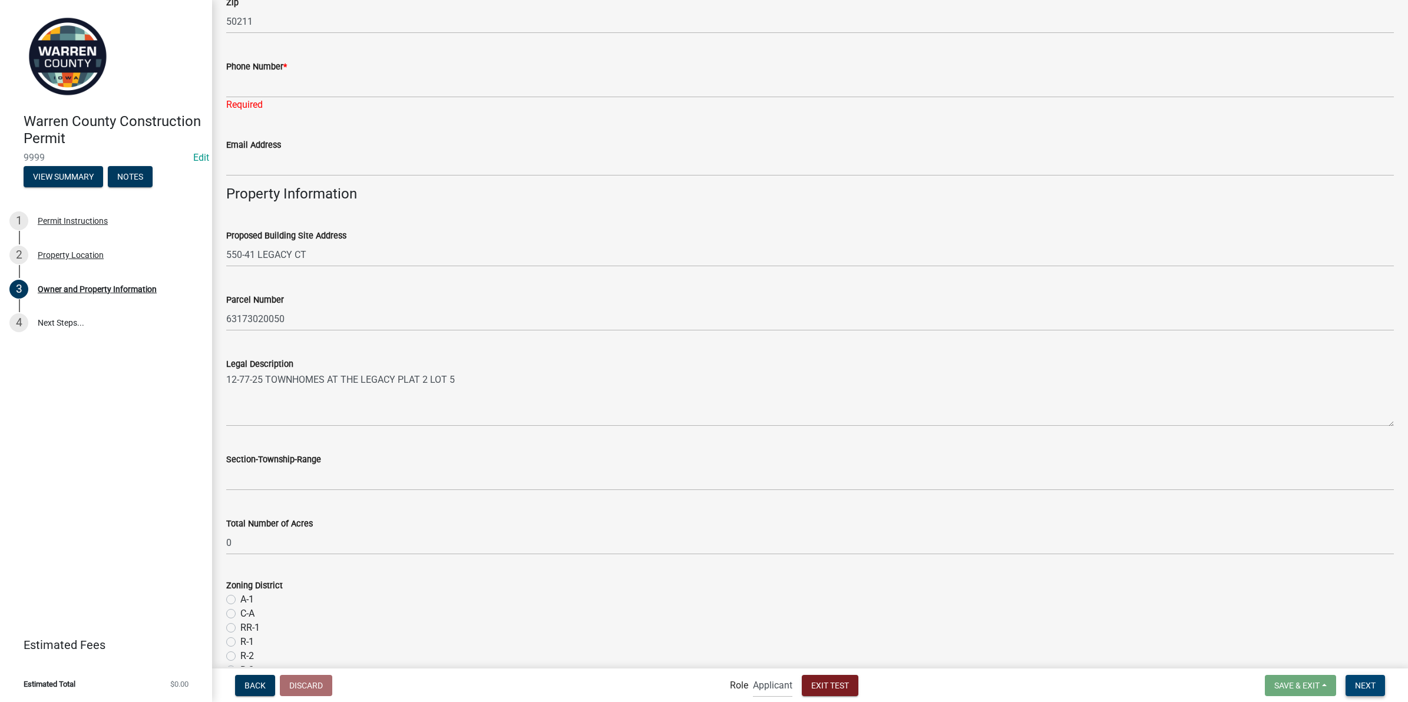
scroll to position [425, 0]
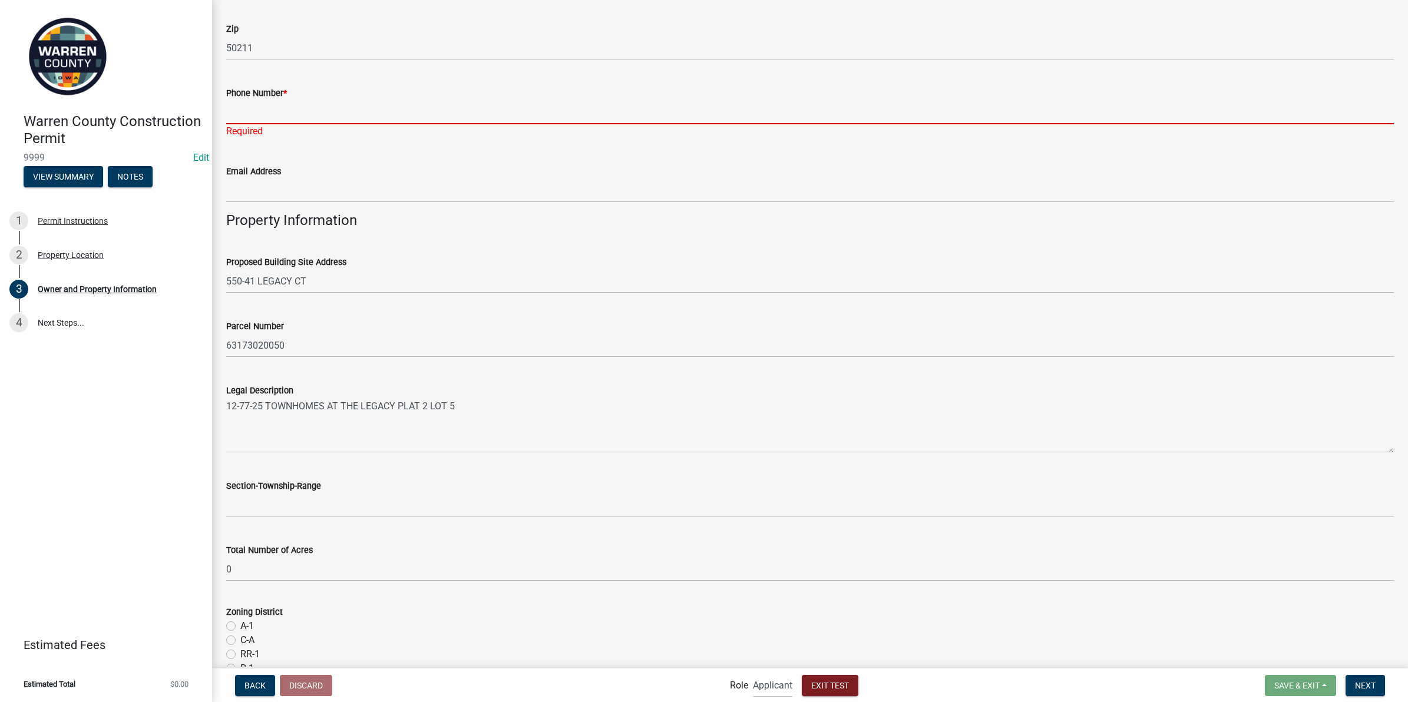
click at [233, 107] on input "Phone Number *" at bounding box center [810, 112] width 1168 height 24
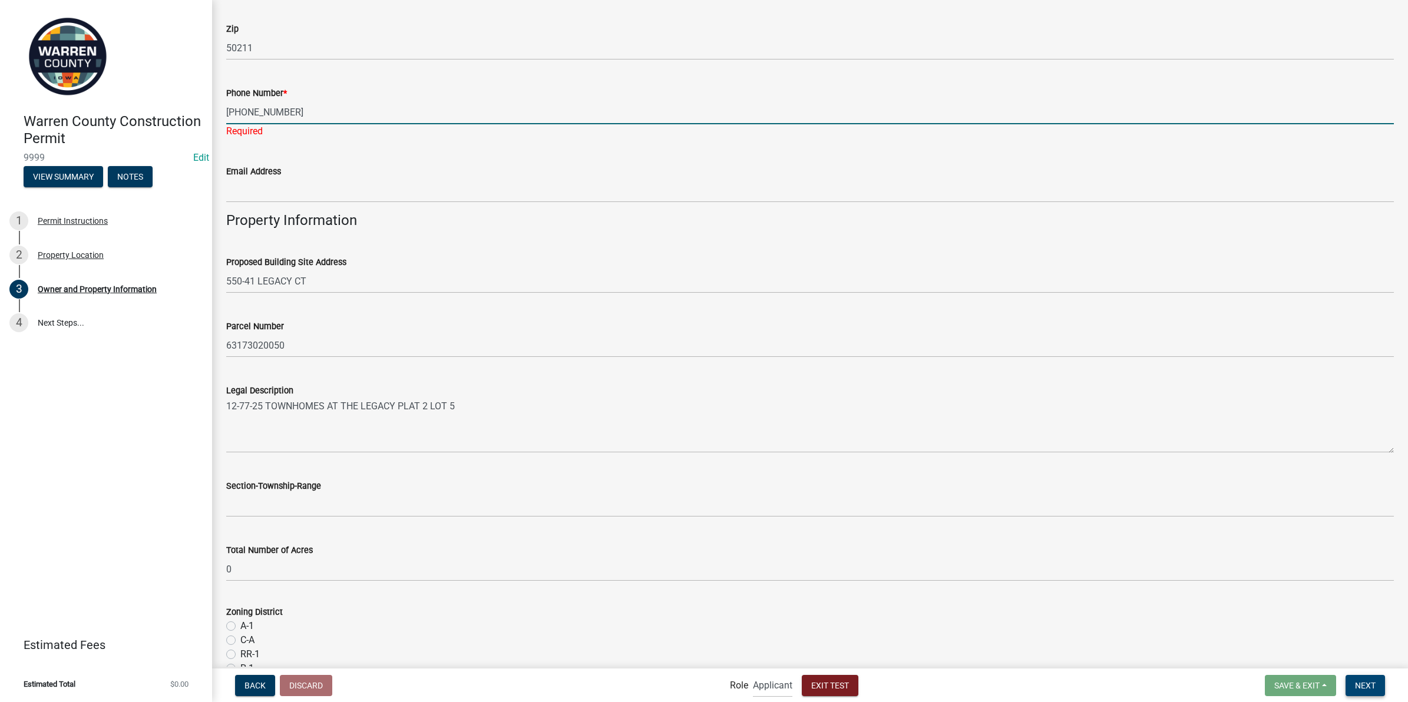
type input "555-555-5555"
click at [1376, 687] on button "Next" at bounding box center [1365, 685] width 39 height 21
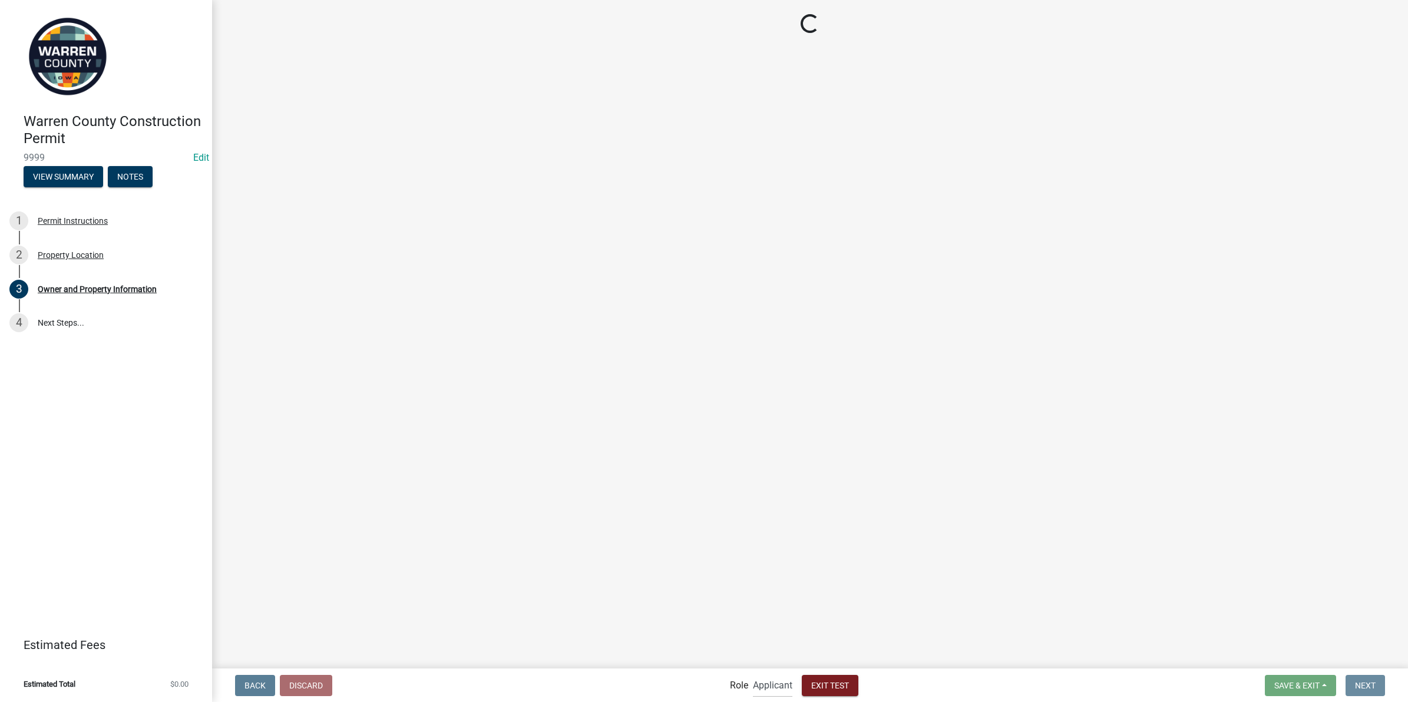
scroll to position [0, 0]
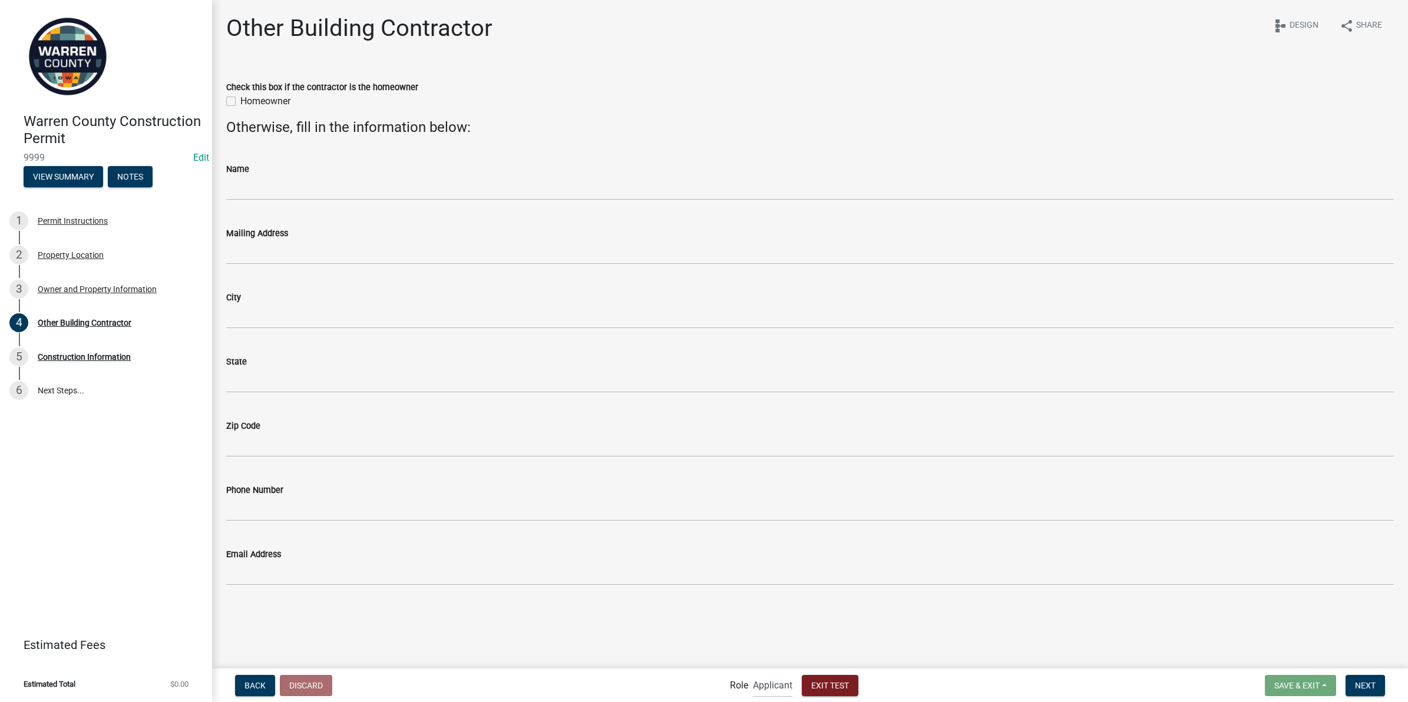
click at [240, 100] on label "Homeowner" at bounding box center [265, 101] width 50 height 14
click at [240, 100] on input "Homeowner" at bounding box center [244, 98] width 8 height 8
checkbox input "true"
click at [1374, 688] on span "Next" at bounding box center [1365, 684] width 21 height 9
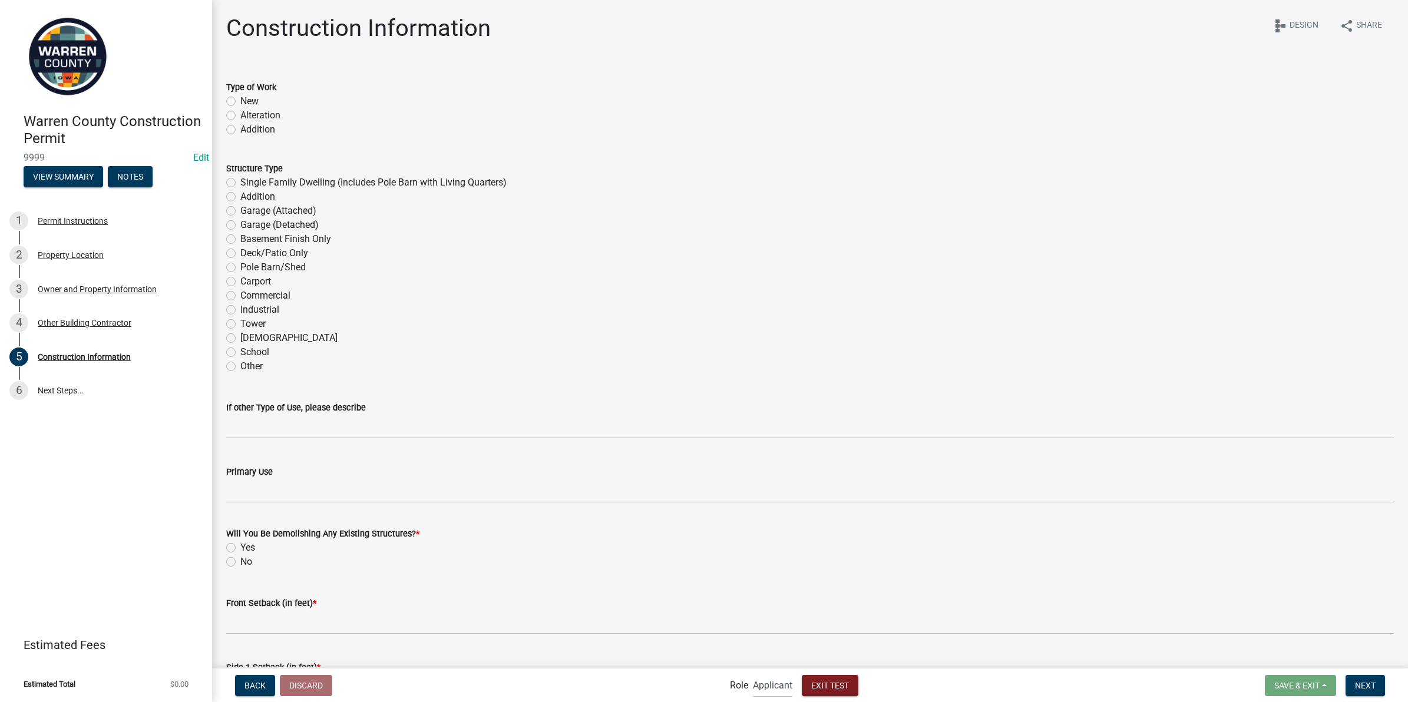
click at [240, 100] on label "New" at bounding box center [249, 101] width 18 height 14
click at [240, 100] on input "New" at bounding box center [244, 98] width 8 height 8
radio input "true"
click at [240, 197] on label "Addition" at bounding box center [257, 197] width 35 height 14
click at [240, 197] on input "Addition" at bounding box center [244, 194] width 8 height 8
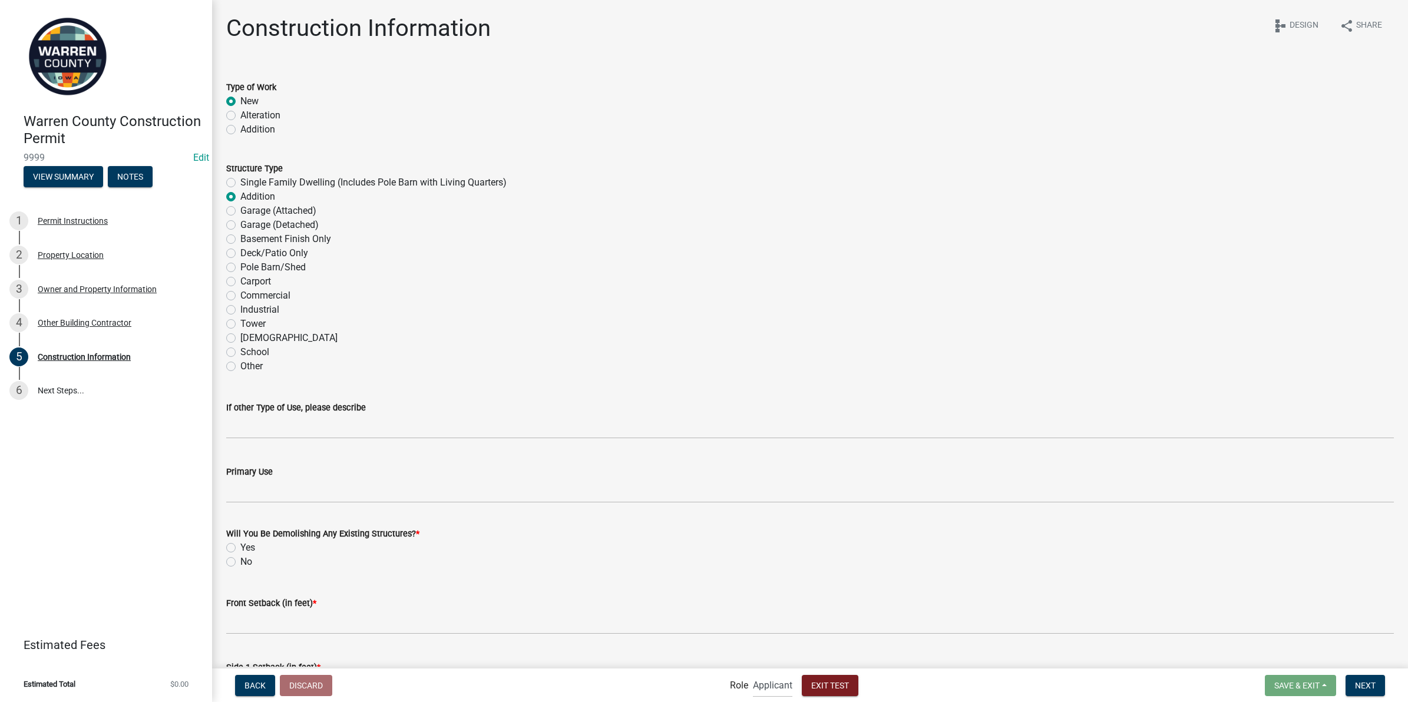
radio input "true"
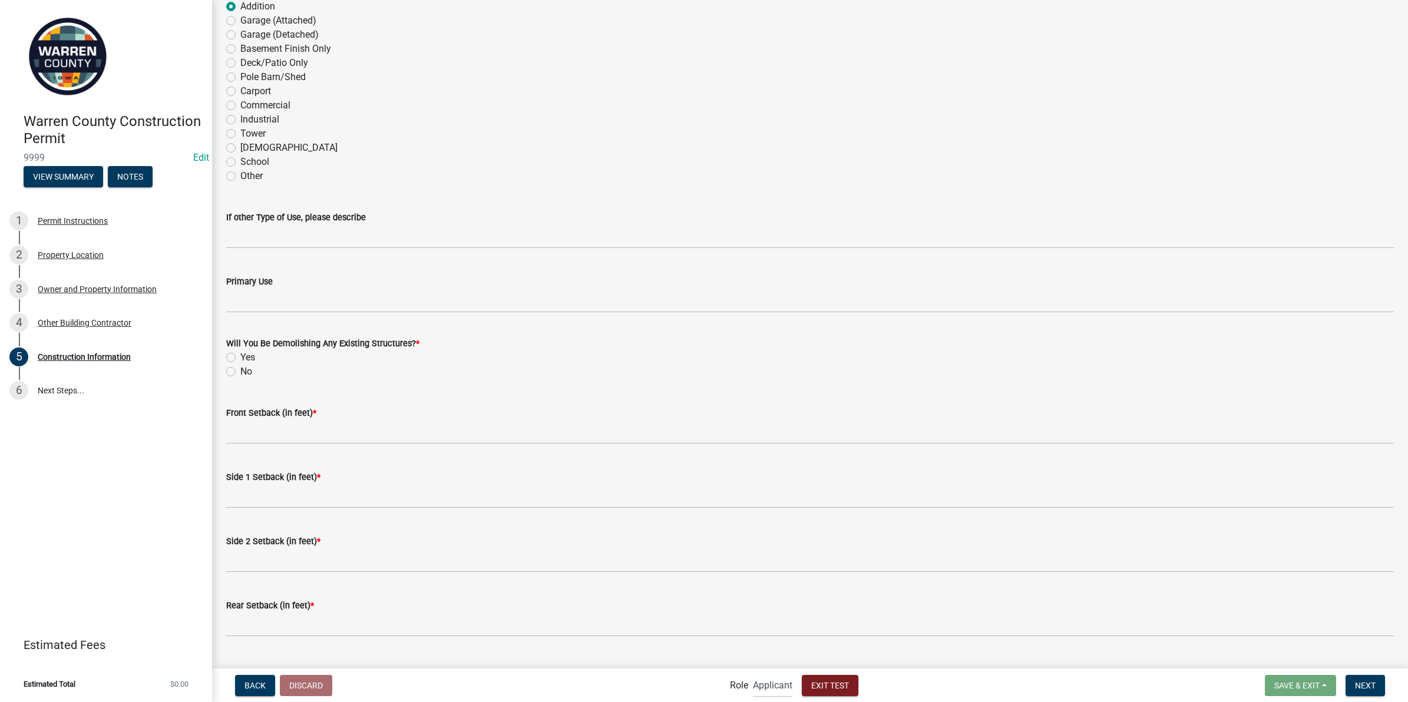
scroll to position [215, 0]
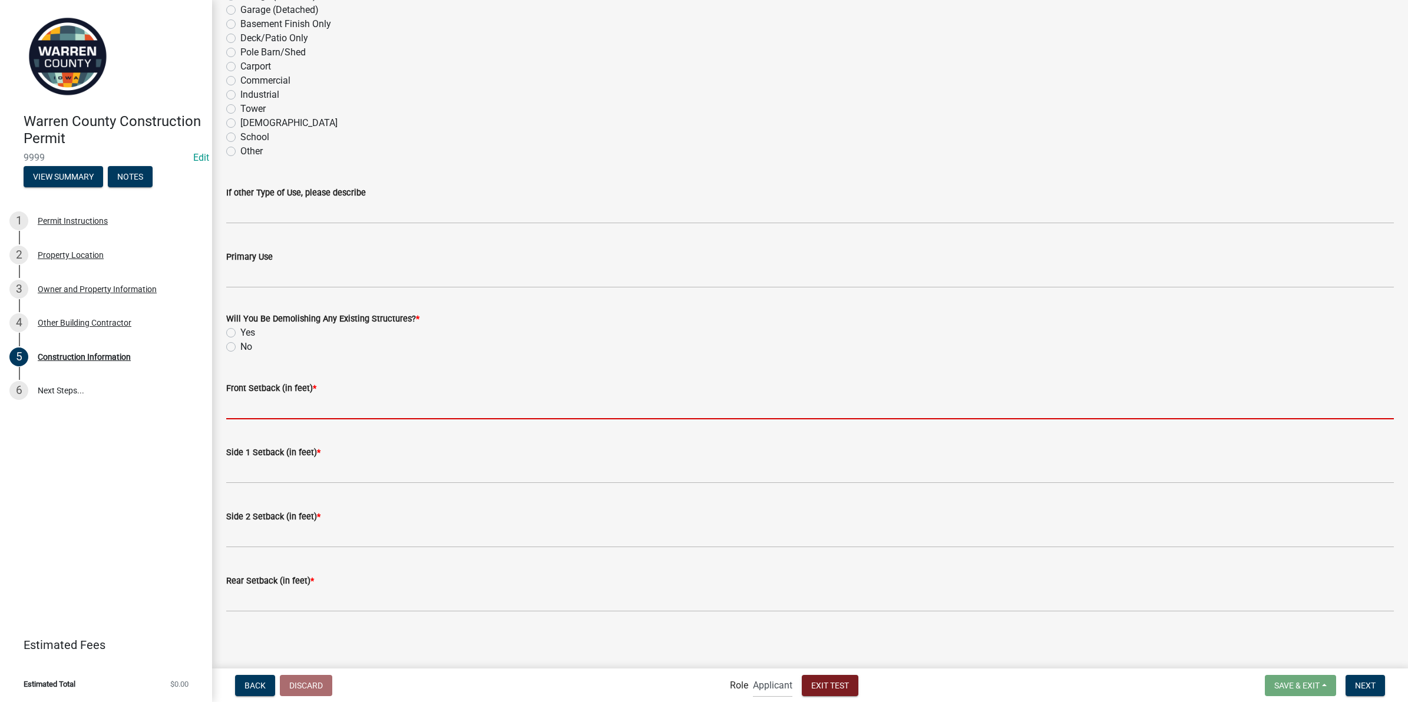
click at [362, 409] on input "Front Setback (in feet) *" at bounding box center [810, 407] width 1168 height 24
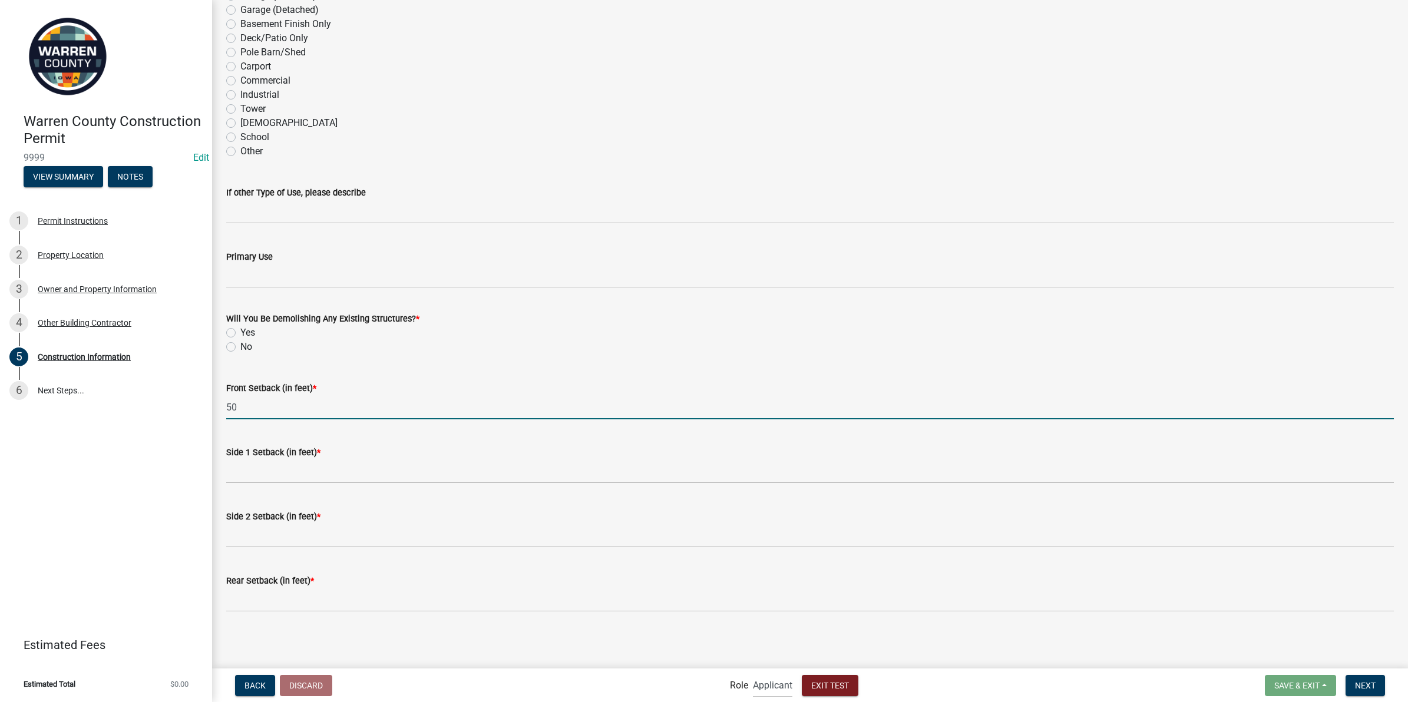
type input "50"
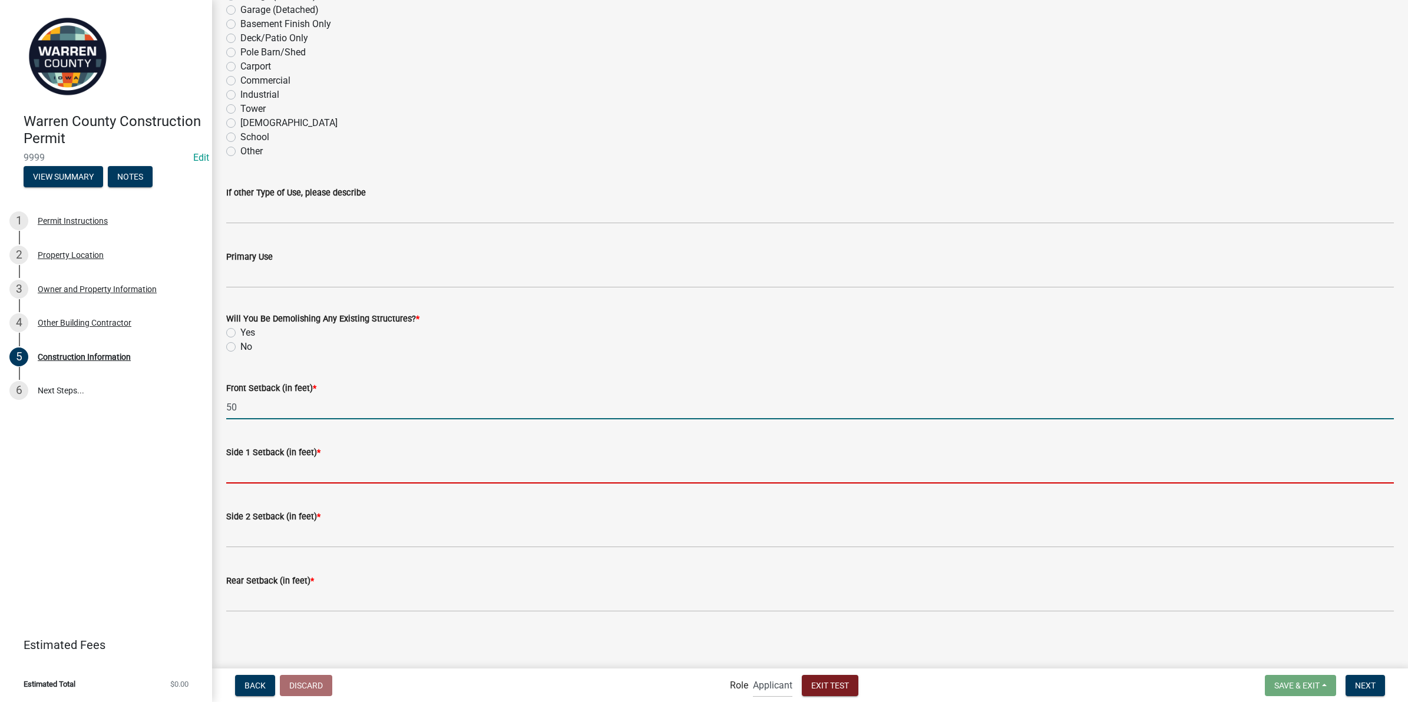
click at [318, 475] on input "Side 1 Setback (in feet) *" at bounding box center [810, 472] width 1168 height 24
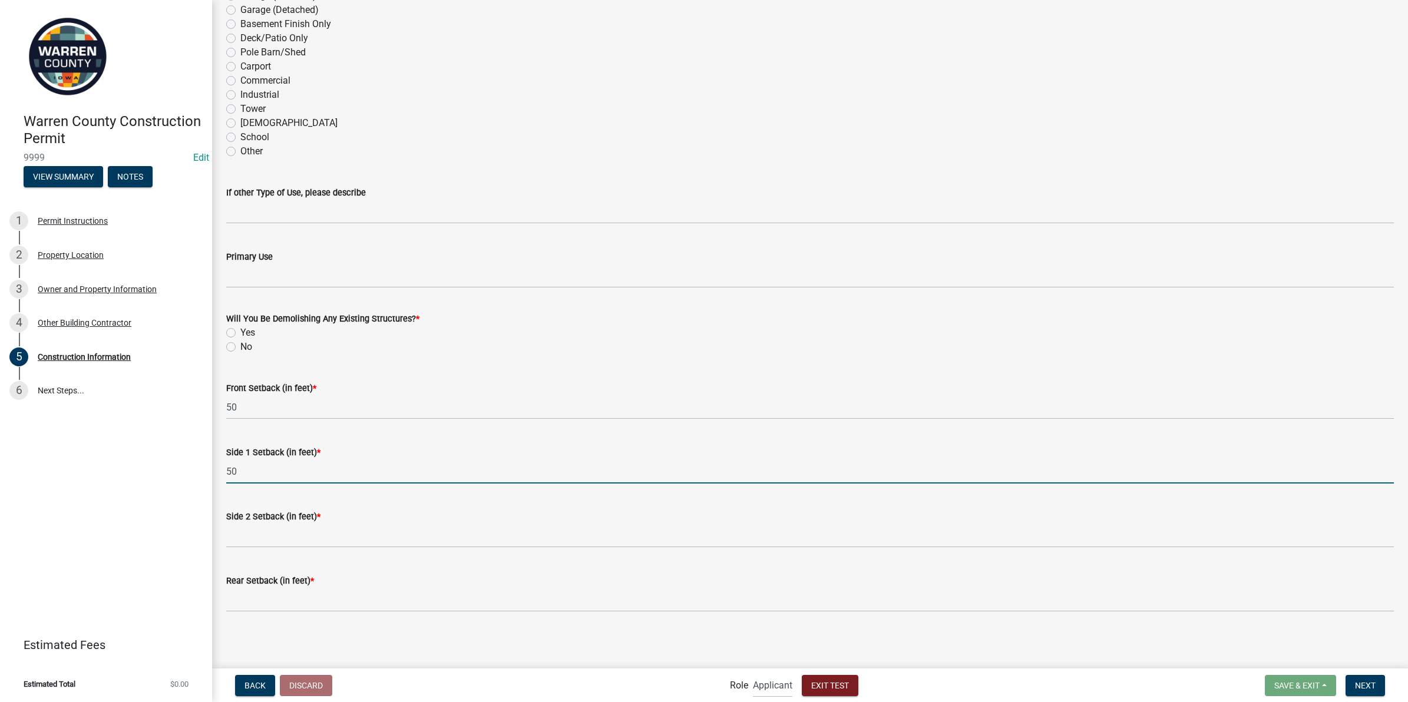
type input "50"
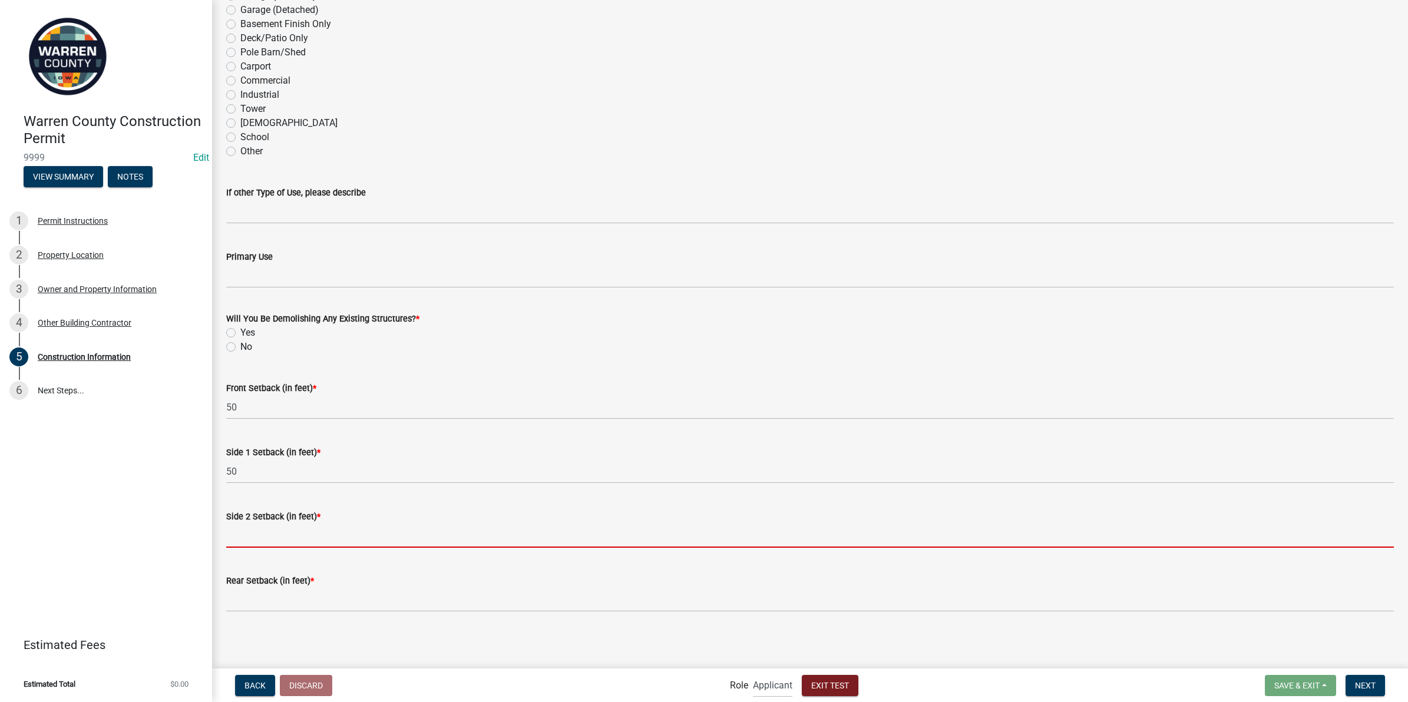
click at [233, 534] on input "Side 2 Setback (in feet) *" at bounding box center [810, 536] width 1168 height 24
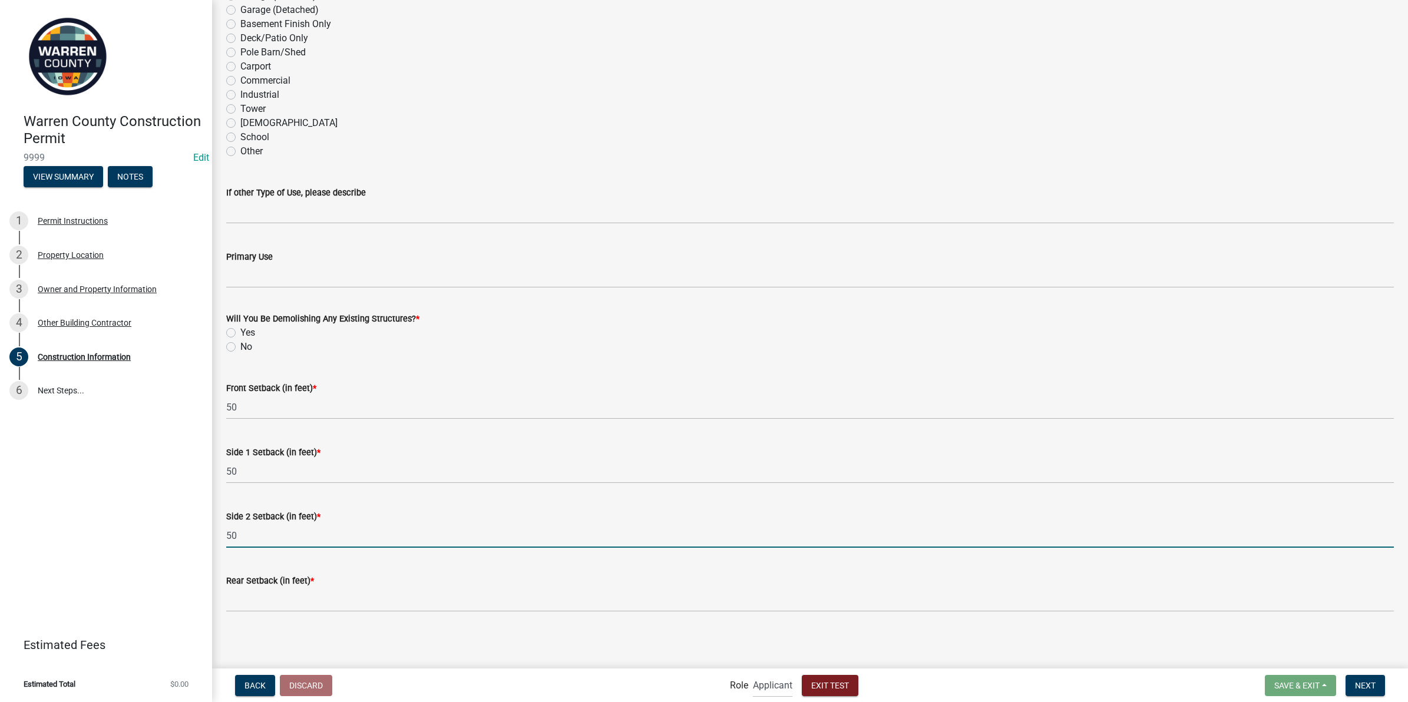
type input "50"
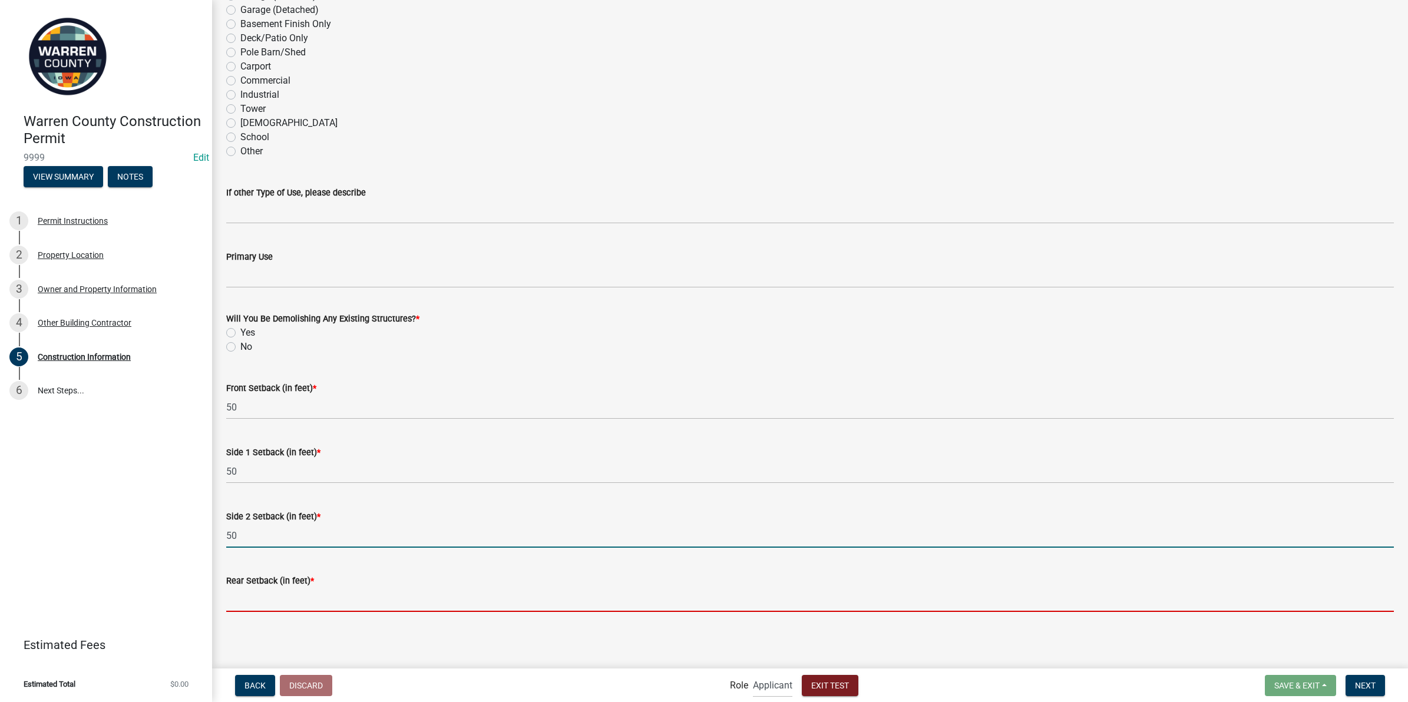
click at [242, 593] on input "Rear Setback (in feet) *" at bounding box center [810, 600] width 1168 height 24
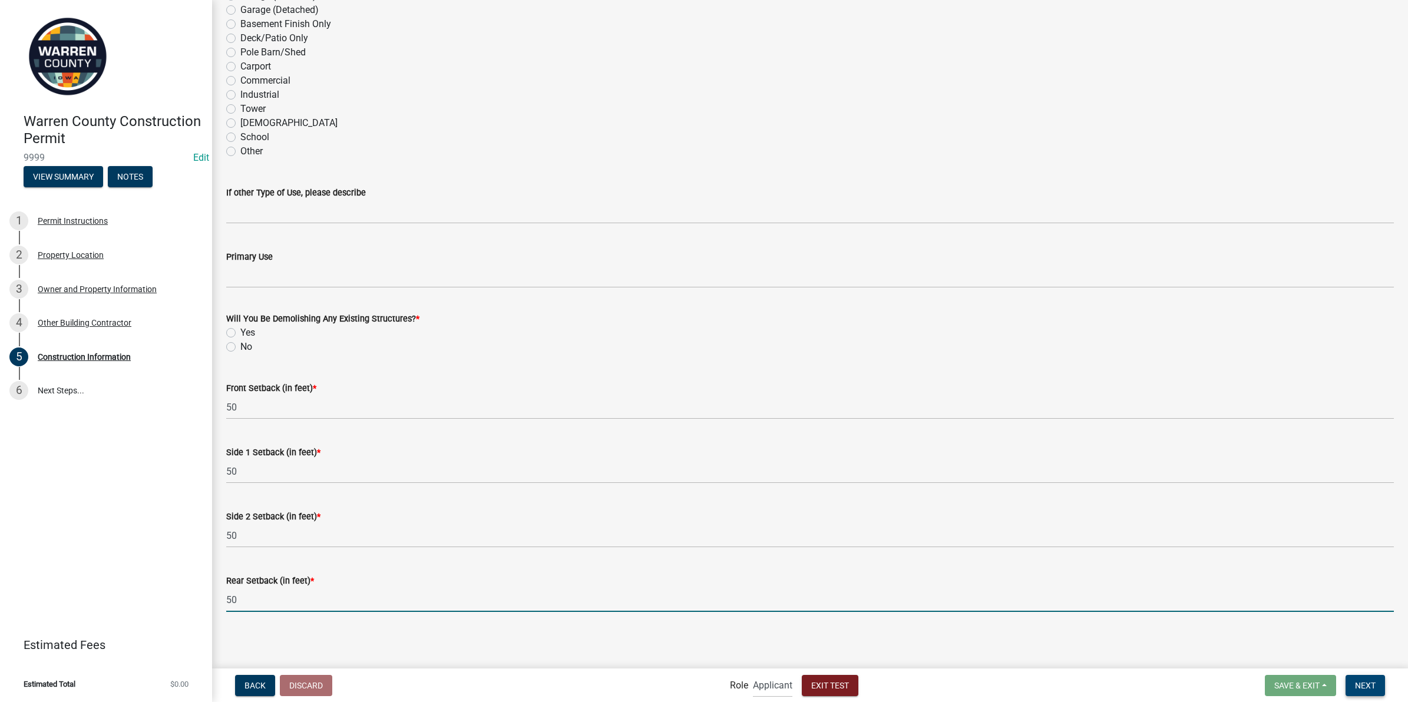
type input "50"
click at [1369, 690] on span "Next" at bounding box center [1365, 684] width 21 height 9
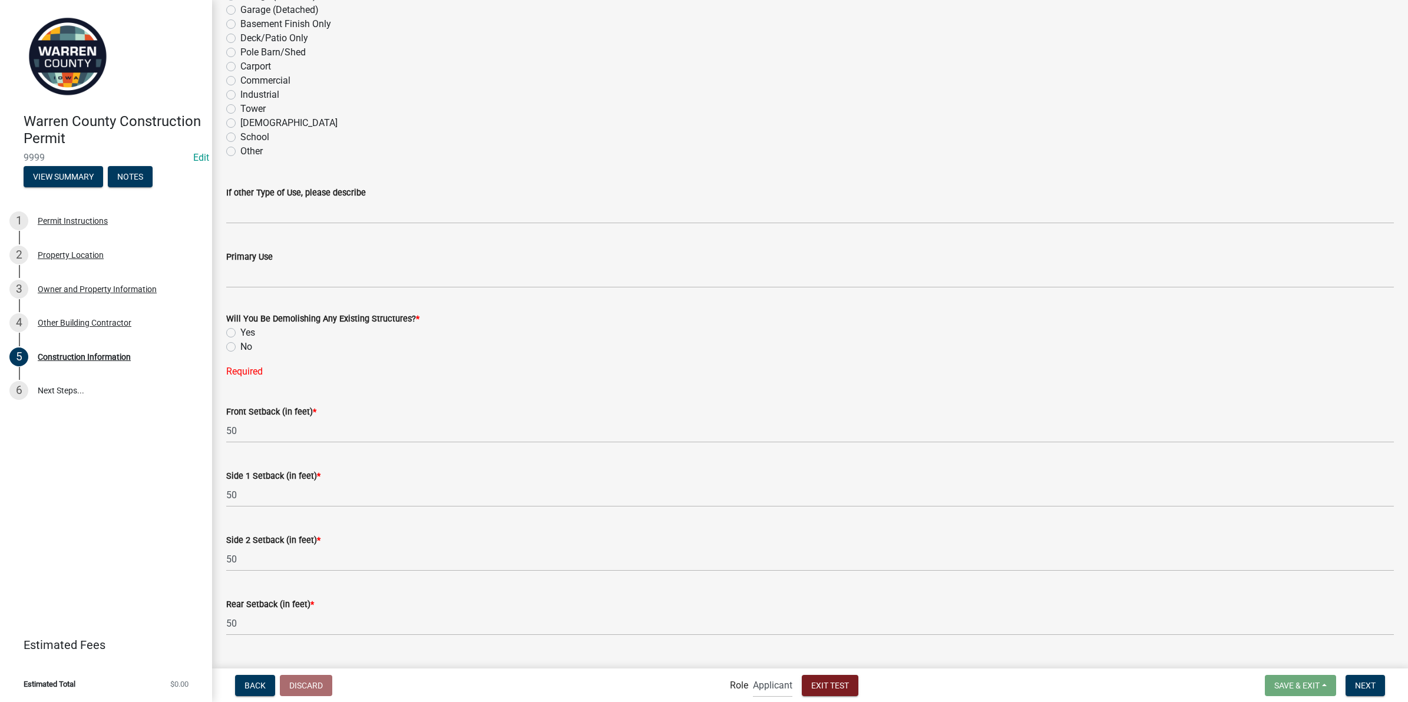
click at [240, 346] on label "No" at bounding box center [246, 347] width 12 height 14
click at [240, 346] on input "No" at bounding box center [244, 344] width 8 height 8
radio input "true"
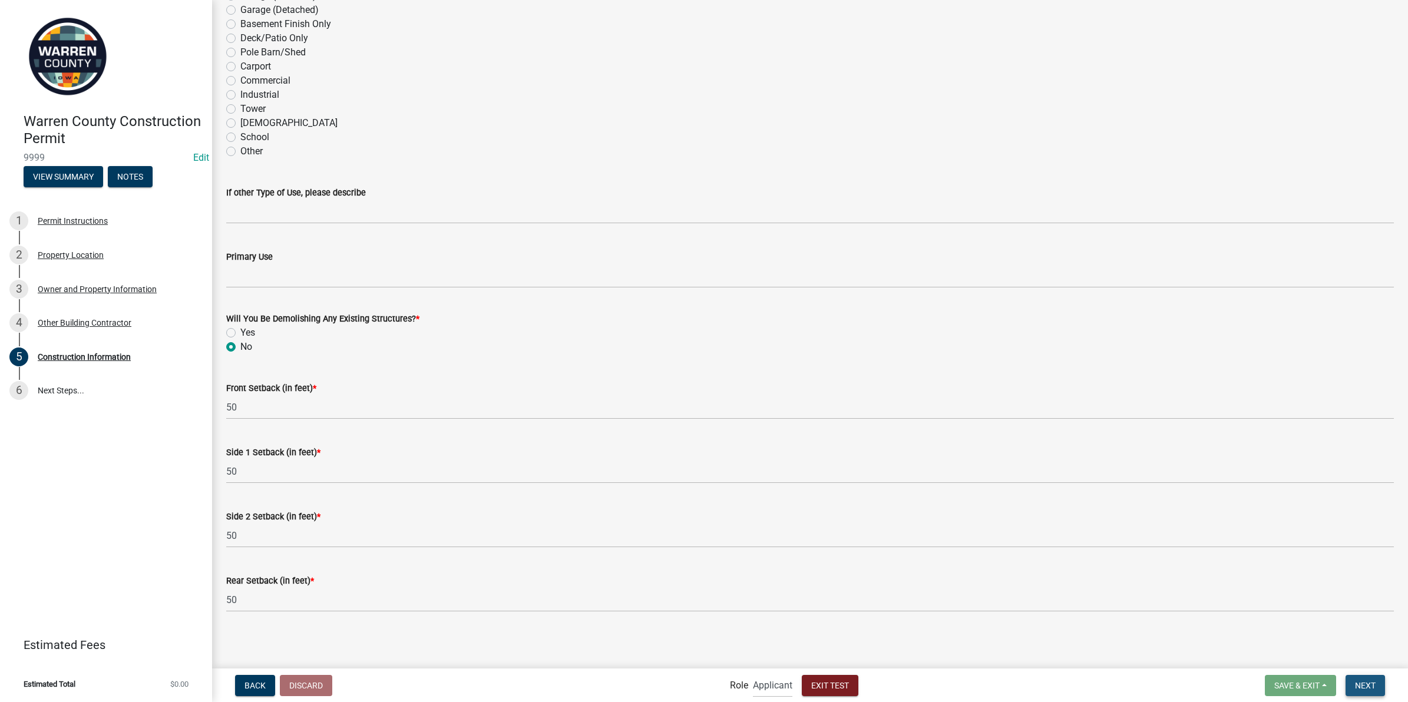
click at [1365, 683] on span "Next" at bounding box center [1365, 684] width 21 height 9
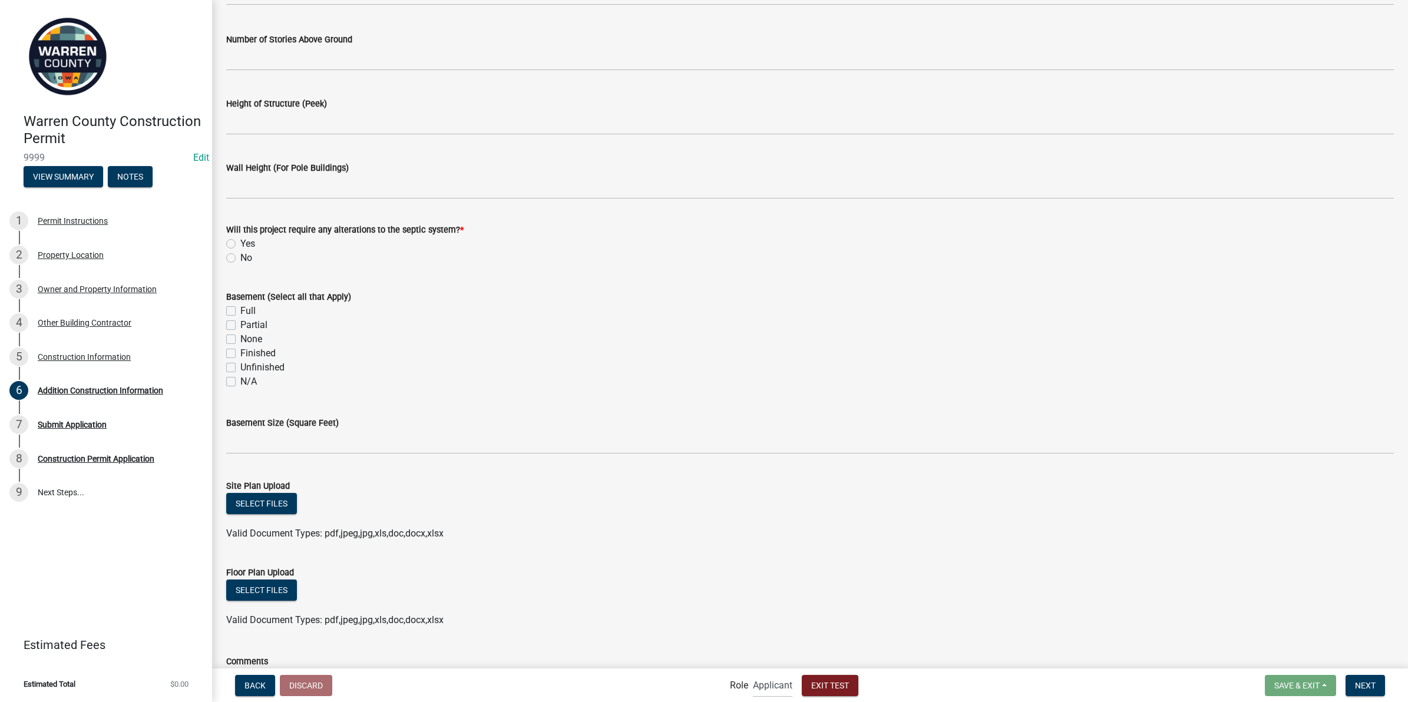
scroll to position [295, 0]
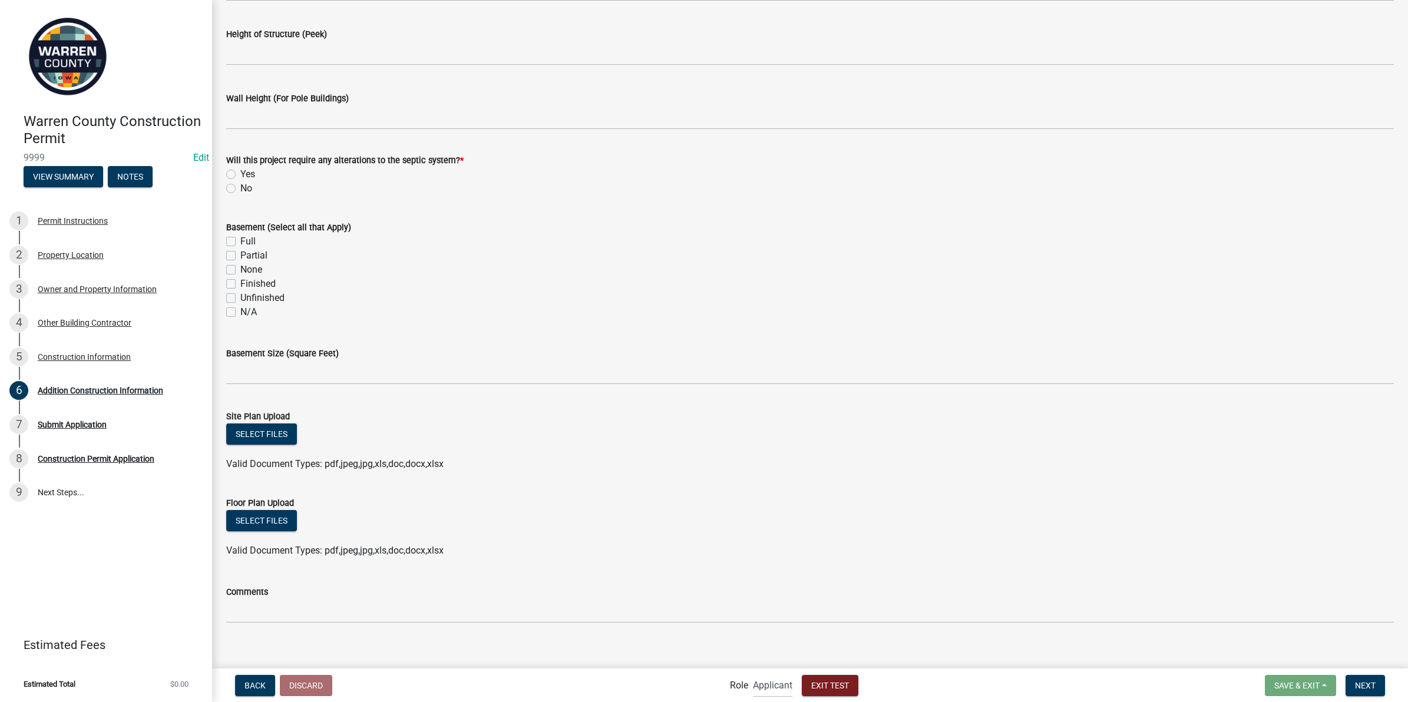
click at [240, 310] on label "N/A" at bounding box center [248, 312] width 16 height 14
click at [240, 310] on input "N/A" at bounding box center [244, 309] width 8 height 8
checkbox input "true"
checkbox input "false"
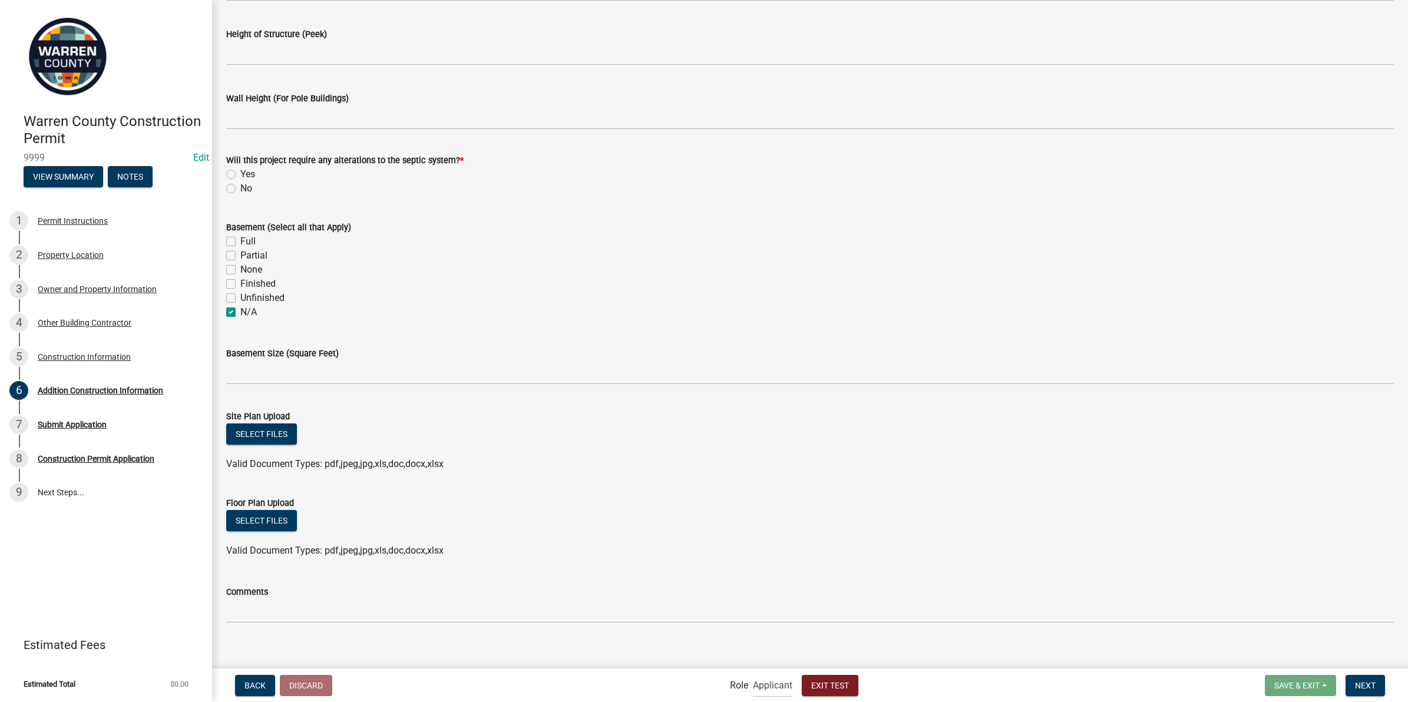
checkbox input "false"
checkbox input "true"
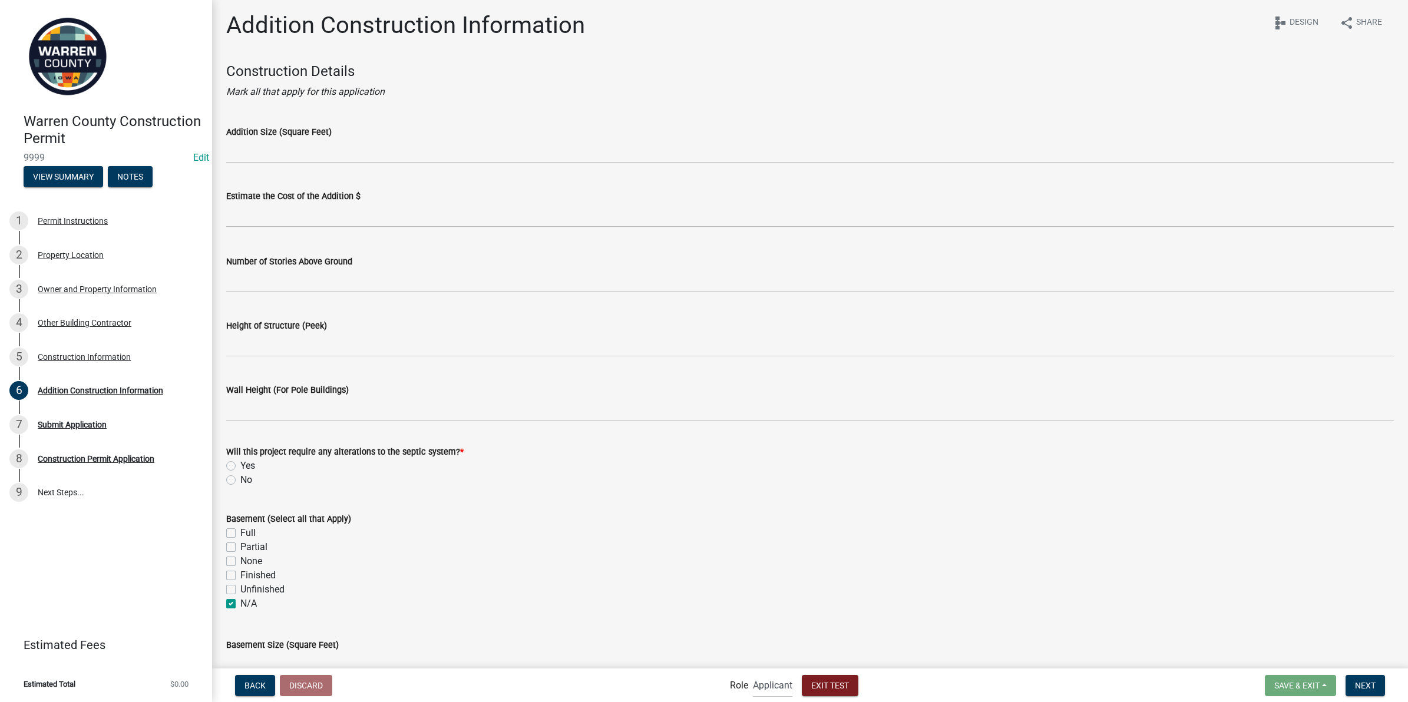
scroll to position [0, 0]
click at [240, 482] on label "No" at bounding box center [246, 483] width 12 height 14
click at [240, 482] on input "No" at bounding box center [244, 480] width 8 height 8
radio input "true"
click at [1352, 682] on button "Next" at bounding box center [1365, 685] width 39 height 21
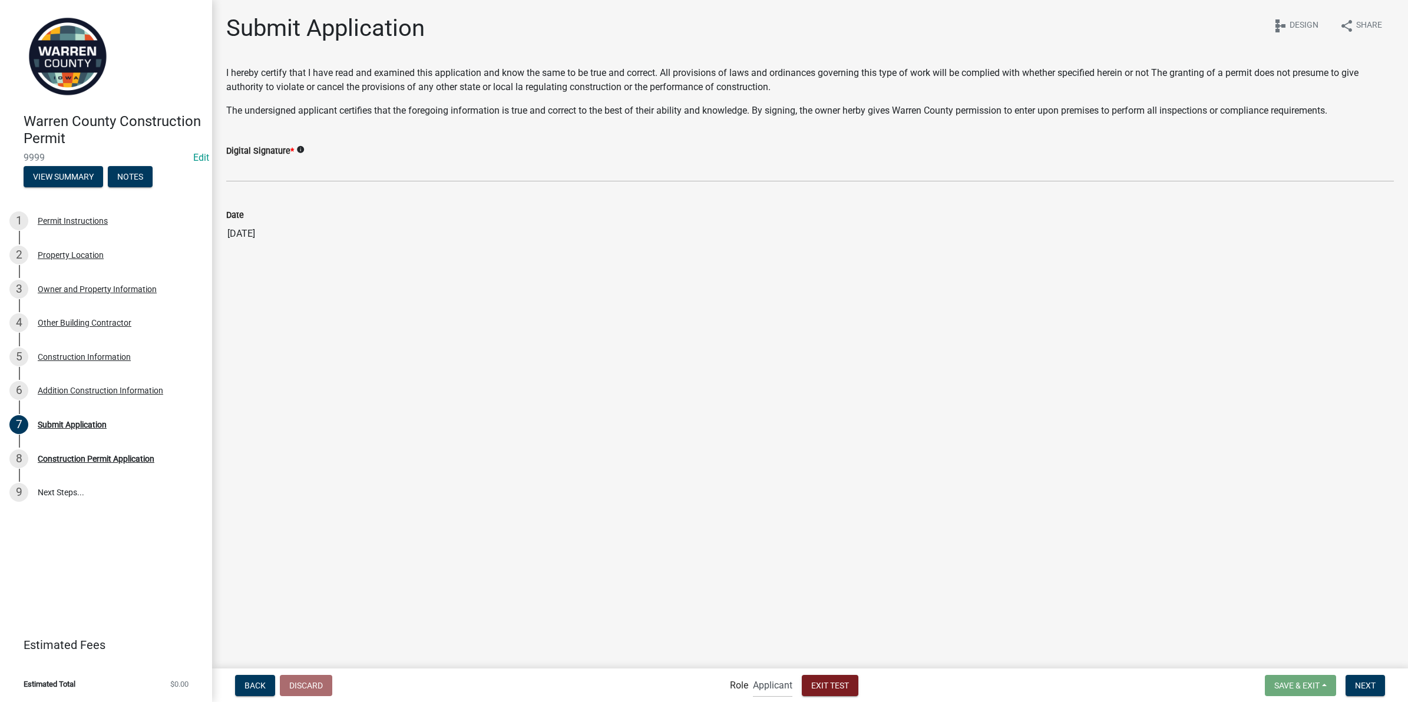
drag, startPoint x: 254, startPoint y: 183, endPoint x: 374, endPoint y: 160, distance: 122.4
click at [374, 160] on wm-data-entity-input "Digital Signature * info" at bounding box center [810, 159] width 1168 height 64
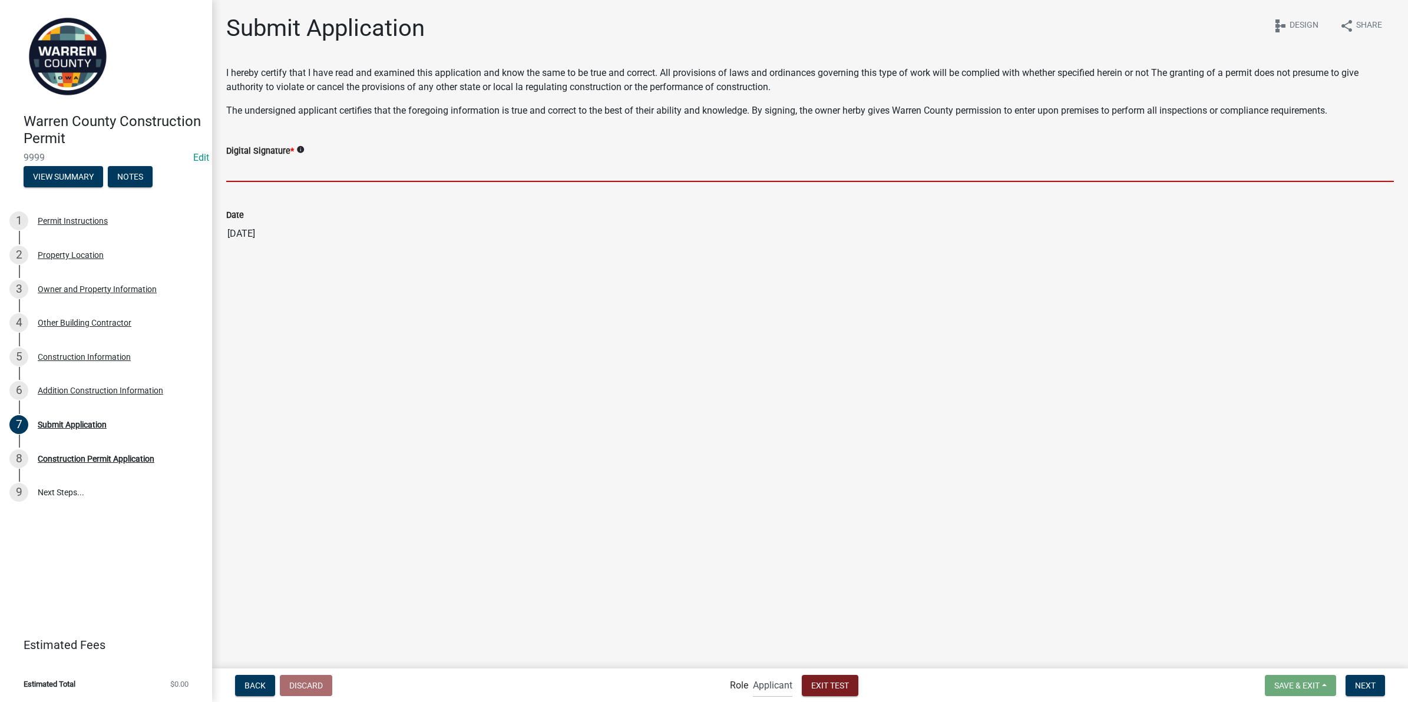
drag, startPoint x: 289, startPoint y: 166, endPoint x: 384, endPoint y: 170, distance: 94.9
click at [384, 170] on input "Digital Signature *" at bounding box center [810, 170] width 1168 height 24
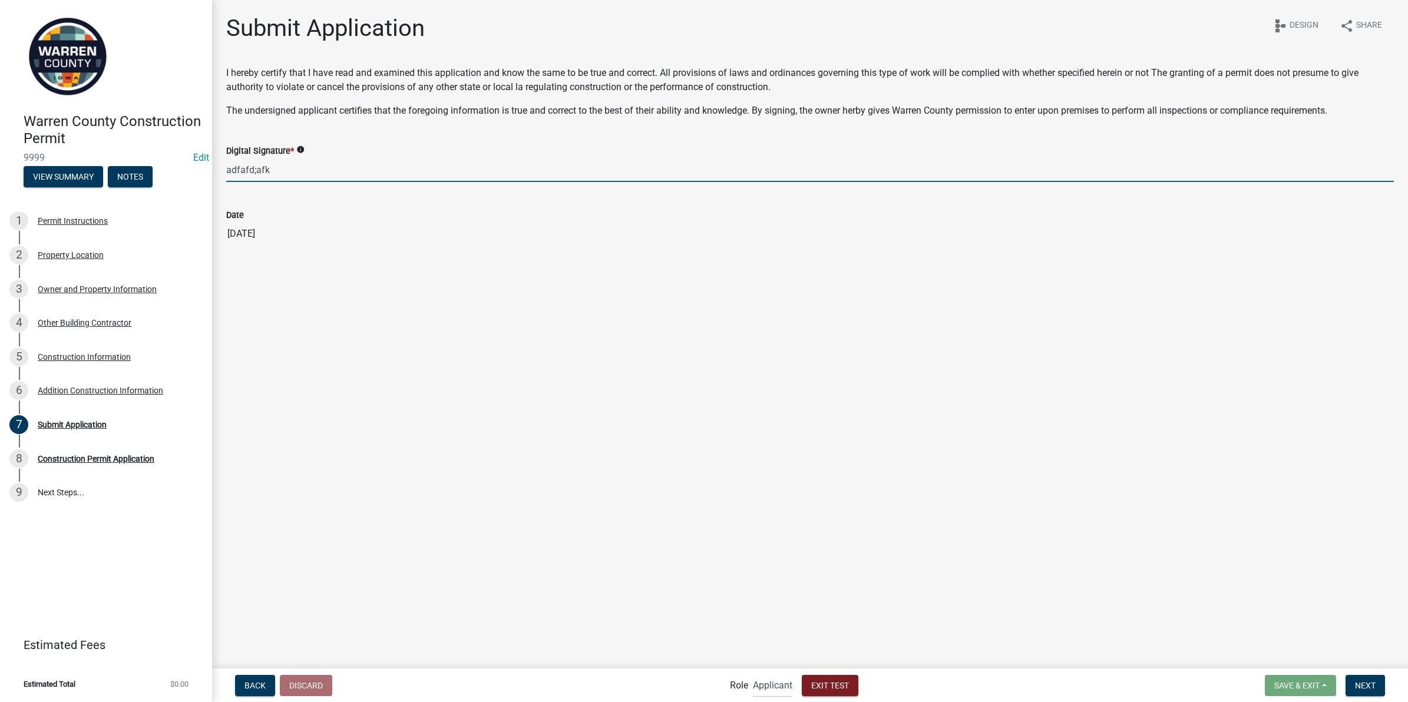
type input "adfafd;afk"
click at [762, 687] on select "Applicant Zoning Admin" at bounding box center [772, 685] width 39 height 24
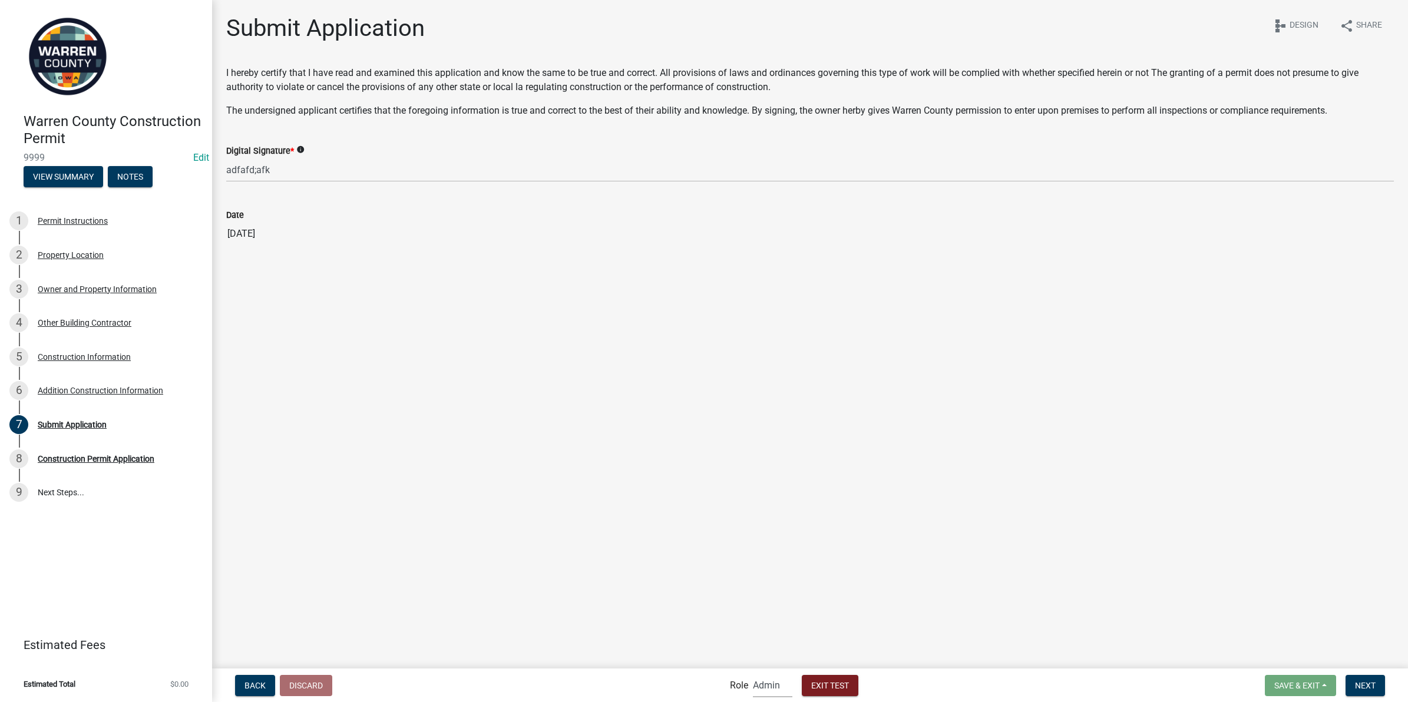
click at [753, 673] on select "Applicant Zoning Admin" at bounding box center [772, 685] width 39 height 24
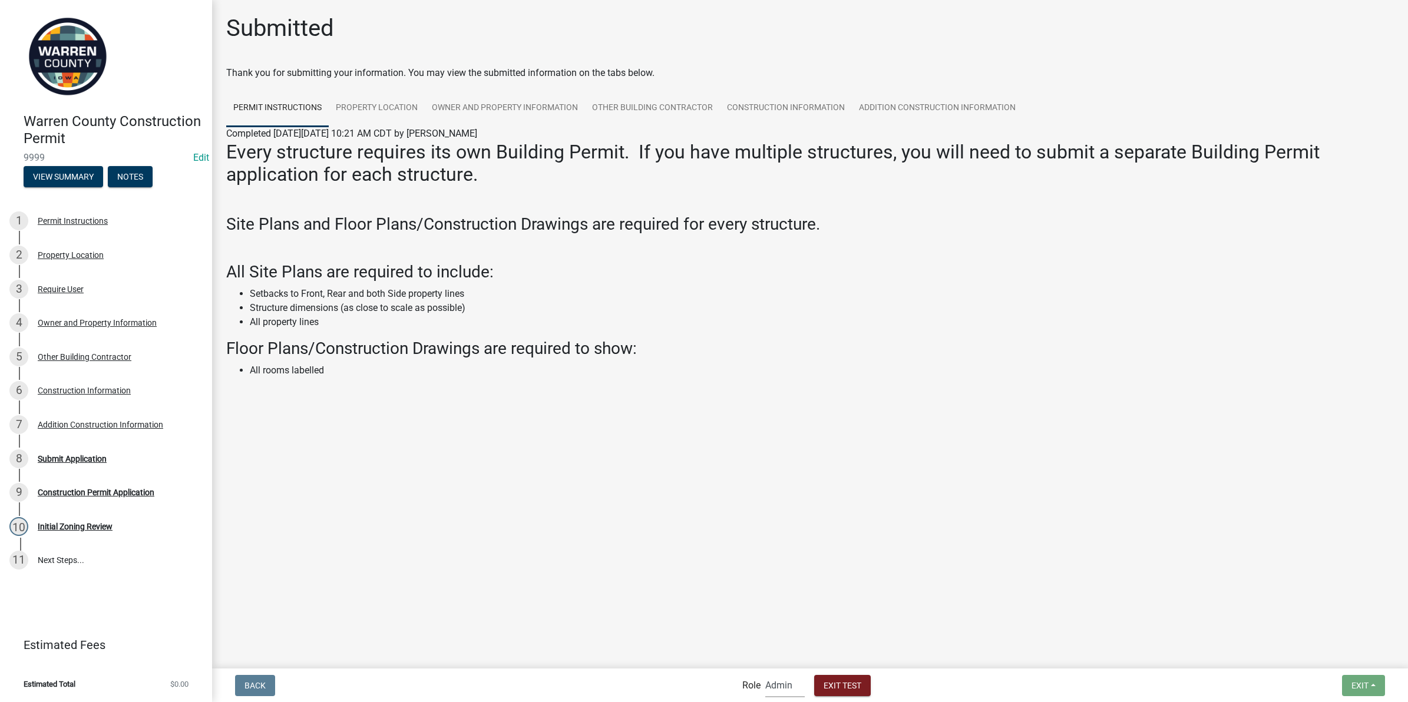
click at [781, 686] on select "Applicant Zoning Admin" at bounding box center [784, 685] width 39 height 24
click at [765, 673] on select "Applicant Zoning Admin" at bounding box center [784, 685] width 39 height 24
click at [68, 491] on div "Construction Permit Application" at bounding box center [96, 492] width 117 height 8
click at [60, 488] on div "Construction Permit Application" at bounding box center [96, 492] width 117 height 8
click at [52, 458] on div "Submit Application" at bounding box center [72, 459] width 69 height 8
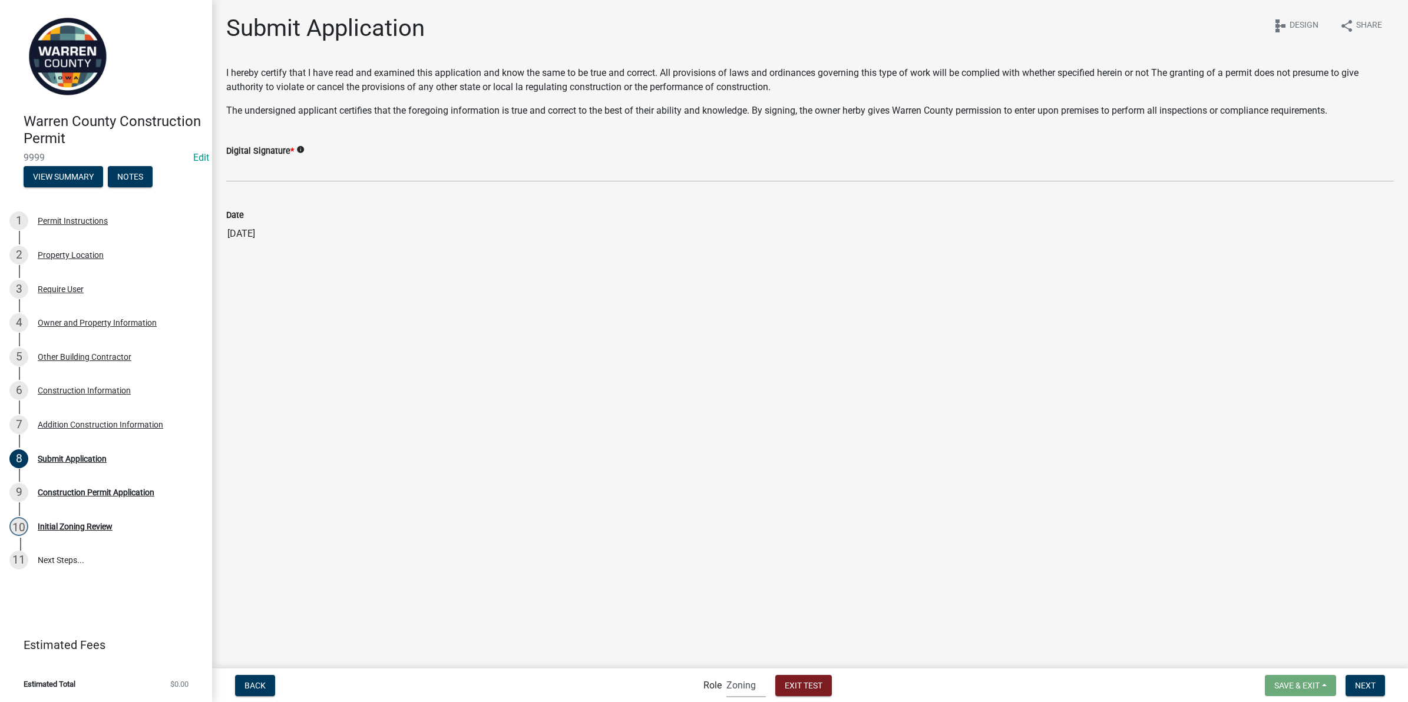
click at [744, 683] on select "Applicant Zoning Admin" at bounding box center [745, 685] width 39 height 24
select select "fd6fd05e-b1fa-4eea-9097-95deed638bbd"
click at [726, 673] on select "Applicant Zoning Admin" at bounding box center [745, 685] width 39 height 24
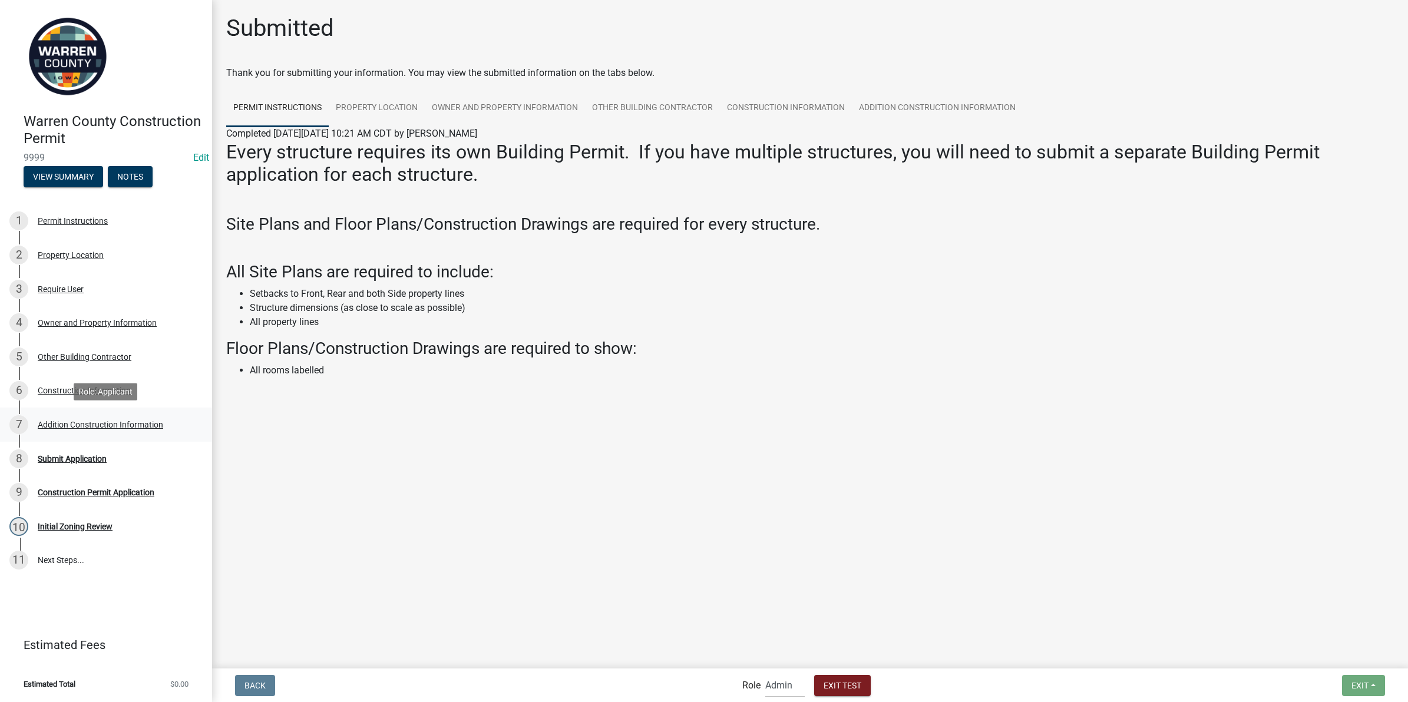
click at [60, 418] on div "7 Addition Construction Information" at bounding box center [101, 424] width 184 height 19
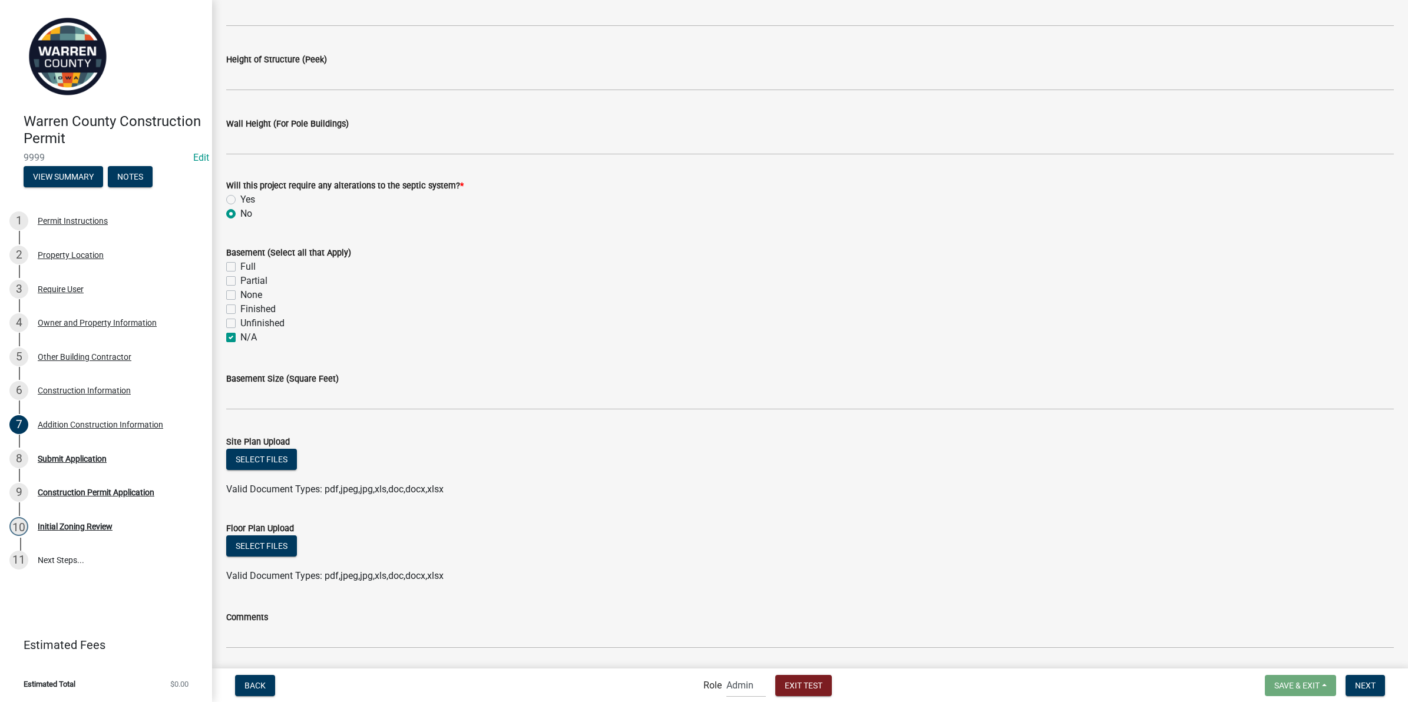
scroll to position [295, 0]
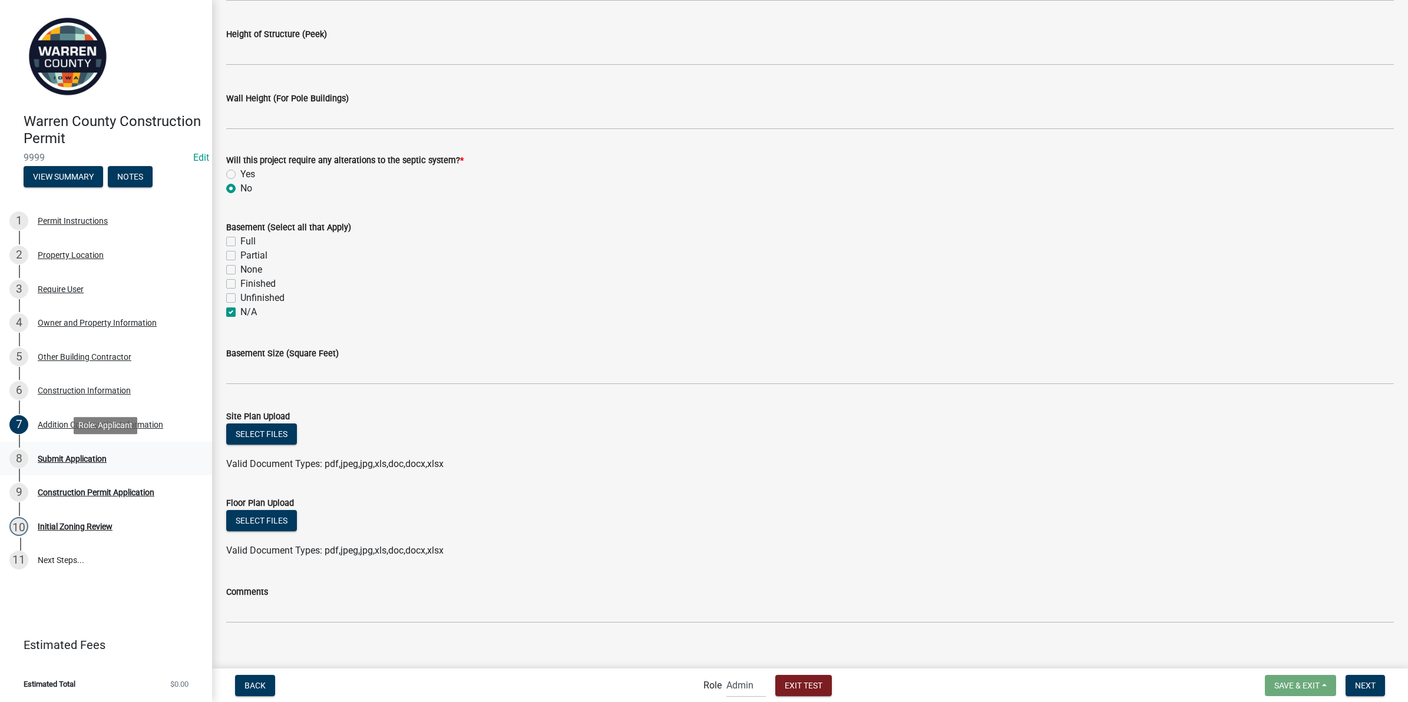
click at [104, 460] on div "Submit Application" at bounding box center [72, 459] width 69 height 8
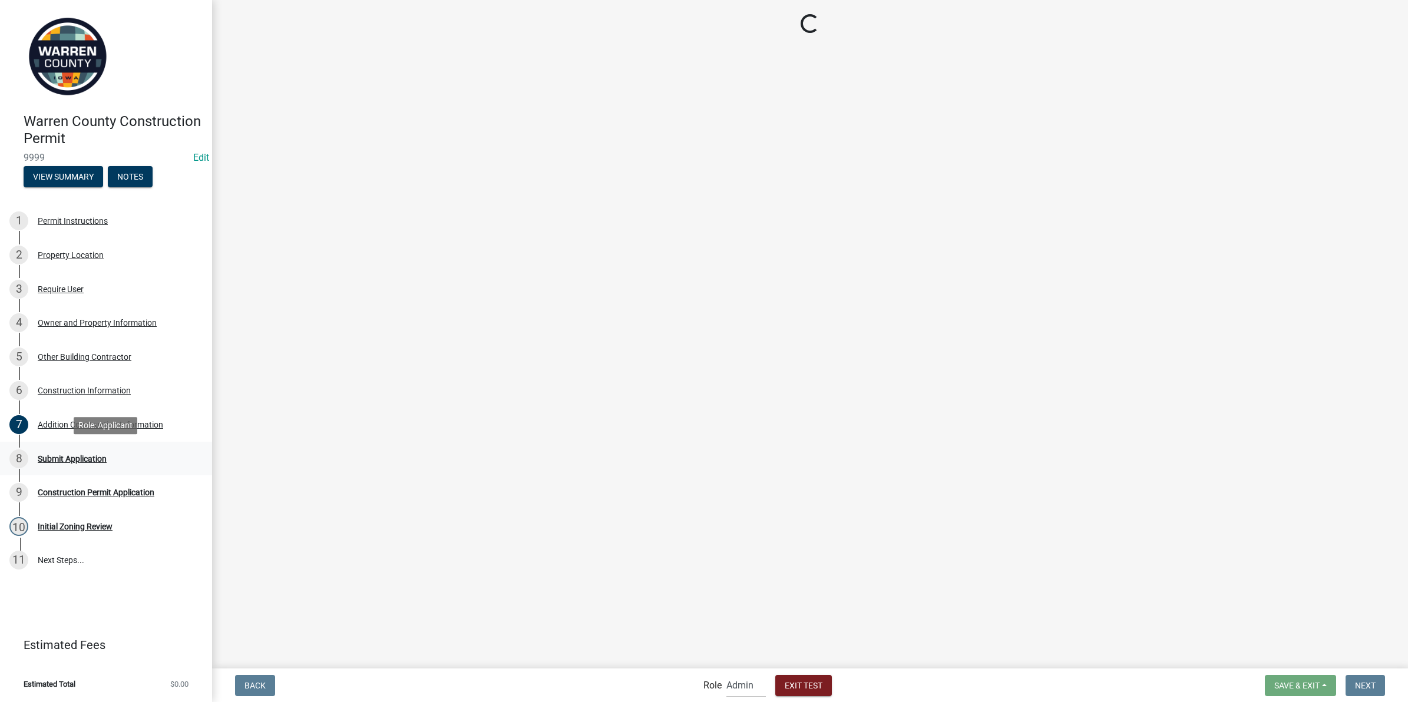
scroll to position [0, 0]
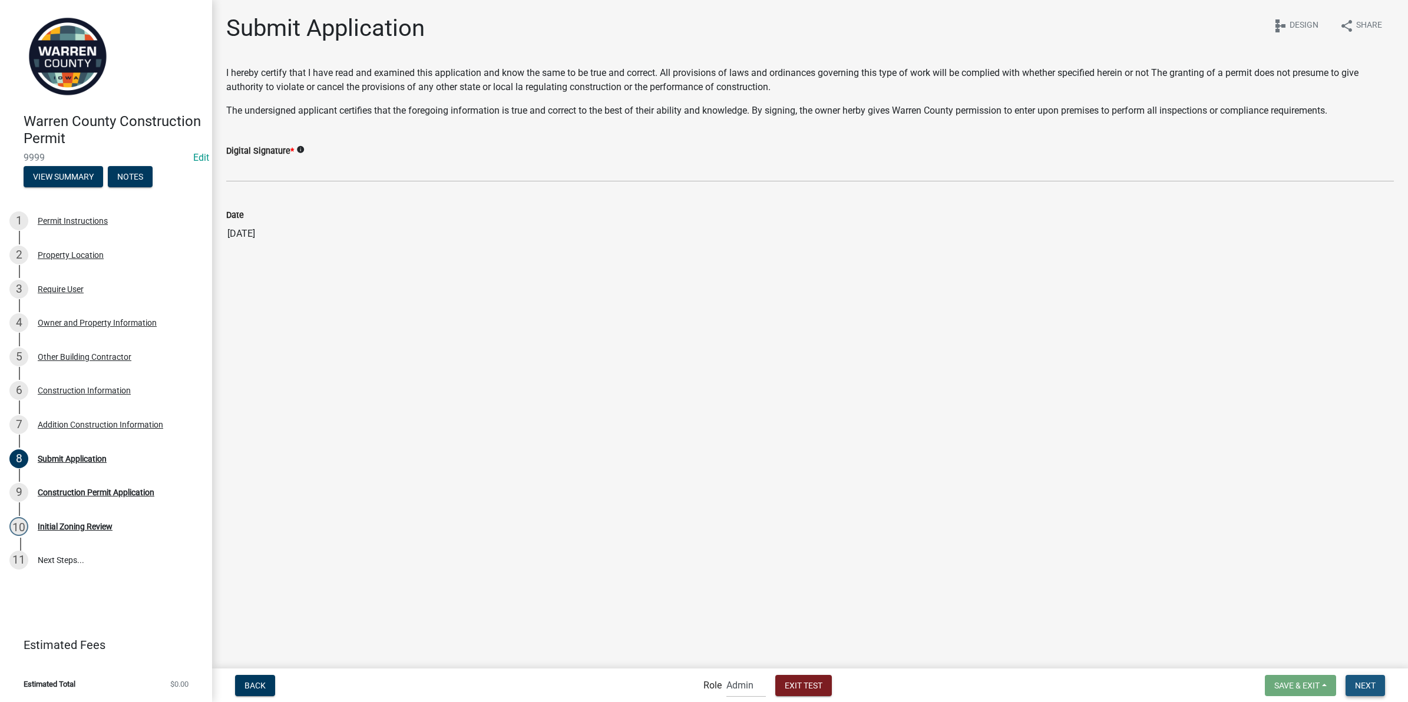
click at [1359, 685] on span "Next" at bounding box center [1365, 684] width 21 height 9
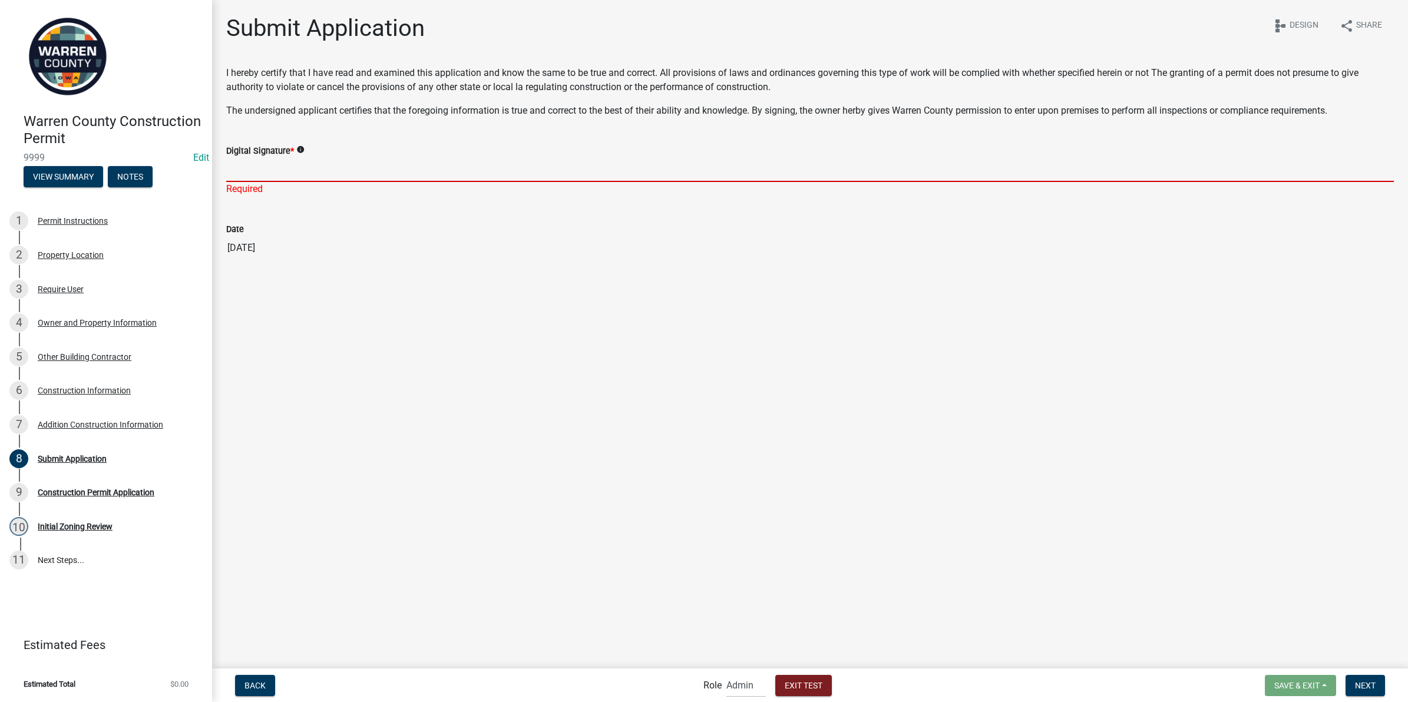
click at [260, 163] on input "Digital Signature *" at bounding box center [810, 170] width 1168 height 24
type input "adfafd;afk"
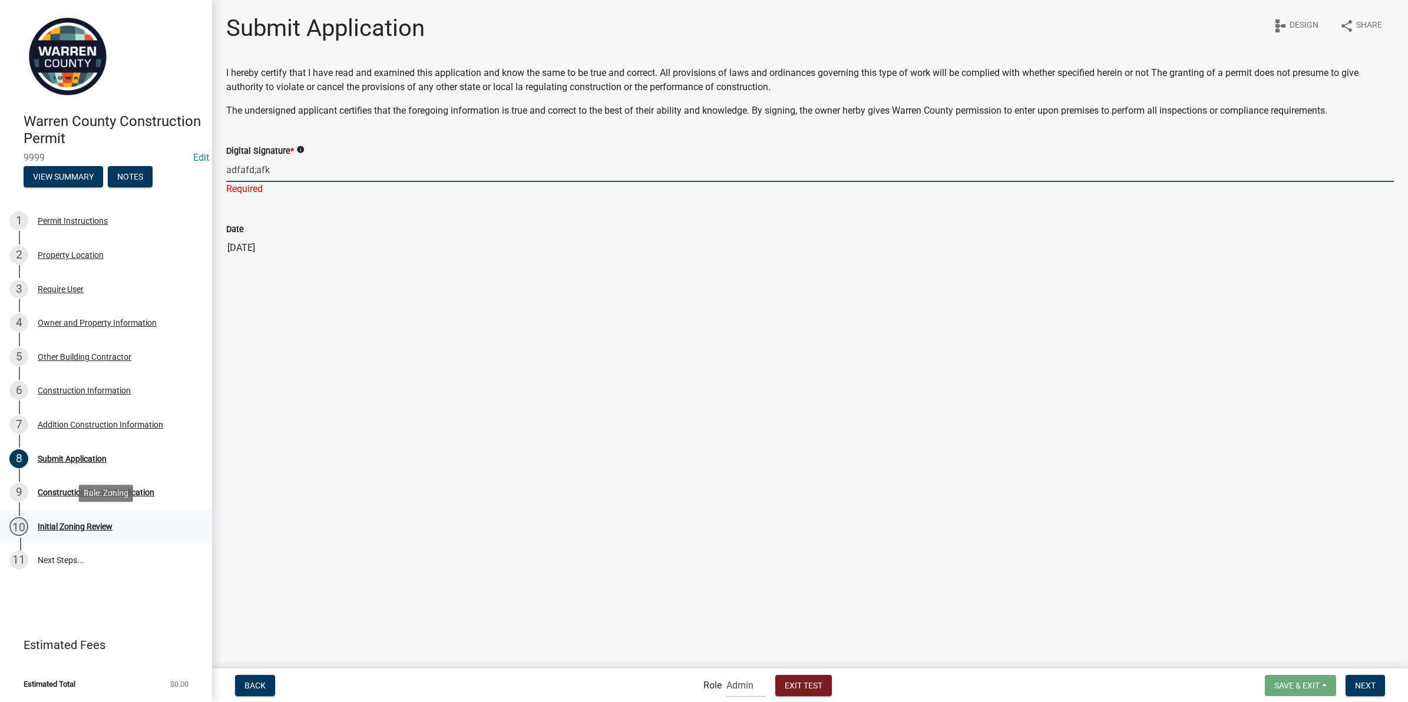
click at [102, 526] on div "Initial Zoning Review" at bounding box center [75, 527] width 75 height 8
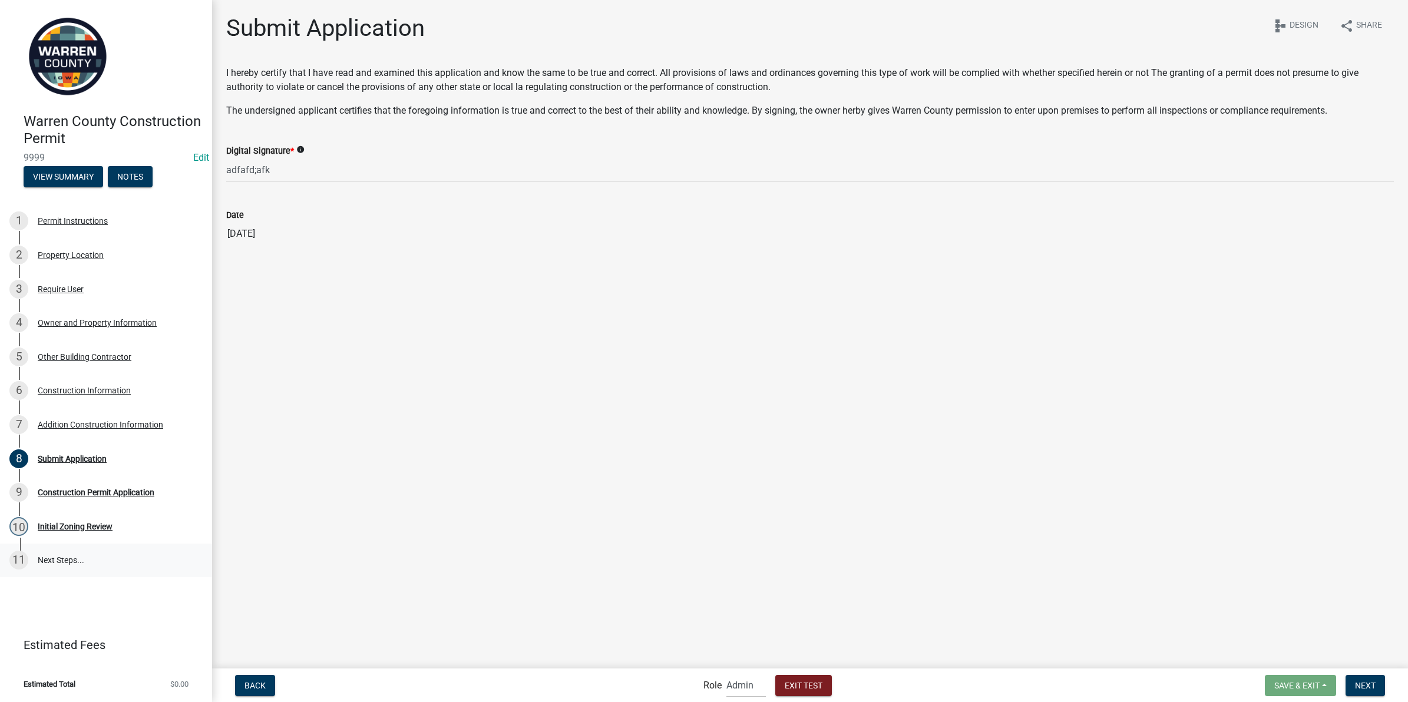
click at [63, 560] on link "11 Next Steps..." at bounding box center [106, 561] width 212 height 34
click at [1364, 689] on span "Next" at bounding box center [1365, 684] width 21 height 9
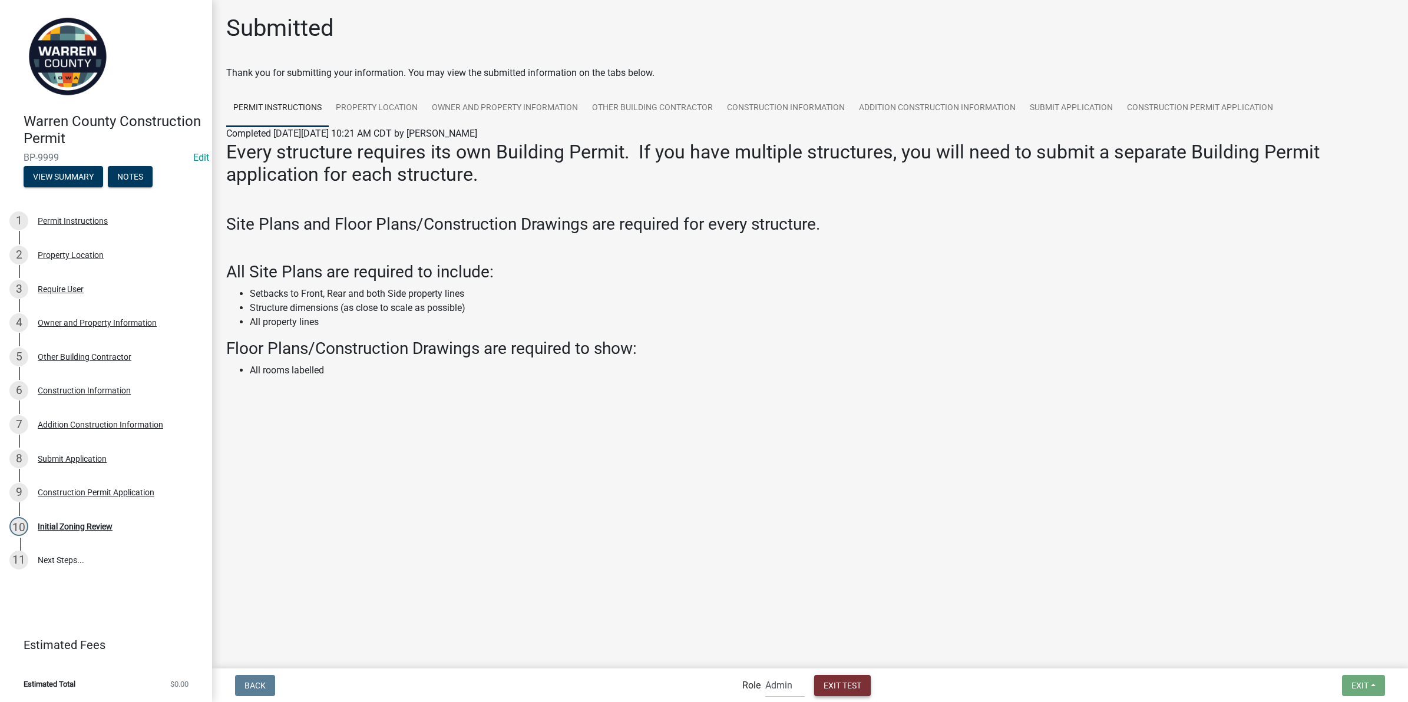
click at [828, 690] on button "Exit Test" at bounding box center [842, 685] width 57 height 21
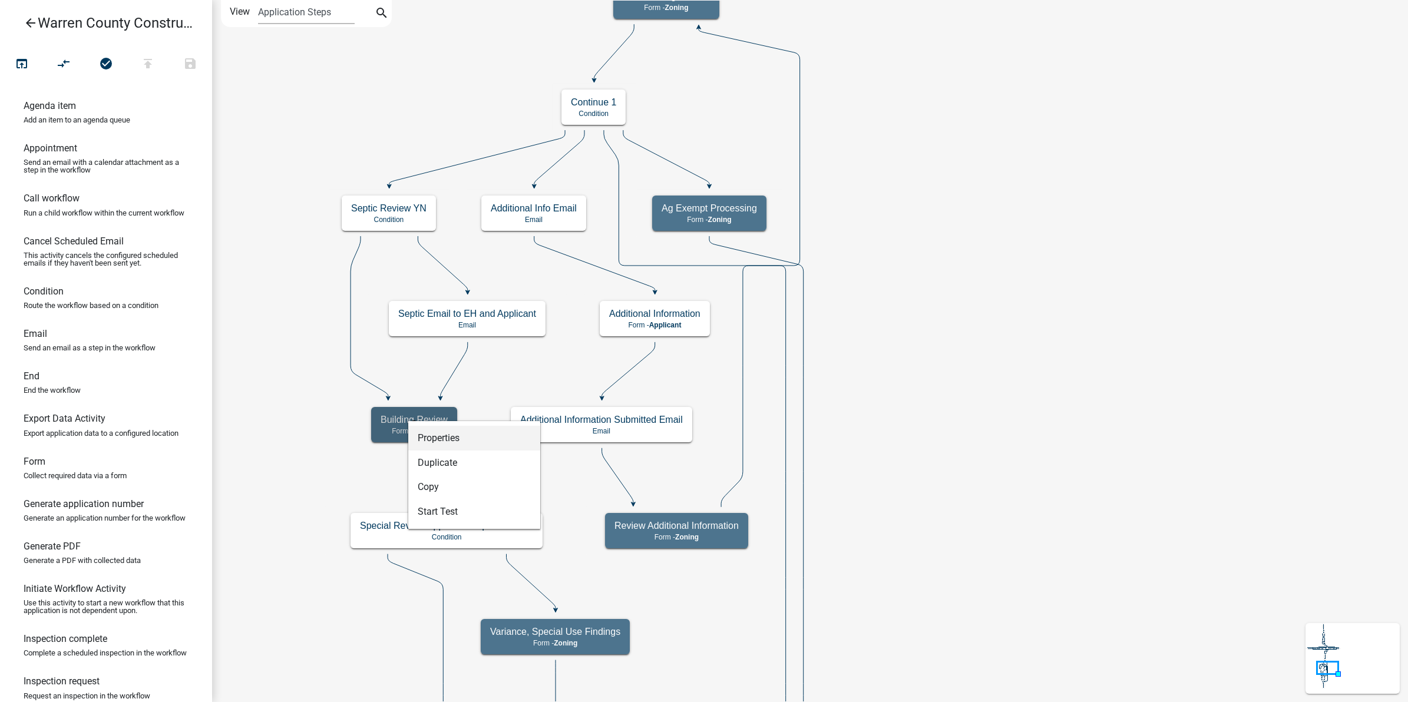
select select "1D7EC10C-E80F-4E1B-B831-6D0E540ED82F"
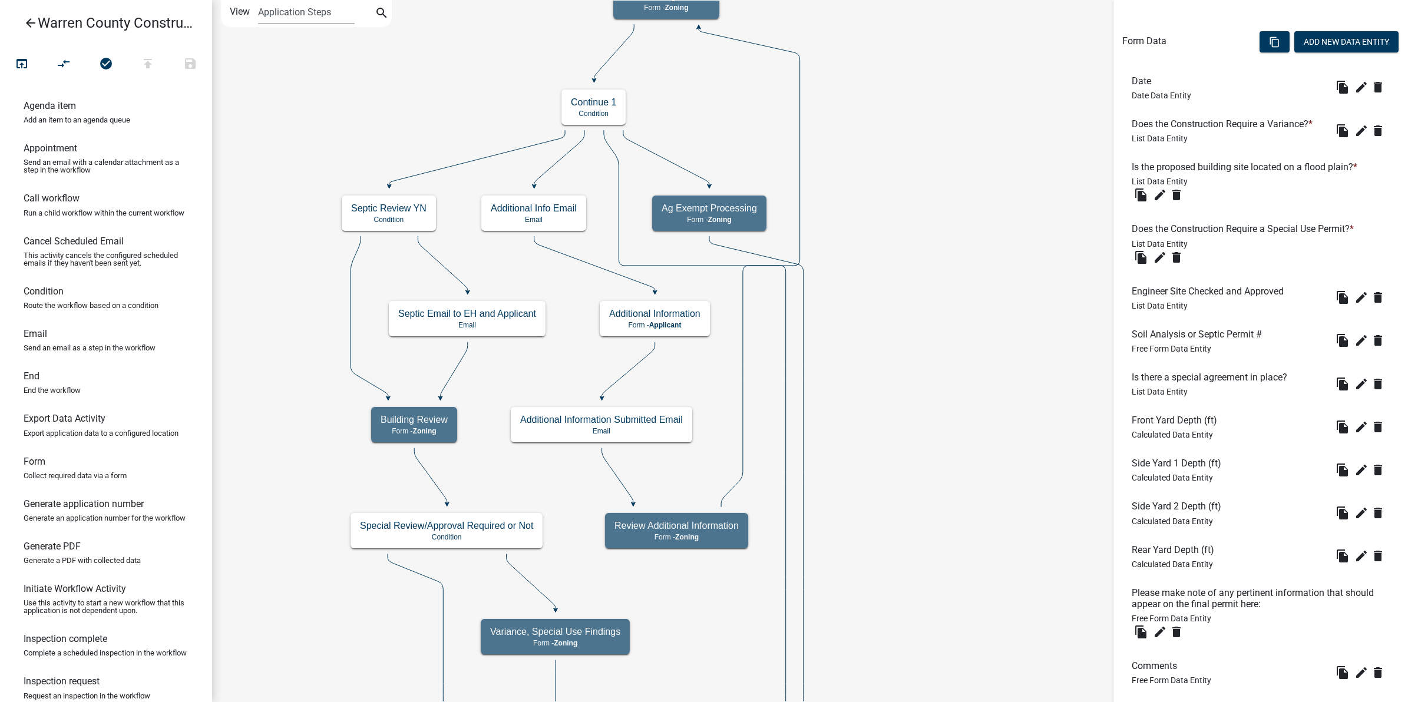
scroll to position [467, 0]
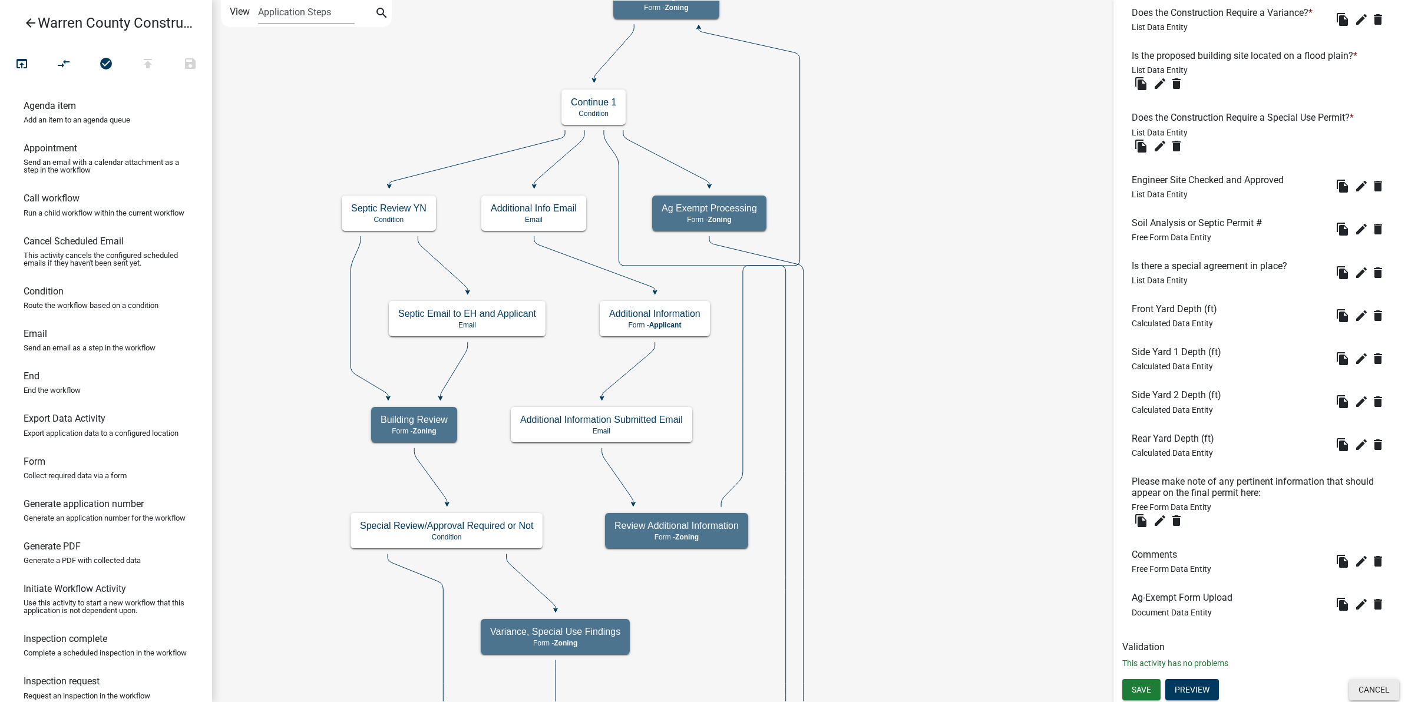
click at [1367, 693] on button "Cancel" at bounding box center [1374, 689] width 50 height 21
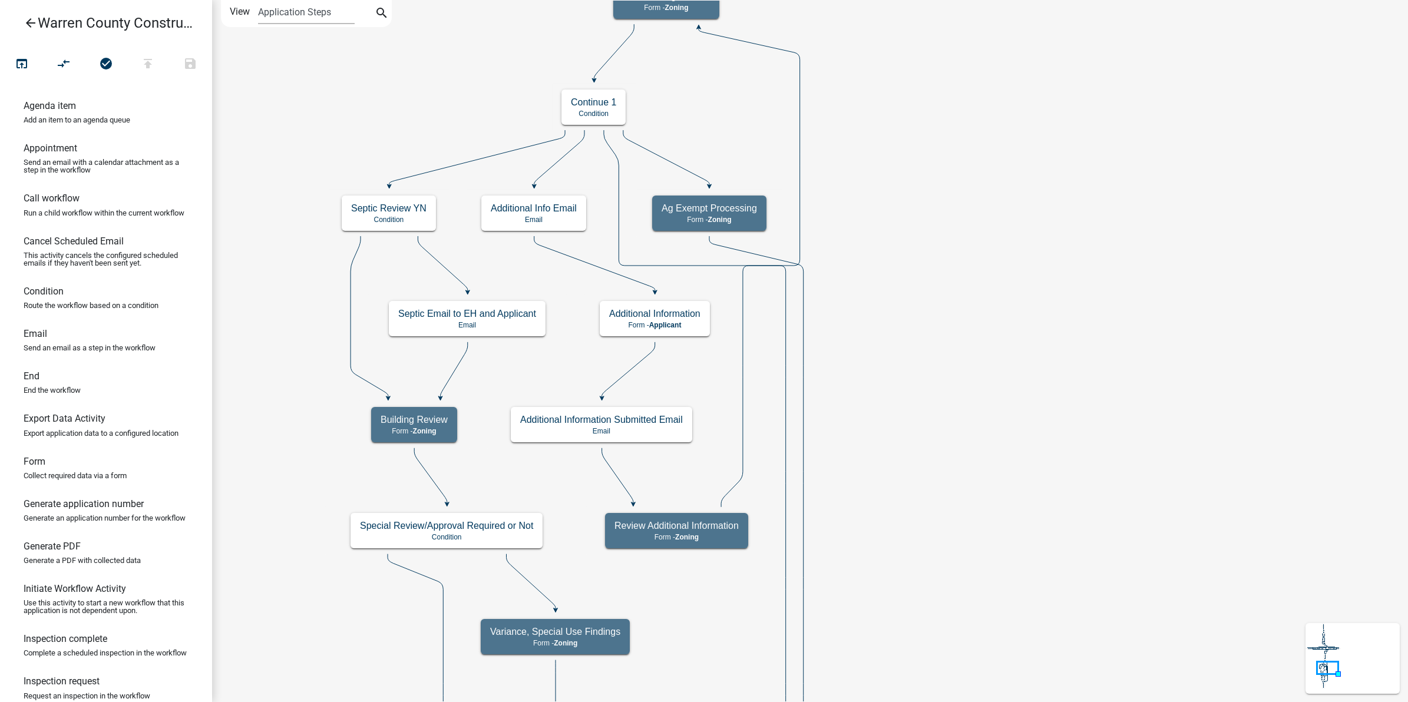
scroll to position [0, 0]
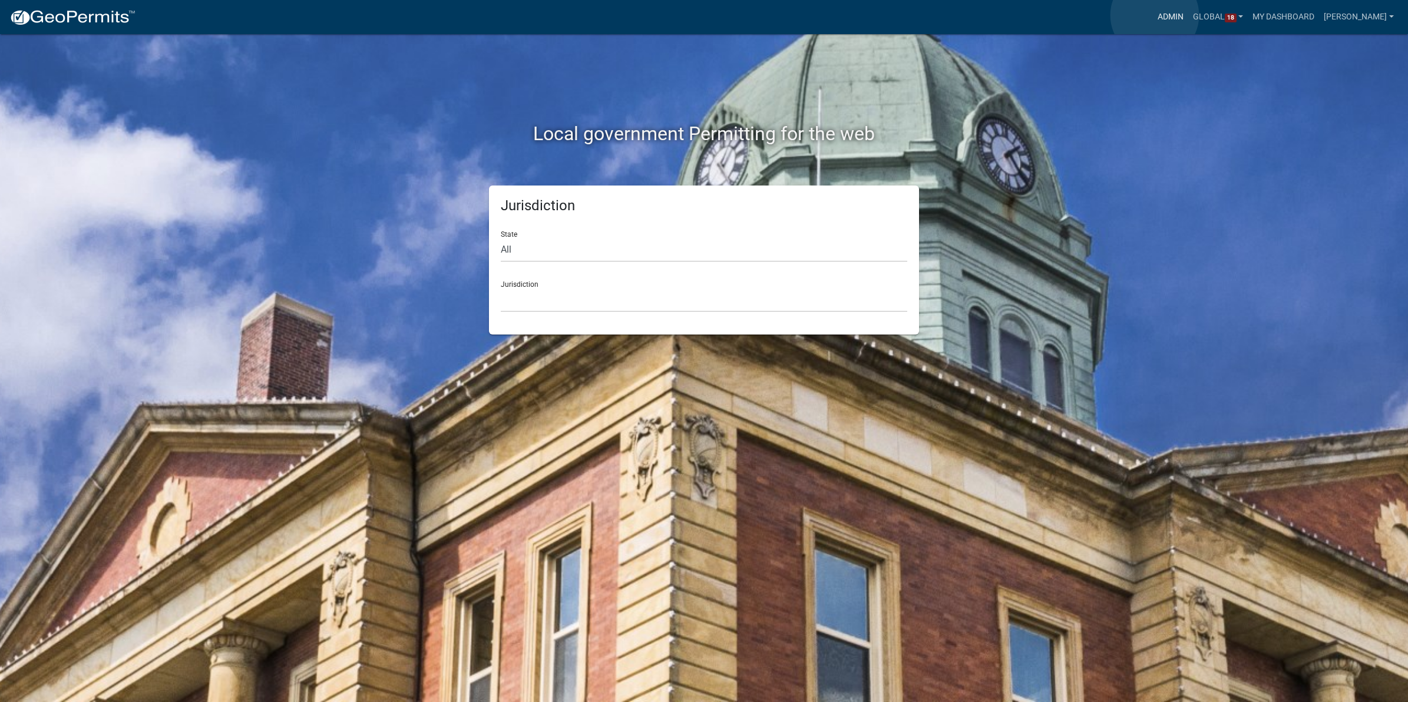
click at [1155, 15] on link "Admin" at bounding box center [1170, 17] width 35 height 22
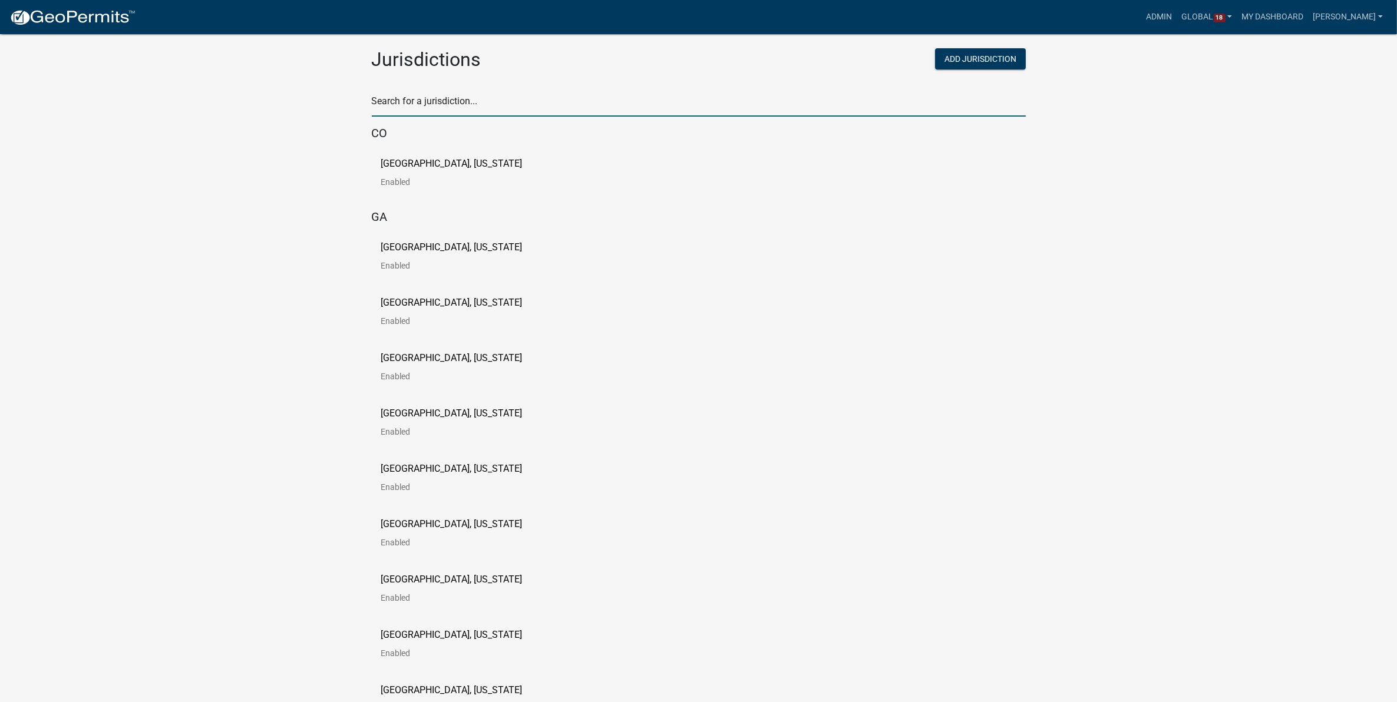
click at [495, 114] on input "text" at bounding box center [699, 104] width 654 height 24
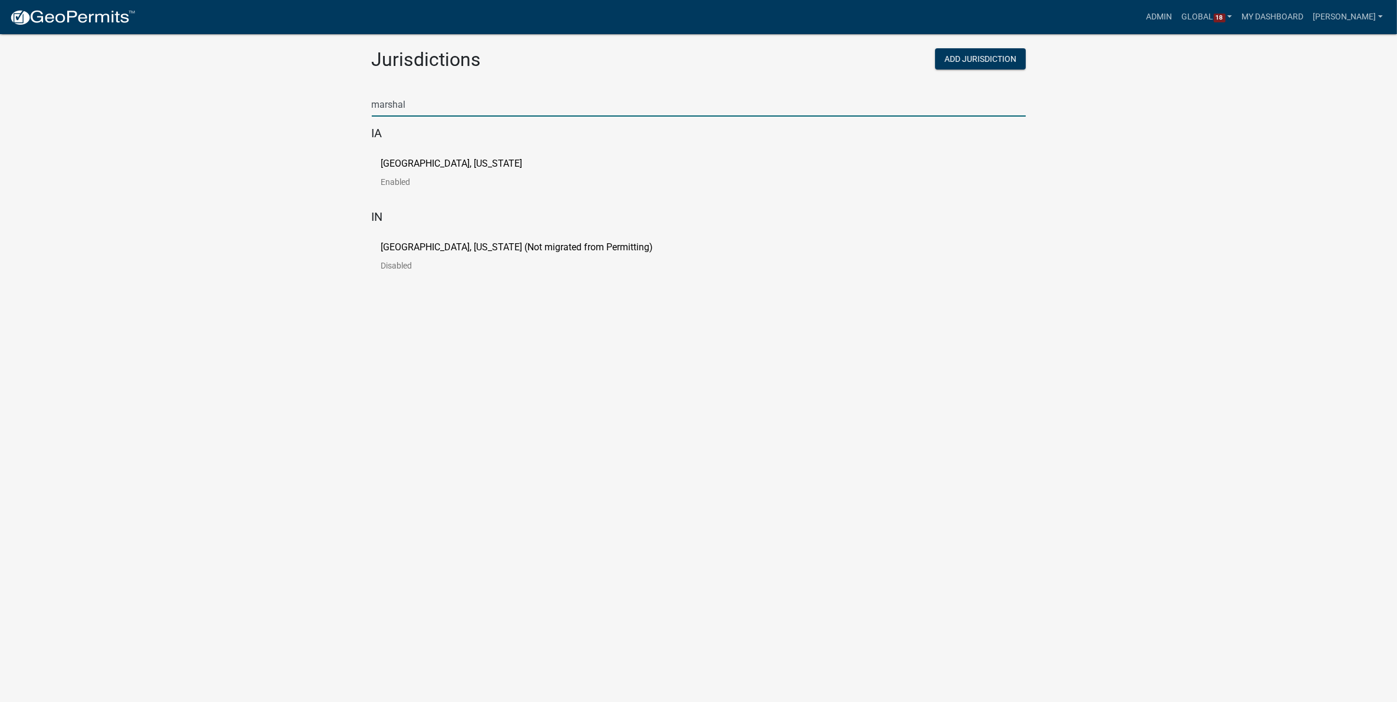
type input "marshal"
click at [531, 338] on body "Internet Explorer does NOT work with GeoPermits. Get a new browser for more sec…" at bounding box center [698, 365] width 1397 height 702
click at [460, 169] on link "Marshall County, Iowa Enabled" at bounding box center [461, 177] width 160 height 37
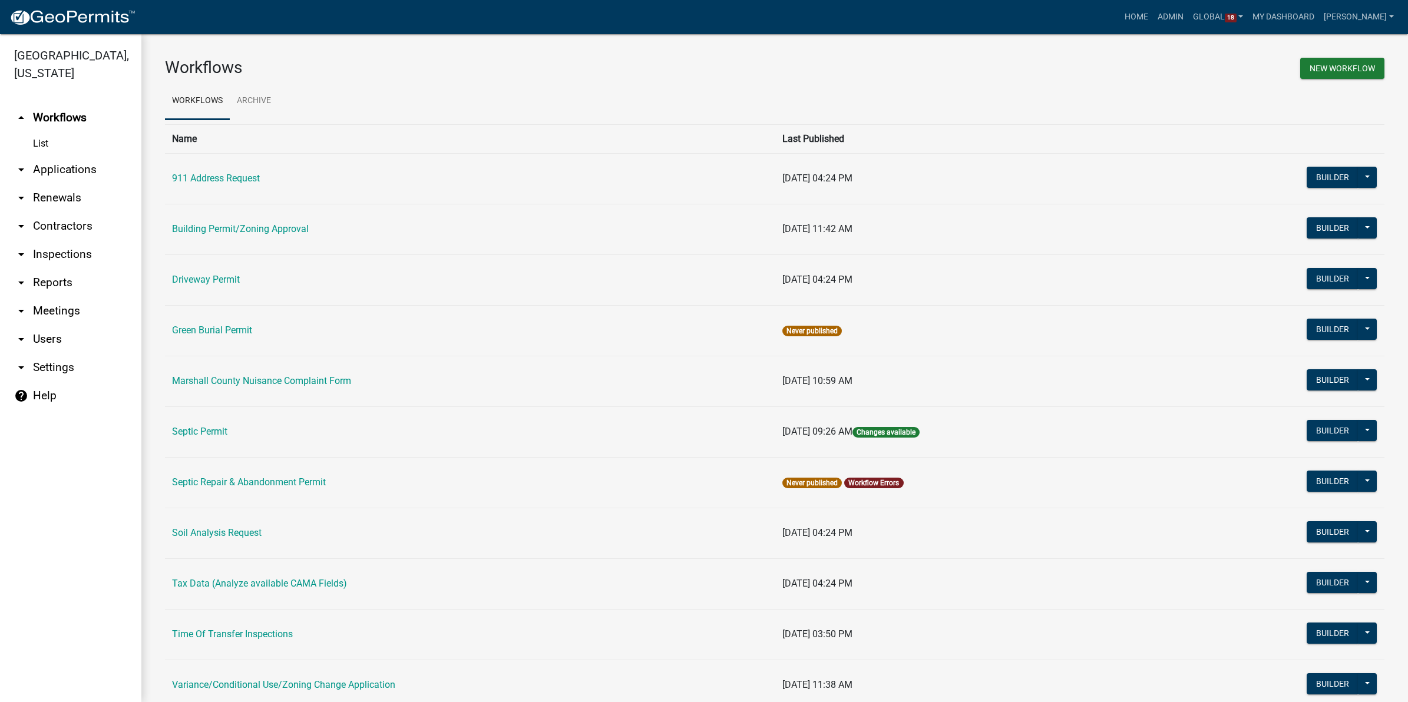
click at [51, 325] on link "arrow_drop_down Users" at bounding box center [70, 339] width 141 height 28
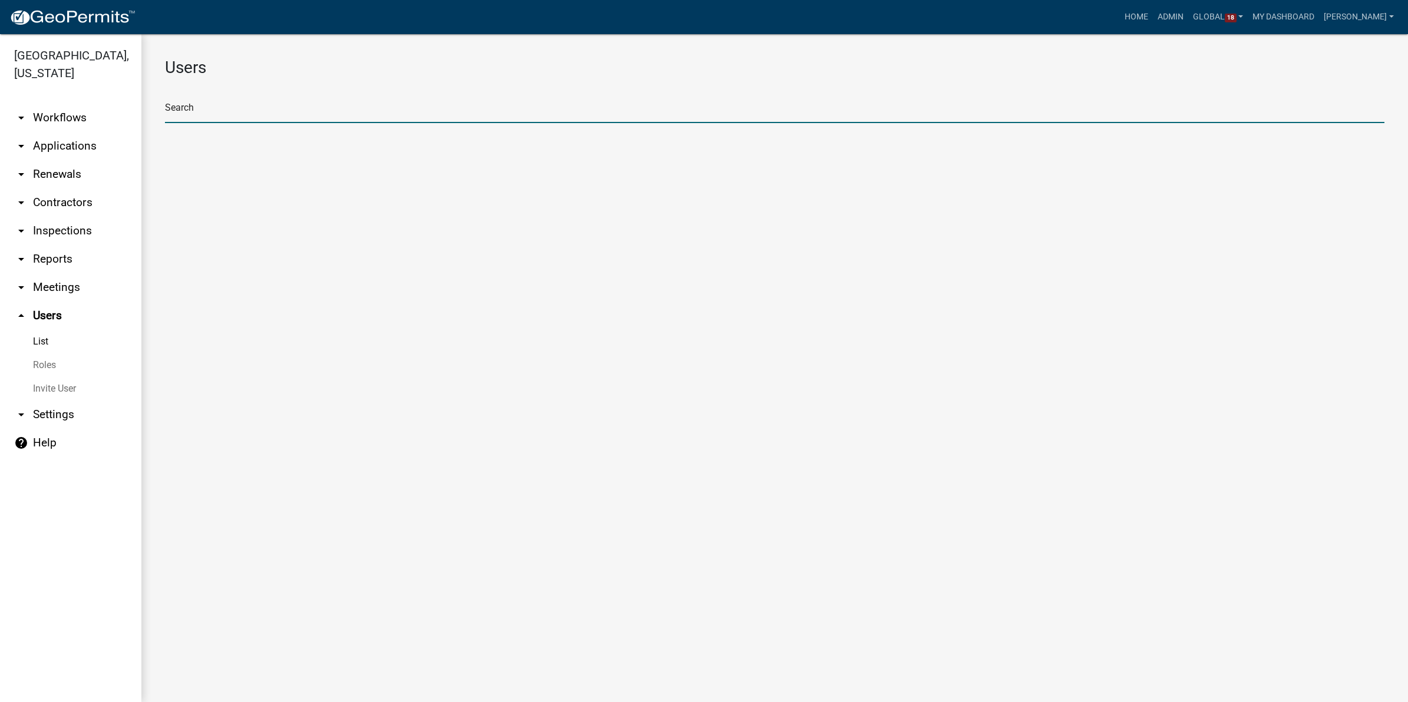
click at [284, 110] on input "text" at bounding box center [775, 111] width 1220 height 24
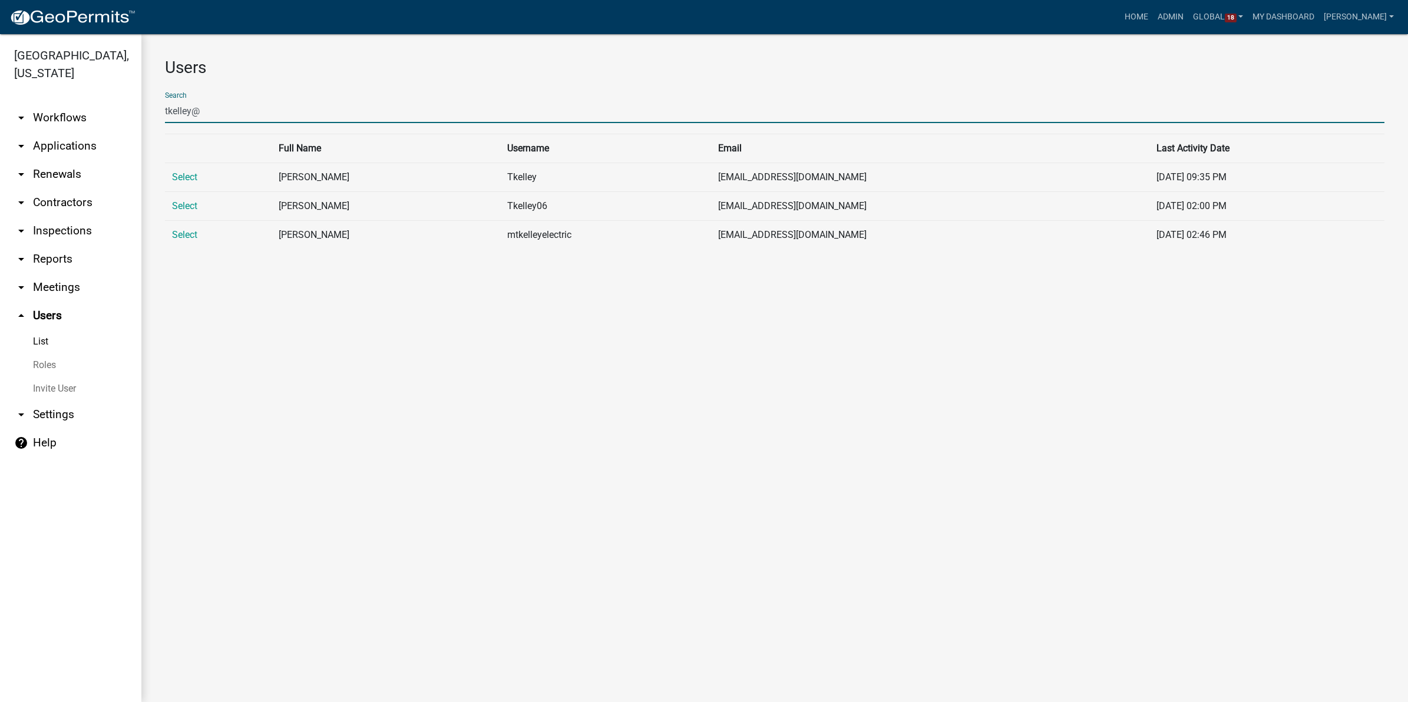
type input "tkelley@"
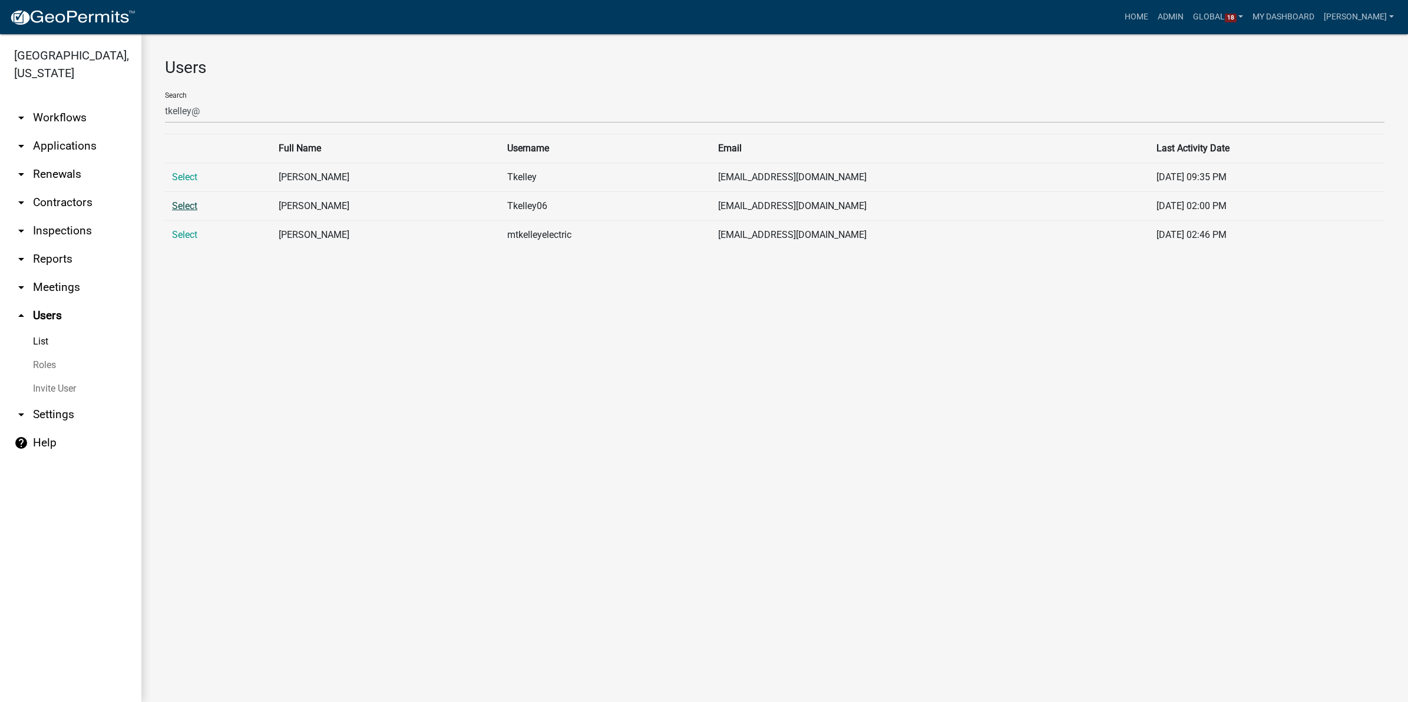
click at [183, 203] on link "Select" at bounding box center [184, 205] width 25 height 11
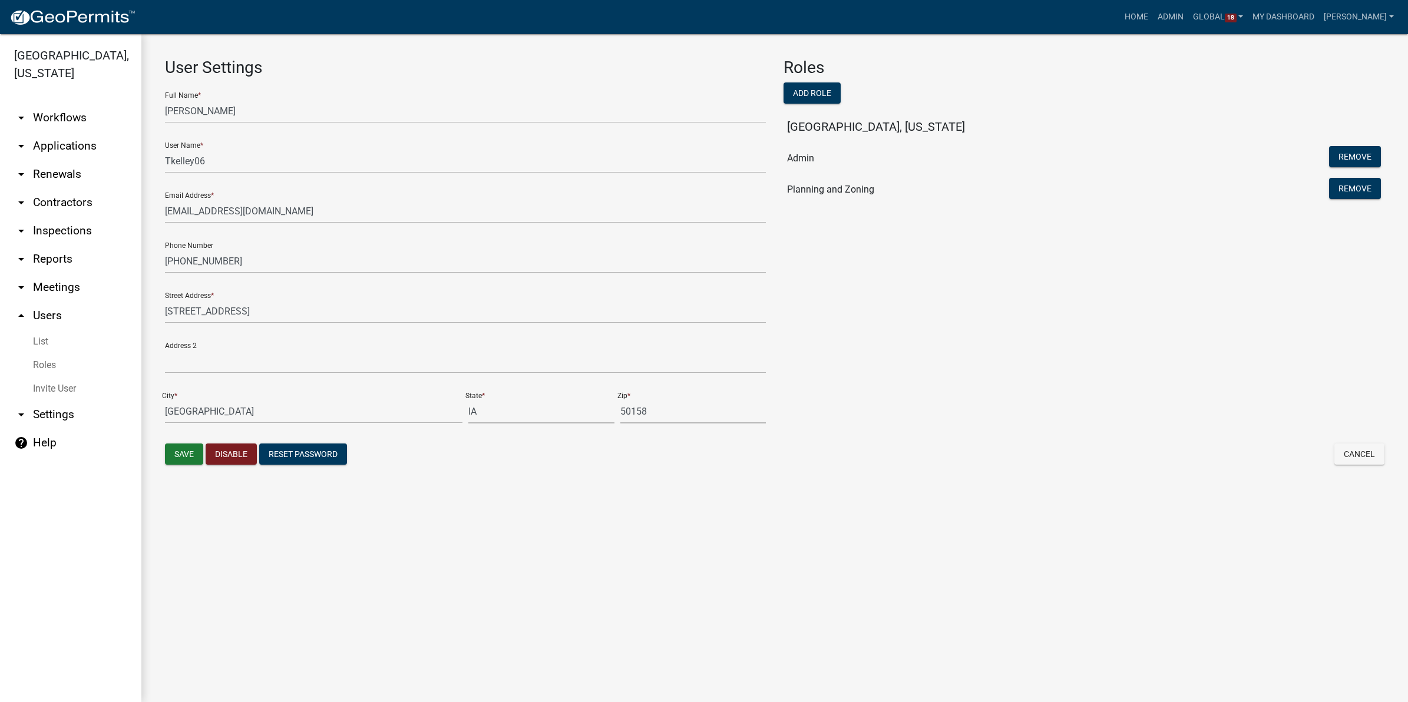
click at [30, 429] on link "help Help" at bounding box center [70, 443] width 141 height 28
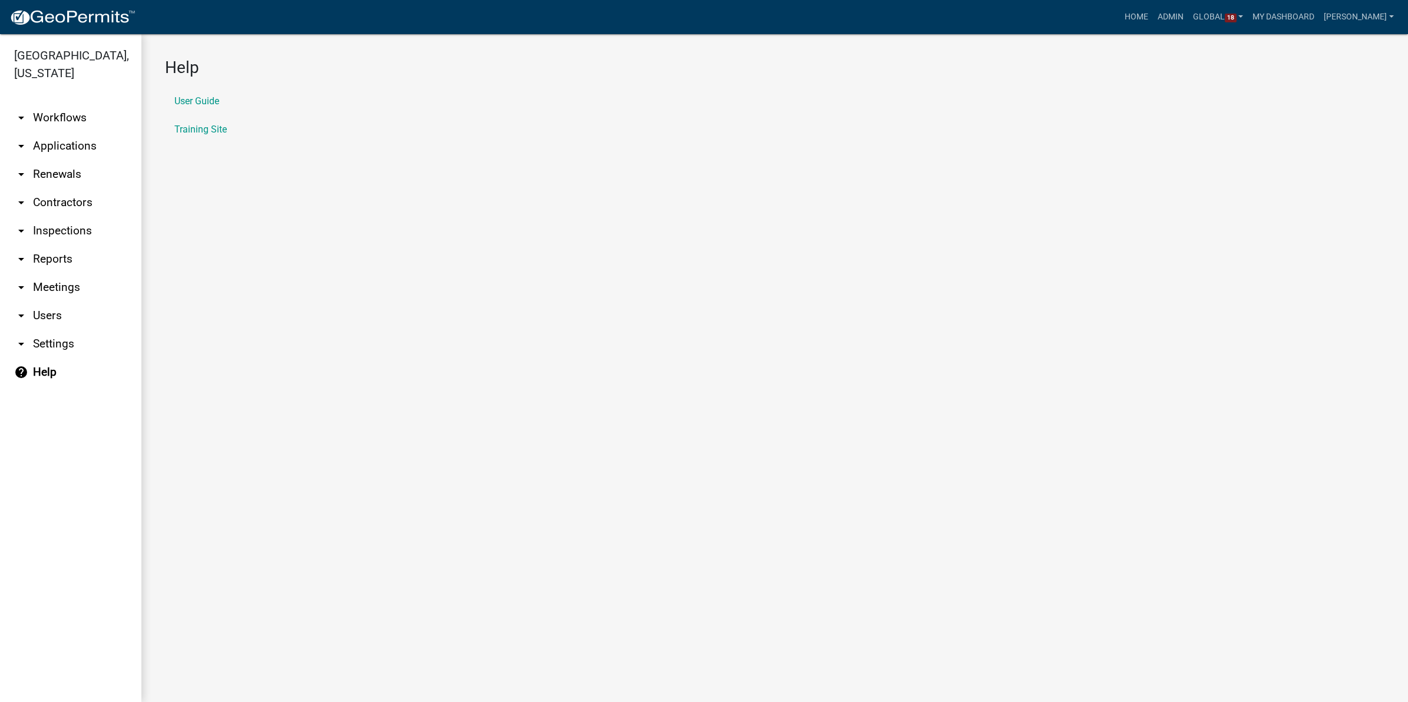
click at [41, 302] on link "arrow_drop_down Users" at bounding box center [70, 316] width 141 height 28
click at [41, 353] on link "Roles" at bounding box center [70, 365] width 141 height 24
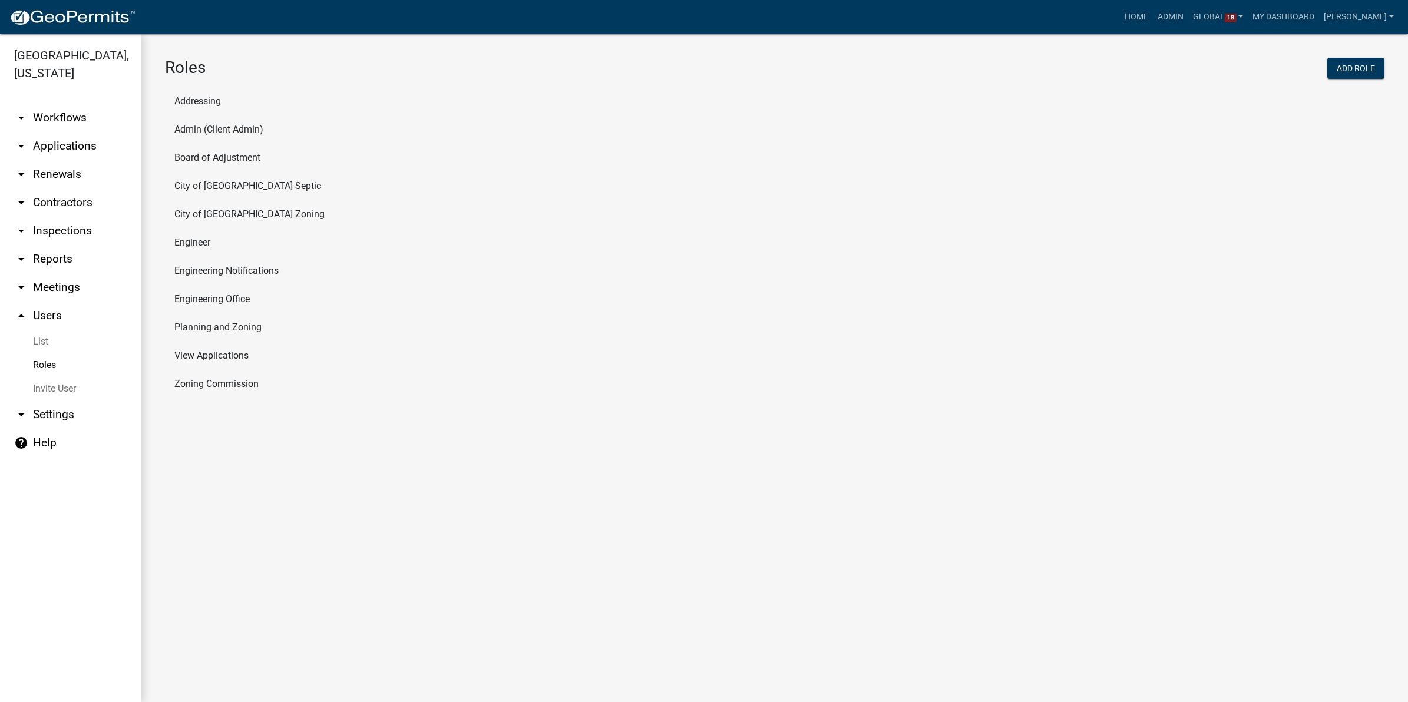
click at [236, 127] on li "Admin (Client Admin)" at bounding box center [775, 129] width 1220 height 28
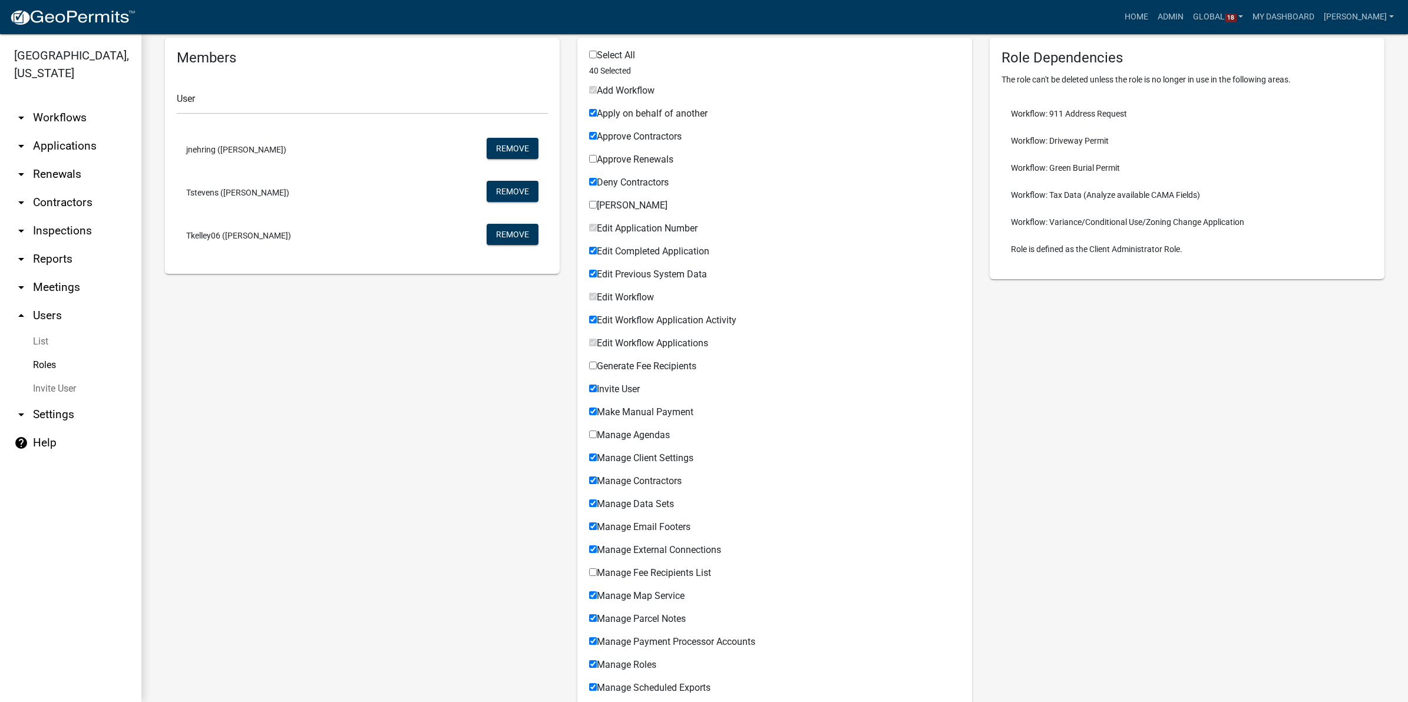
scroll to position [147, 0]
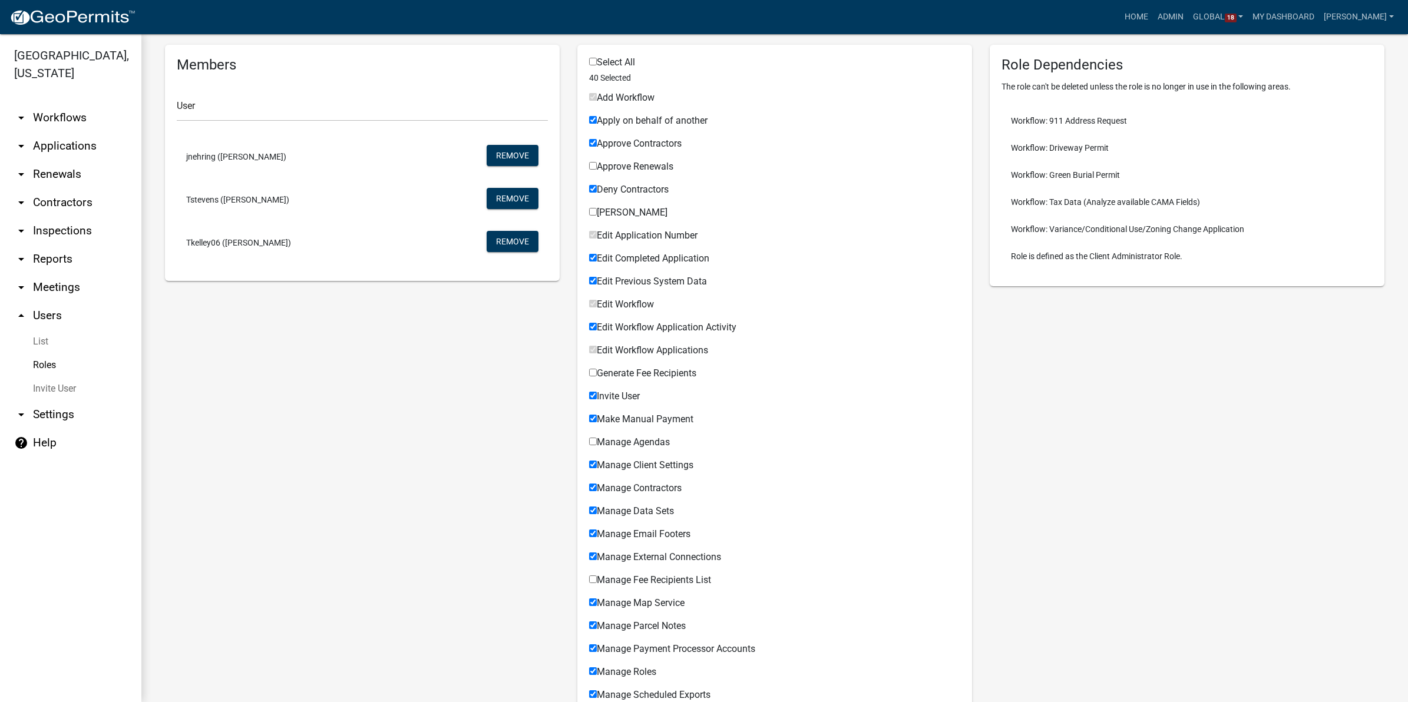
click at [32, 430] on link "help Help" at bounding box center [70, 443] width 141 height 28
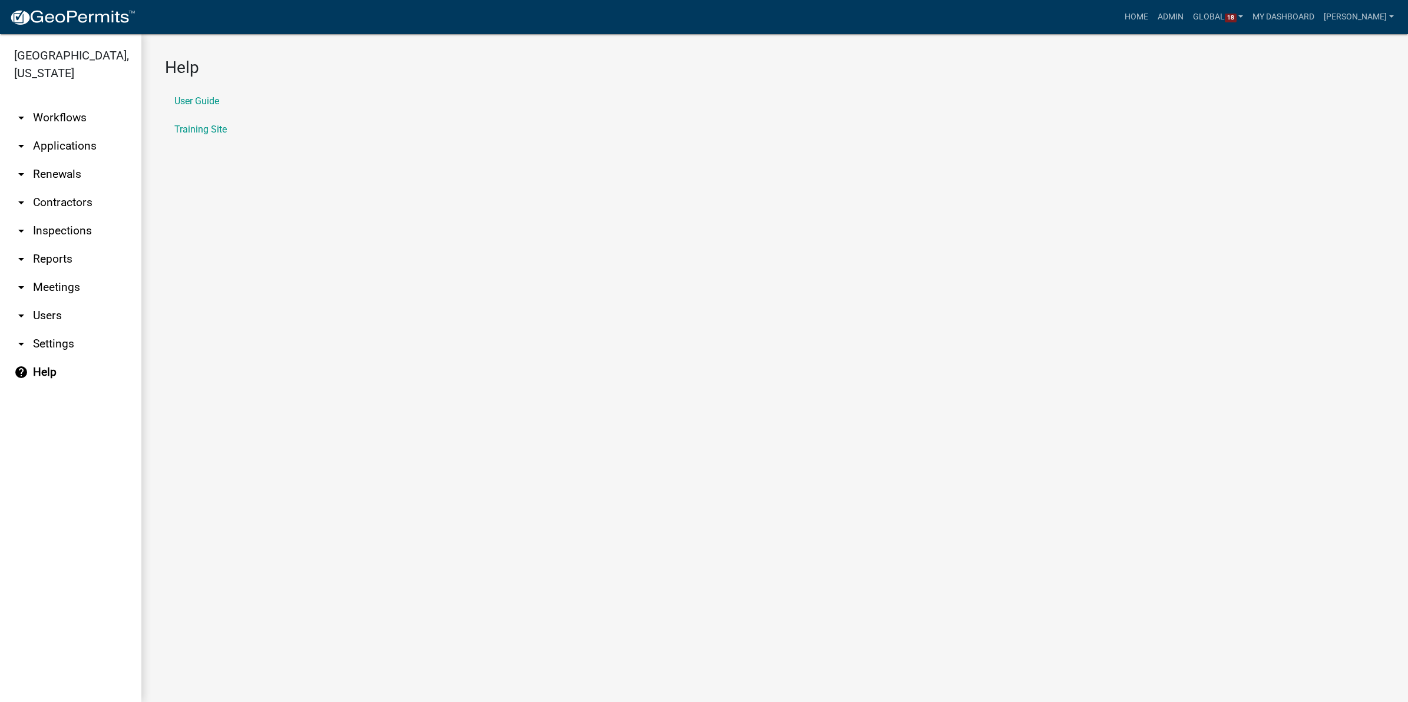
click at [450, 268] on main "Help User Guide Training Site" at bounding box center [774, 368] width 1267 height 668
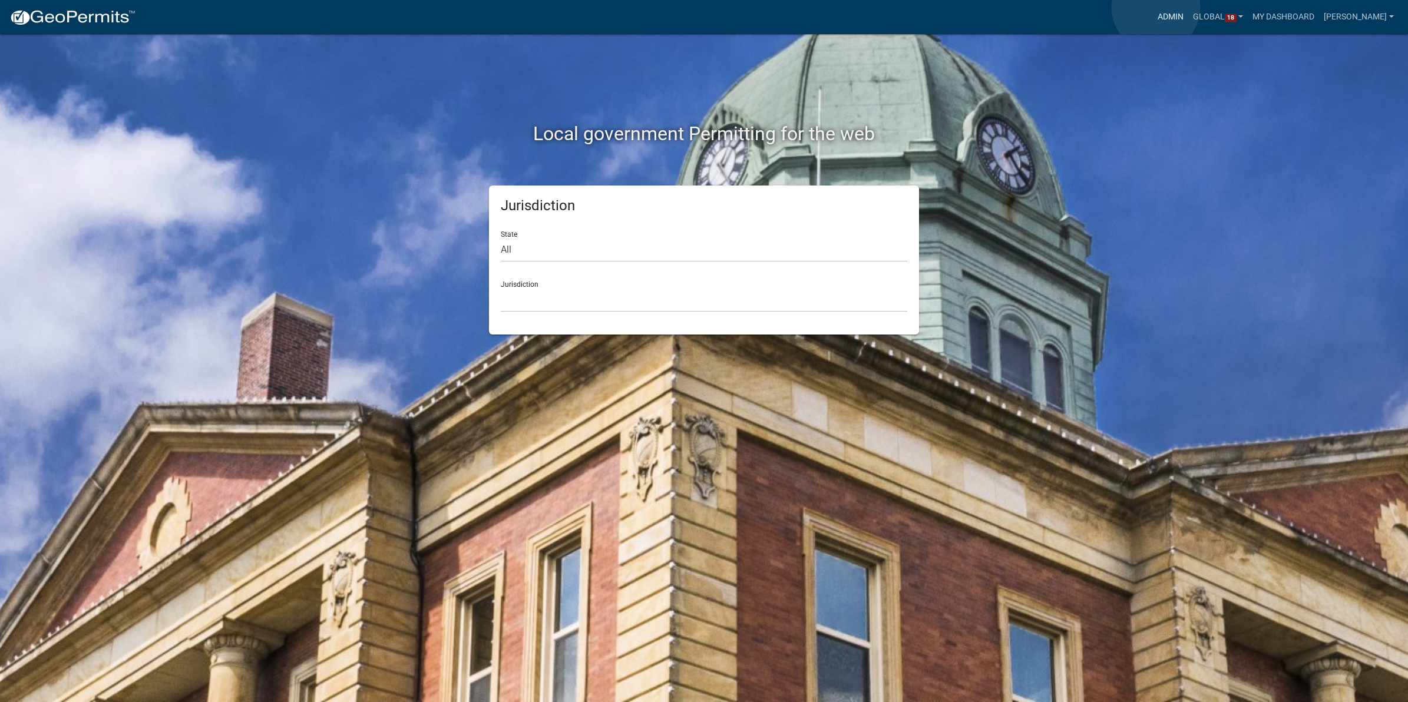
click at [1156, 8] on link "Admin" at bounding box center [1170, 17] width 35 height 22
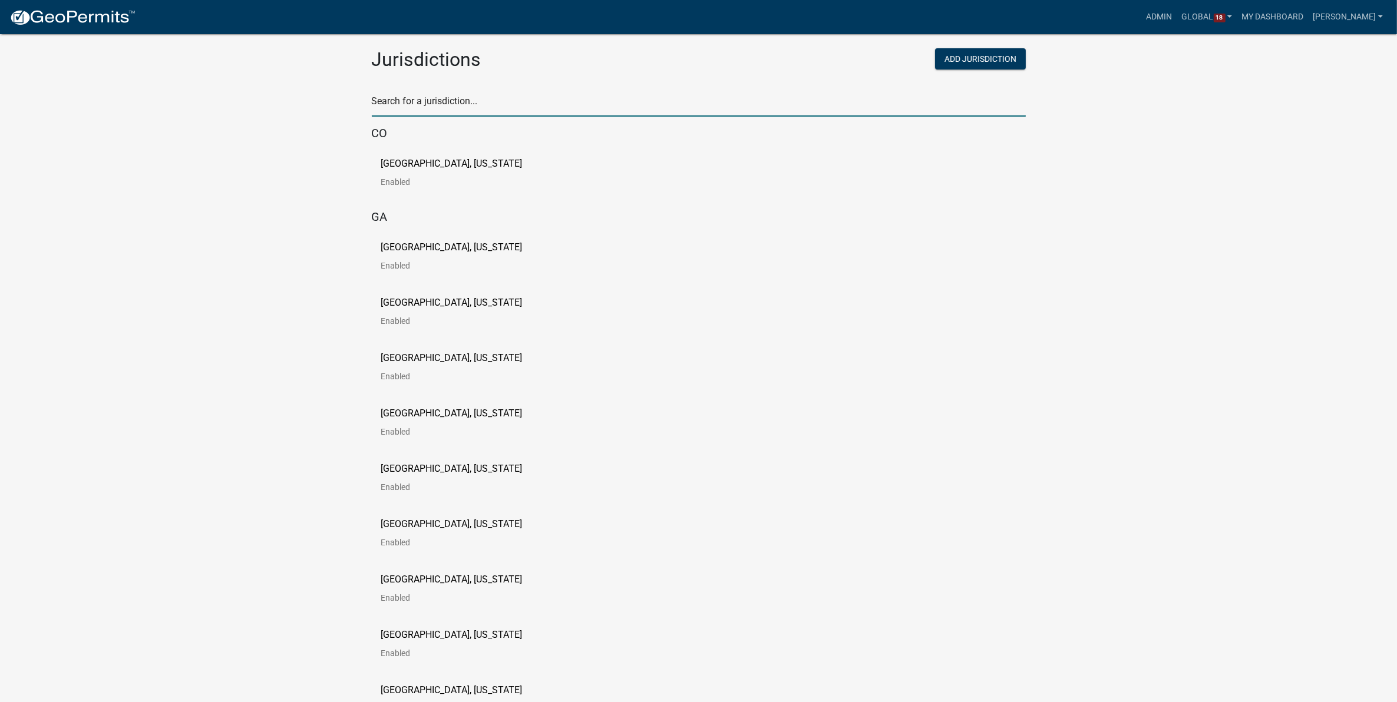
click at [544, 94] on input "text" at bounding box center [699, 104] width 654 height 24
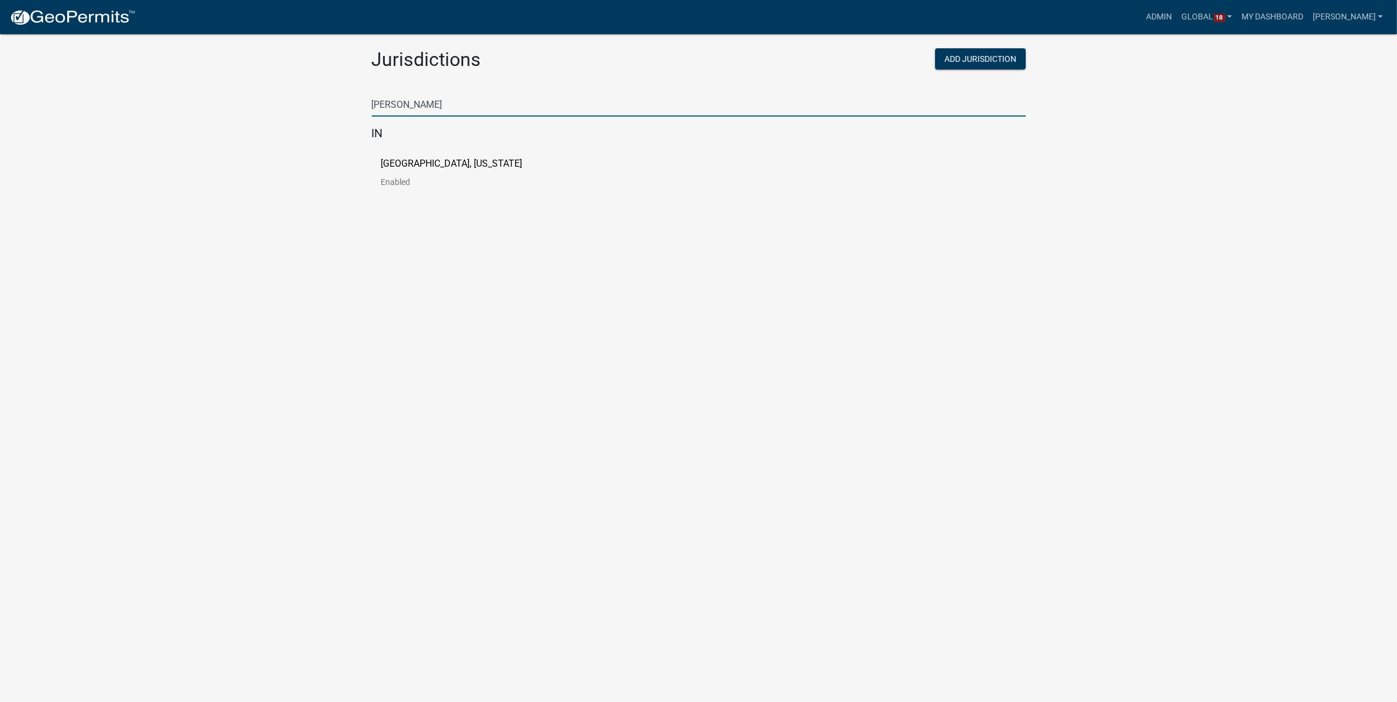
type input "[PERSON_NAME]"
drag, startPoint x: 178, startPoint y: 262, endPoint x: 194, endPoint y: 255, distance: 17.9
click at [180, 262] on body "Internet Explorer does NOT work with GeoPermits. Get a new browser for more sec…" at bounding box center [698, 365] width 1397 height 702
click at [408, 164] on p "[GEOGRAPHIC_DATA], [US_STATE]" at bounding box center [451, 163] width 141 height 9
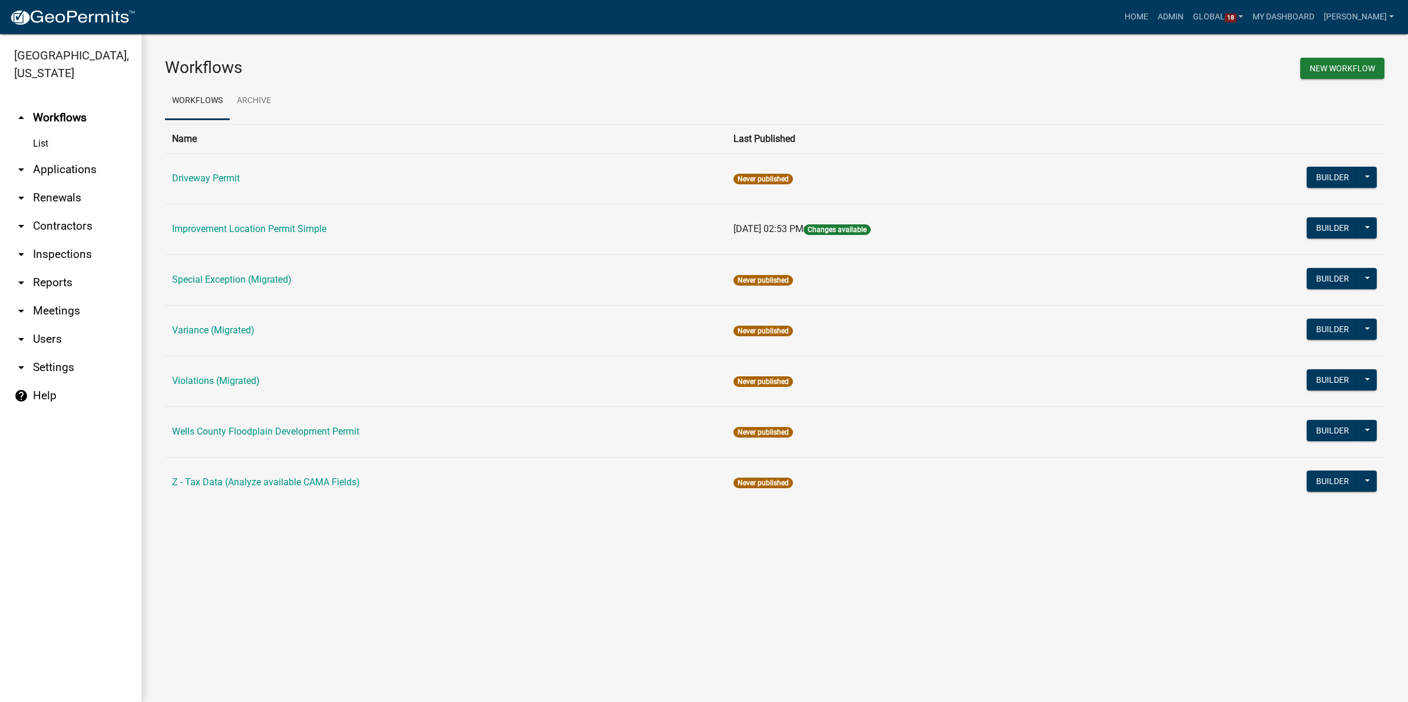
click at [54, 156] on link "arrow_drop_down Applications" at bounding box center [70, 170] width 141 height 28
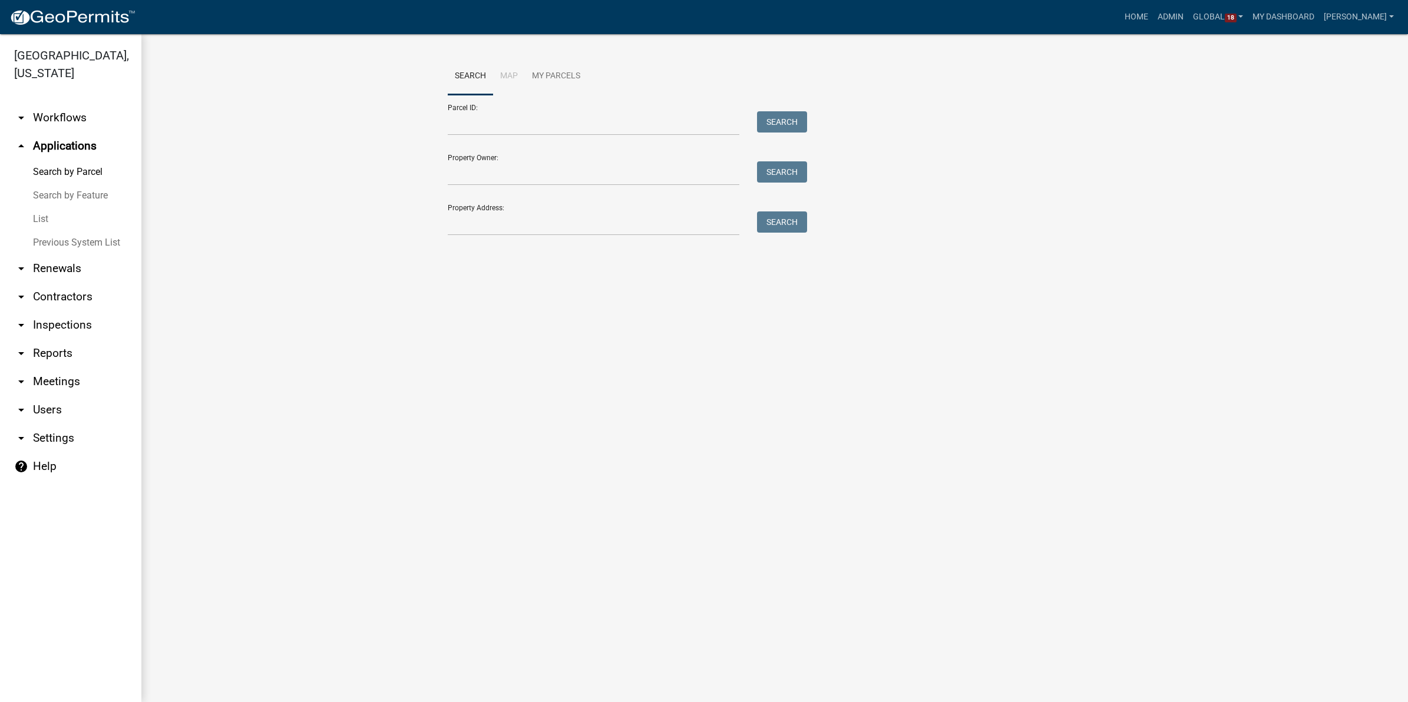
click at [43, 207] on link "List" at bounding box center [70, 219] width 141 height 24
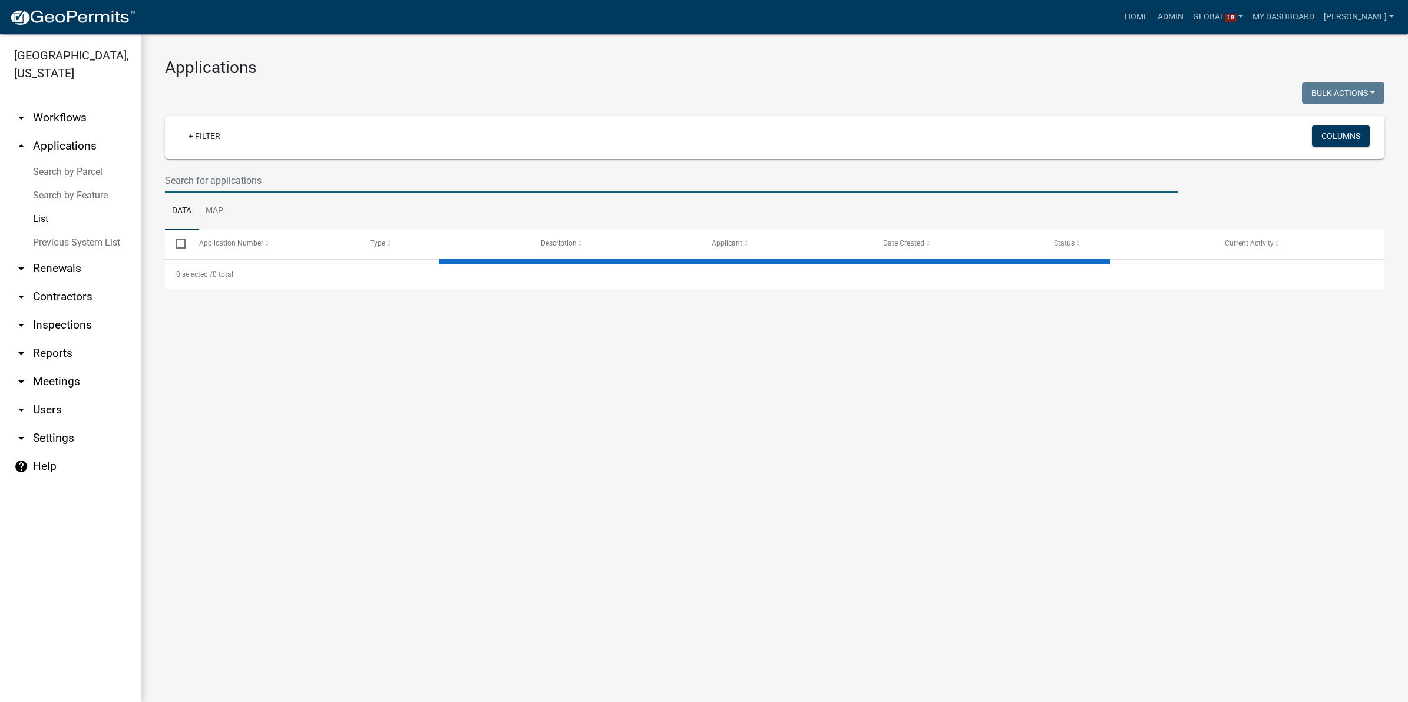
click at [280, 181] on input "text" at bounding box center [671, 180] width 1013 height 24
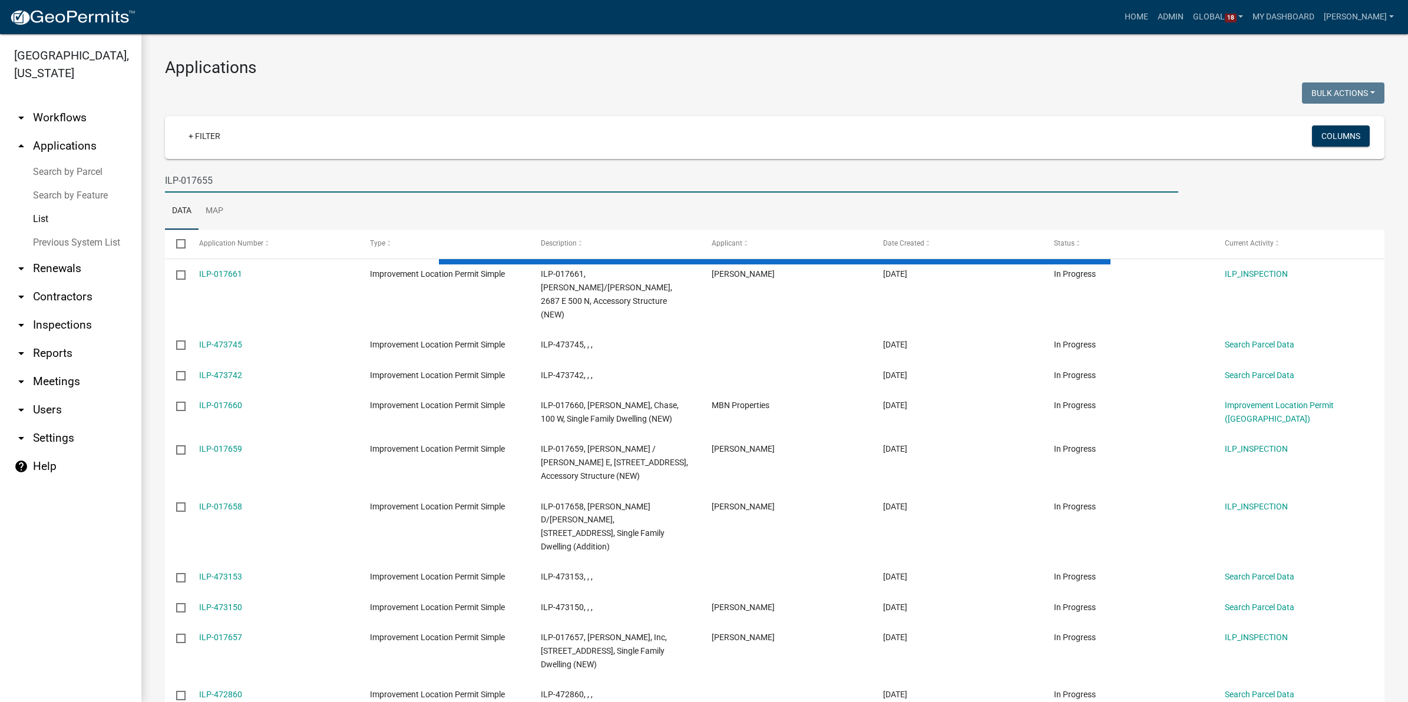
type input "ILP-017655"
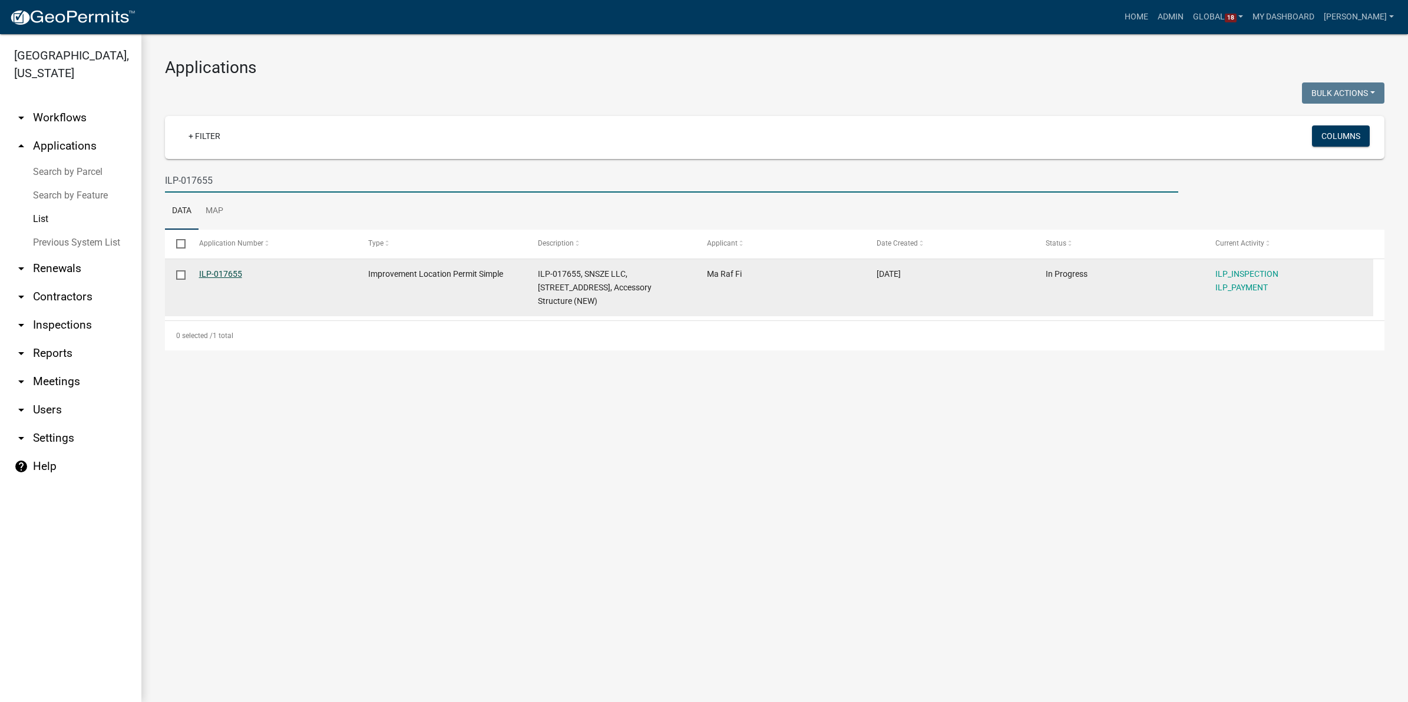
click at [201, 269] on link "ILP-017655" at bounding box center [220, 273] width 43 height 9
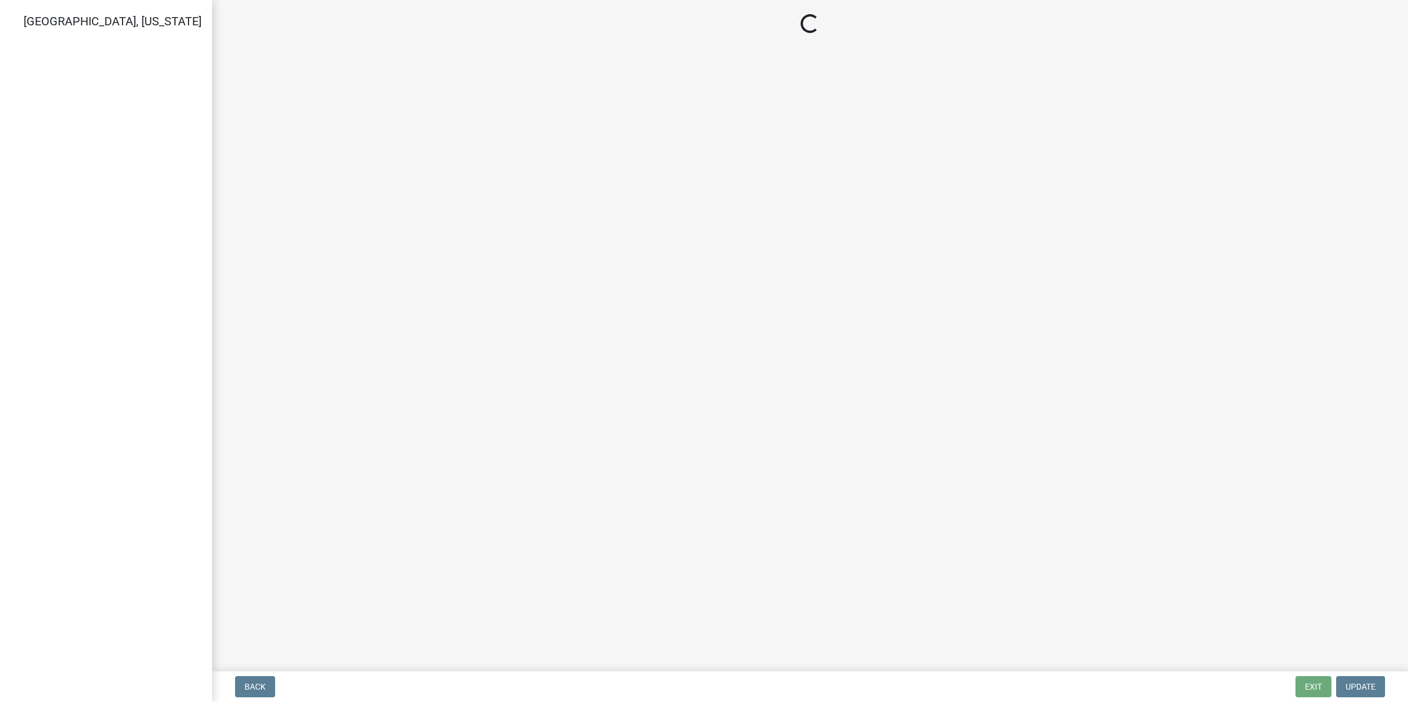
select select "2: 1"
